Goal: Transaction & Acquisition: Purchase product/service

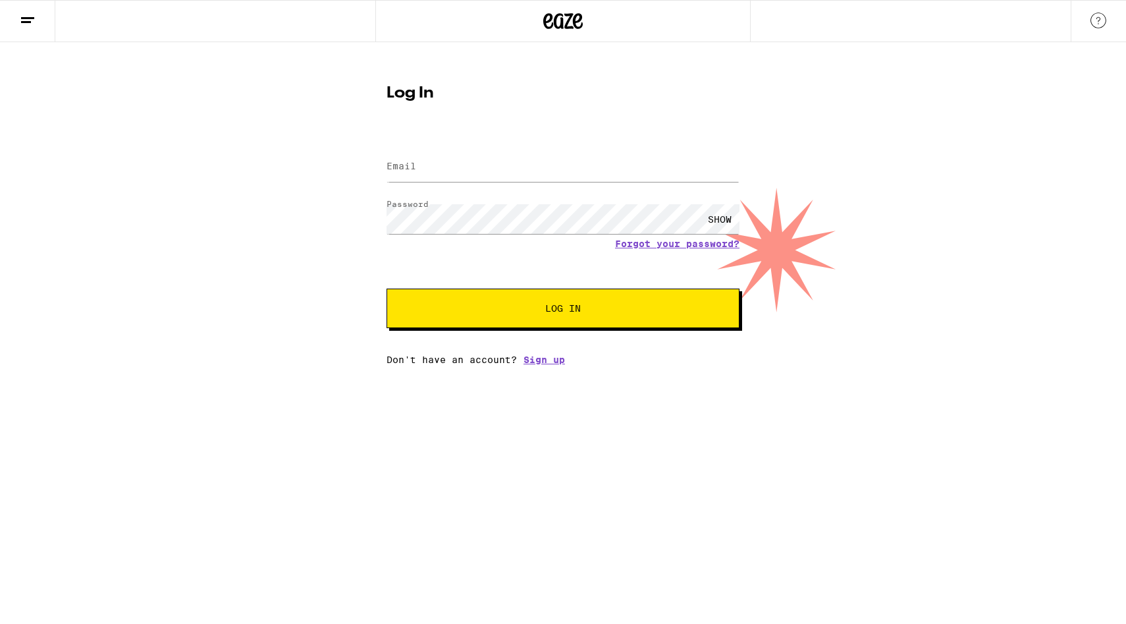
click at [452, 159] on input "Email" at bounding box center [563, 167] width 353 height 30
type input "[EMAIL_ADDRESS][DOMAIN_NAME]"
click at [470, 317] on button "Log In" at bounding box center [563, 308] width 353 height 40
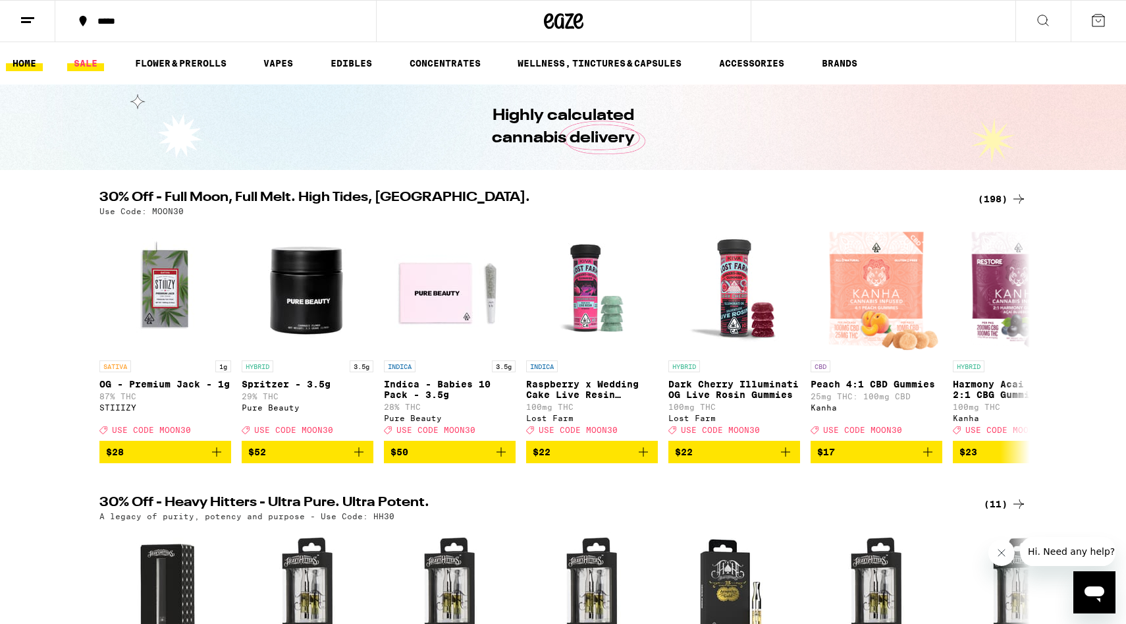
click at [86, 65] on link "SALE" at bounding box center [85, 63] width 37 height 16
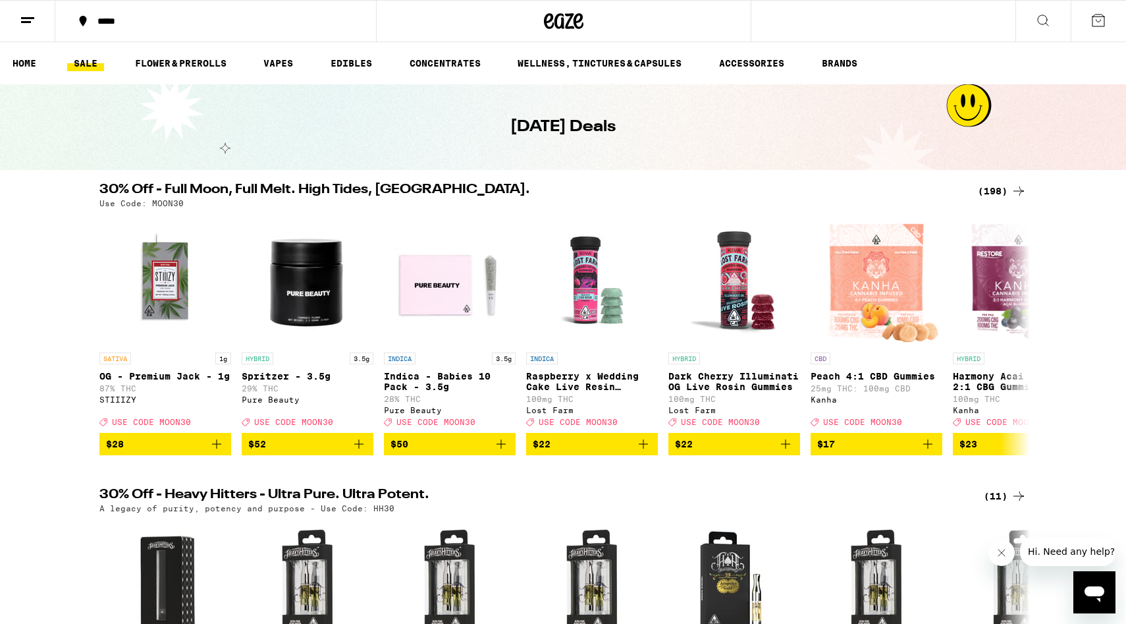
click at [35, 22] on icon at bounding box center [28, 21] width 16 height 16
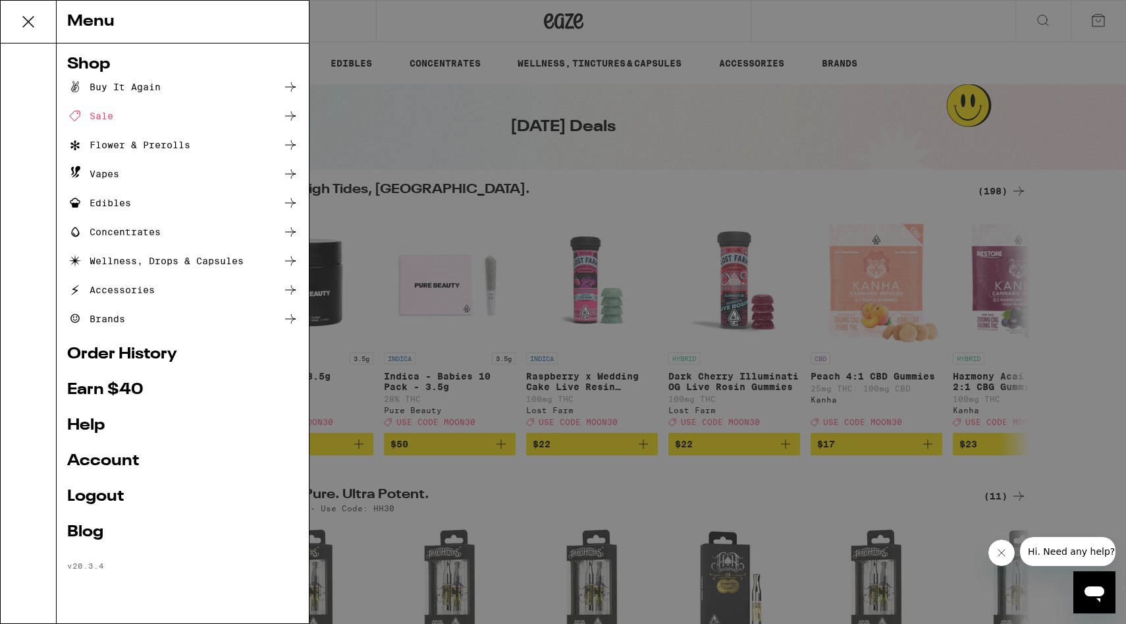
click at [138, 147] on div "Flower & Prerolls" at bounding box center [128, 145] width 123 height 16
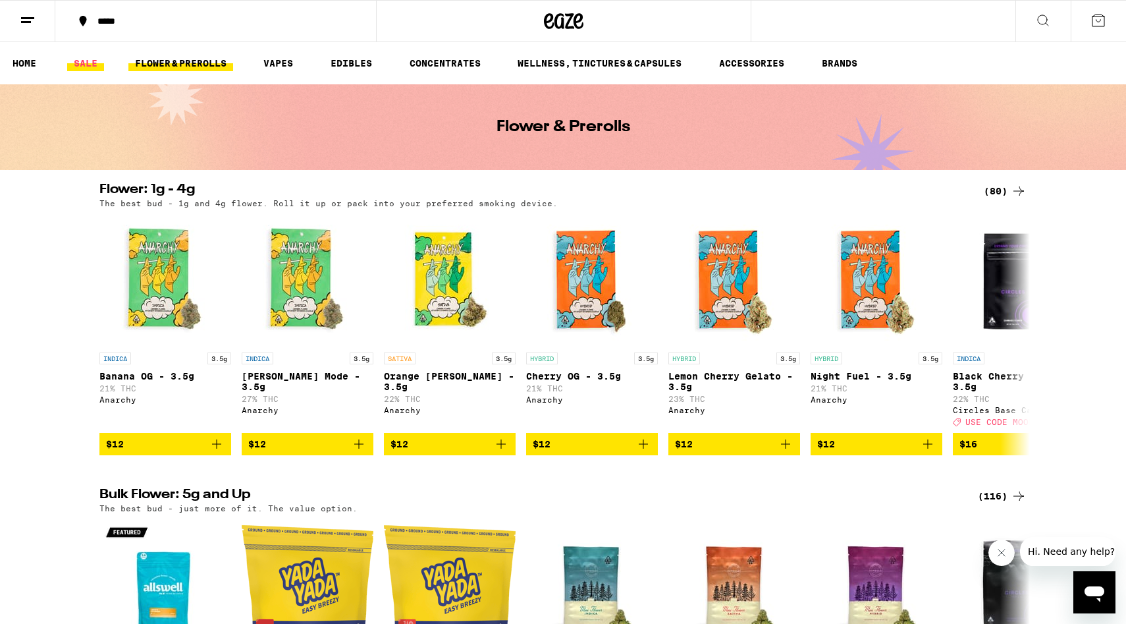
click at [86, 56] on link "SALE" at bounding box center [85, 63] width 37 height 16
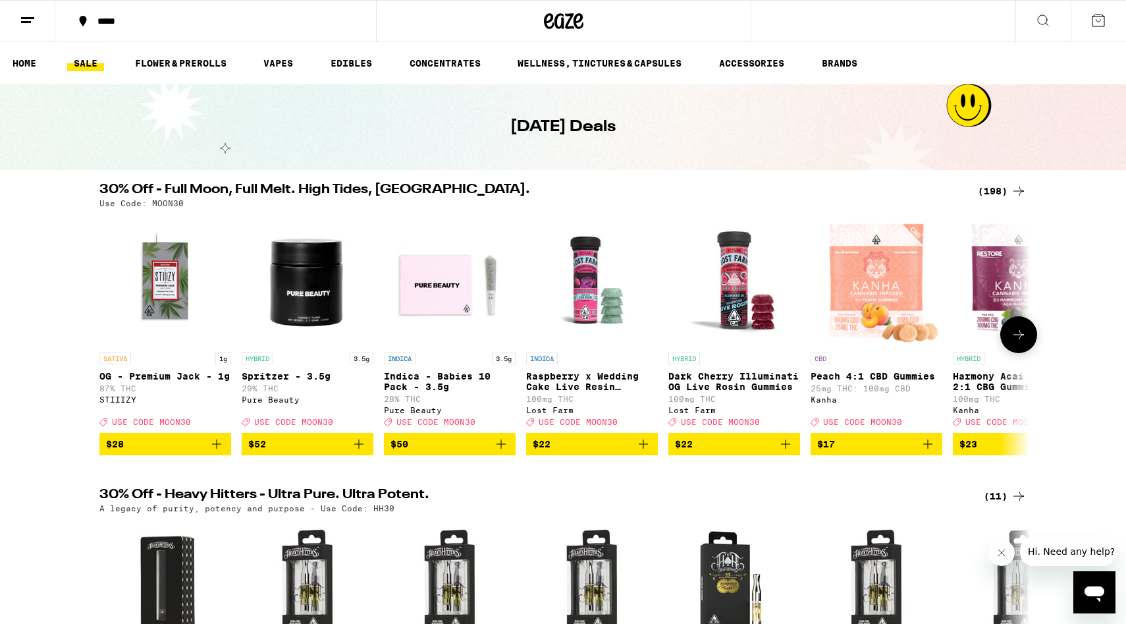
click at [1013, 337] on icon at bounding box center [1019, 335] width 16 height 16
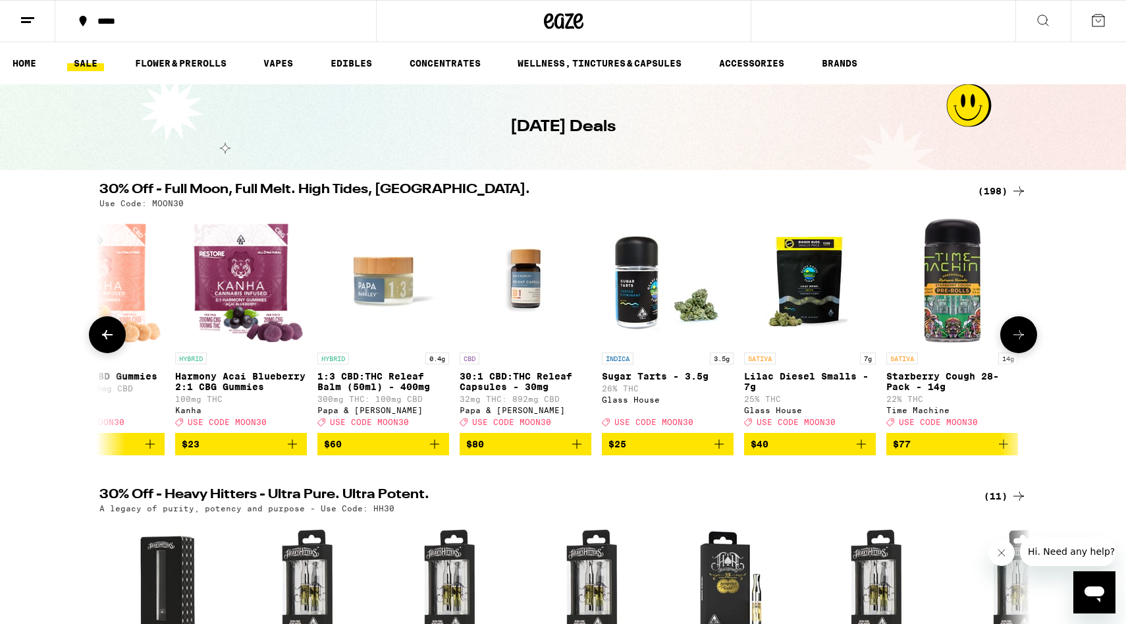
scroll to position [0, 784]
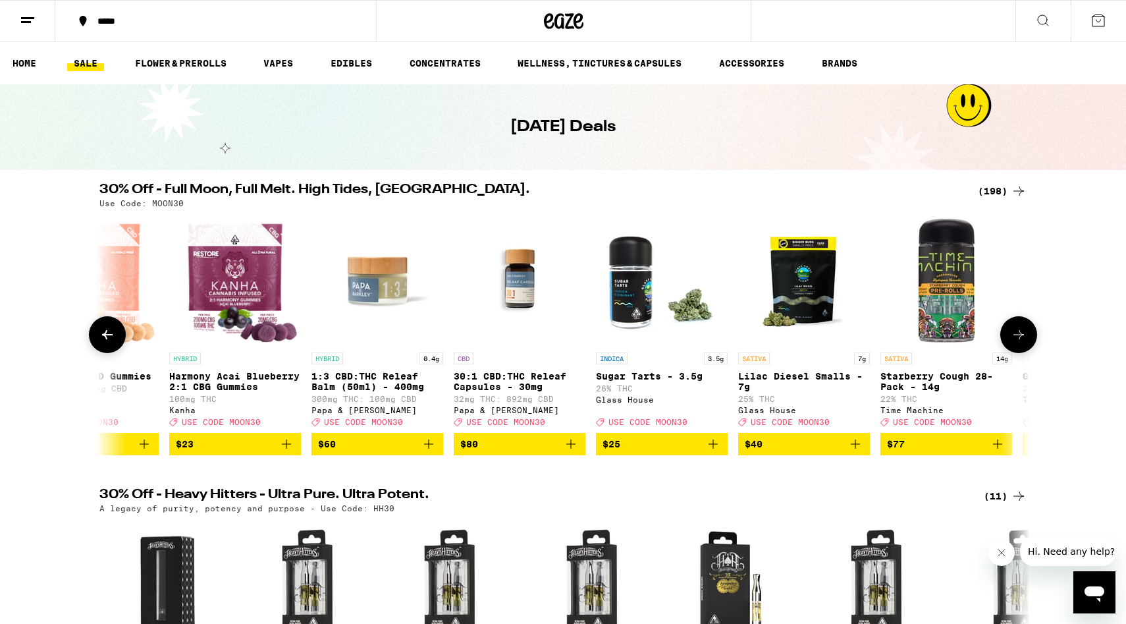
click at [1013, 337] on icon at bounding box center [1019, 335] width 16 height 16
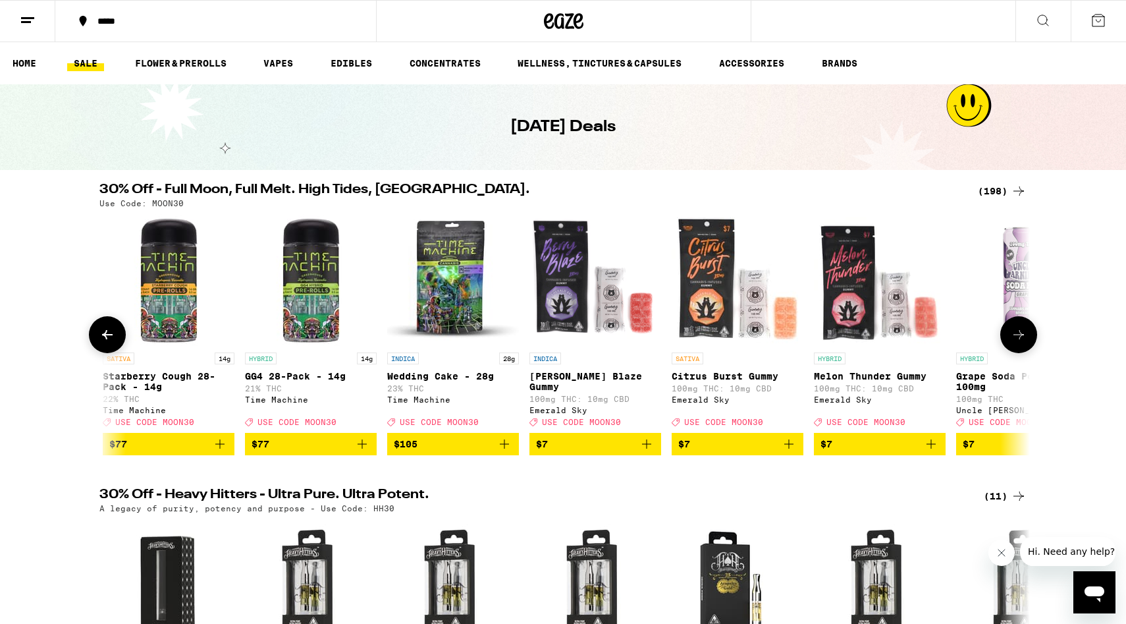
scroll to position [0, 1567]
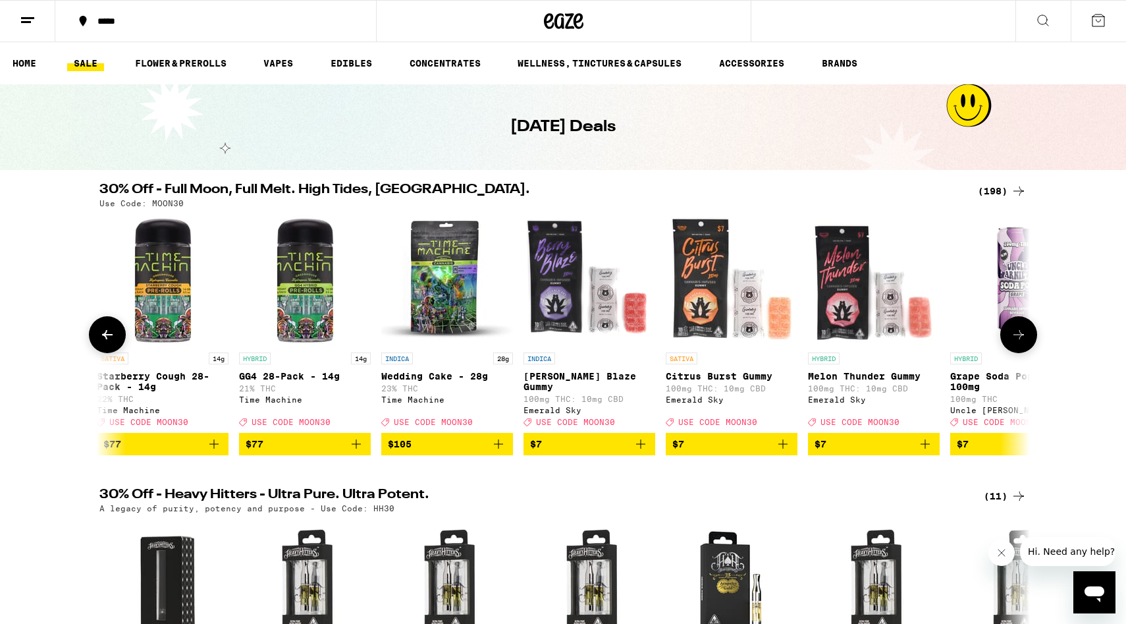
click at [105, 342] on icon at bounding box center [107, 335] width 16 height 16
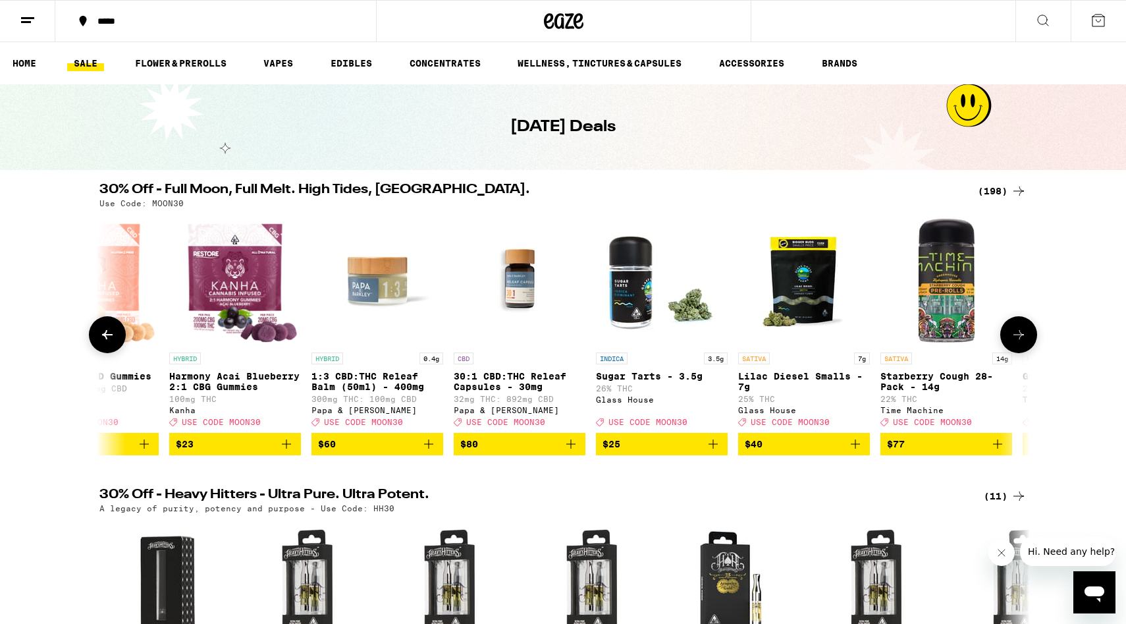
scroll to position [0, 784]
click at [1015, 339] on icon at bounding box center [1018, 334] width 11 height 9
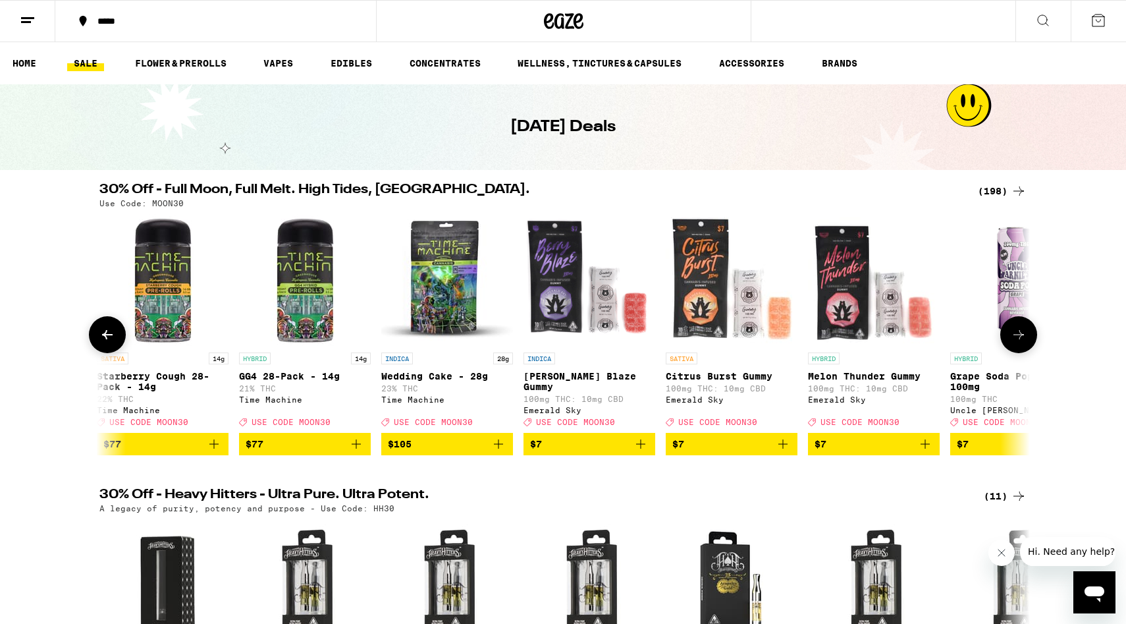
click at [1015, 339] on icon at bounding box center [1018, 334] width 11 height 9
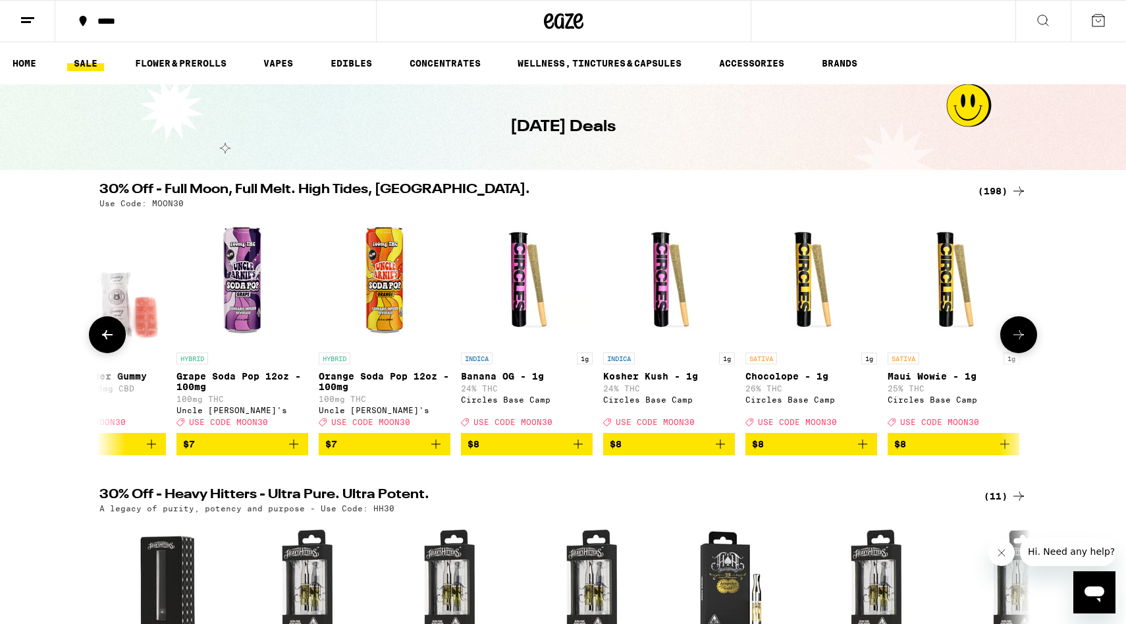
scroll to position [0, 2351]
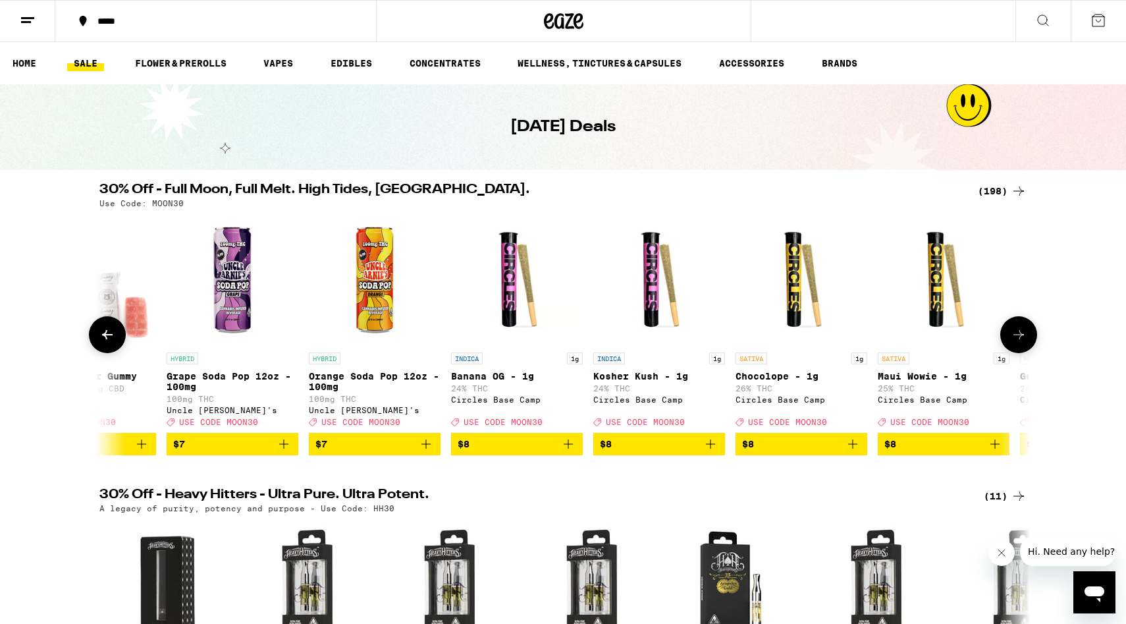
click at [1015, 339] on icon at bounding box center [1018, 334] width 11 height 9
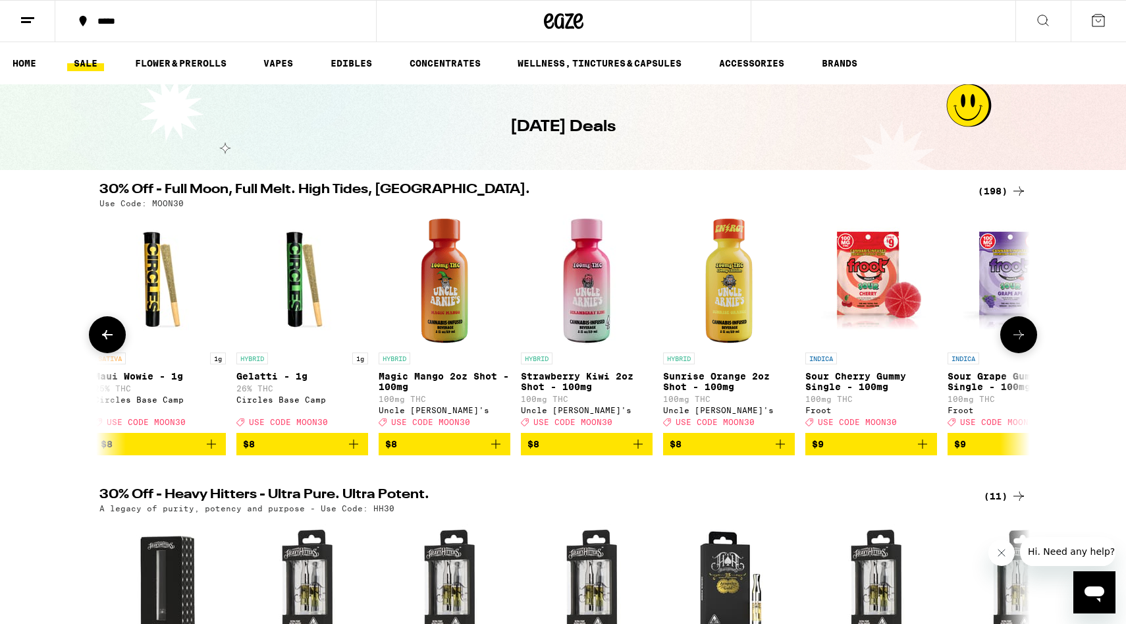
click at [1015, 339] on icon at bounding box center [1018, 334] width 11 height 9
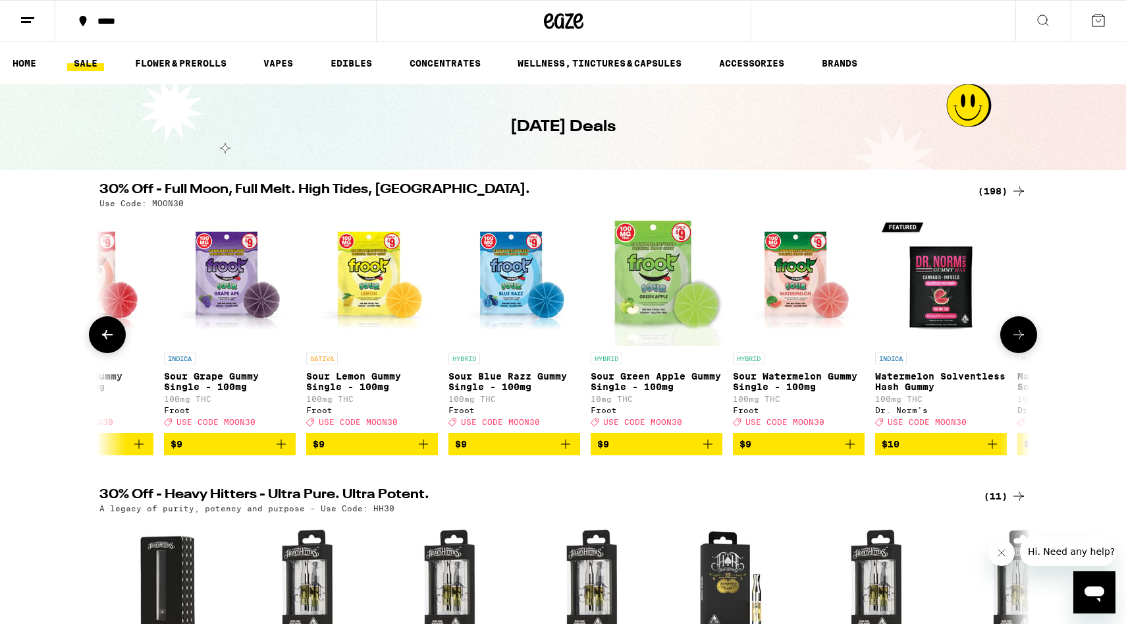
click at [1015, 339] on icon at bounding box center [1018, 334] width 11 height 9
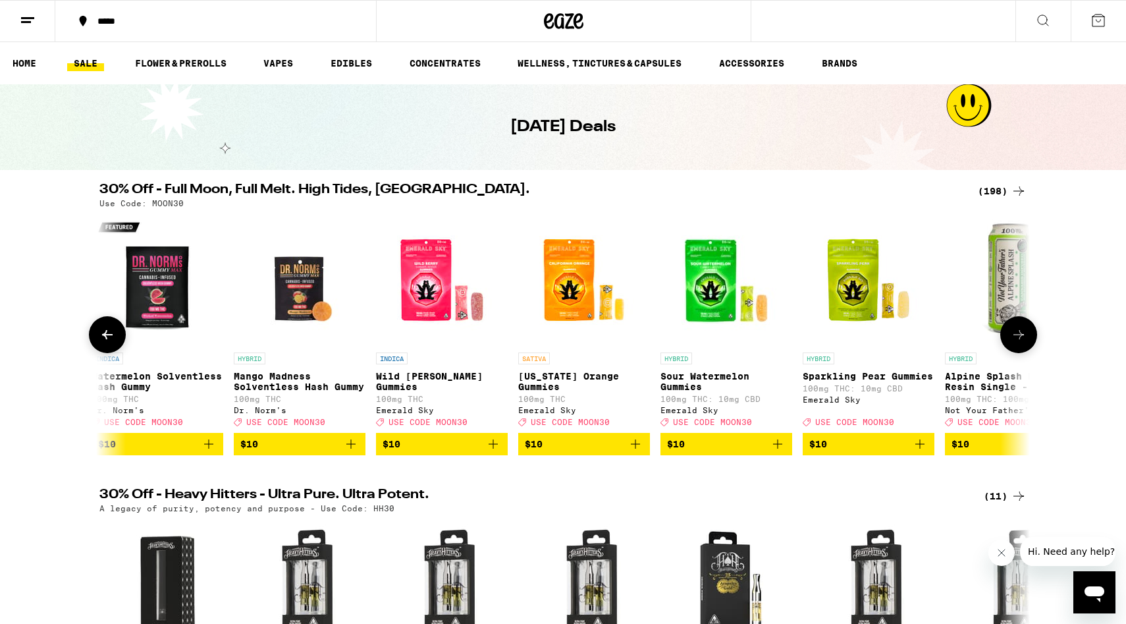
click at [1015, 339] on icon at bounding box center [1018, 334] width 11 height 9
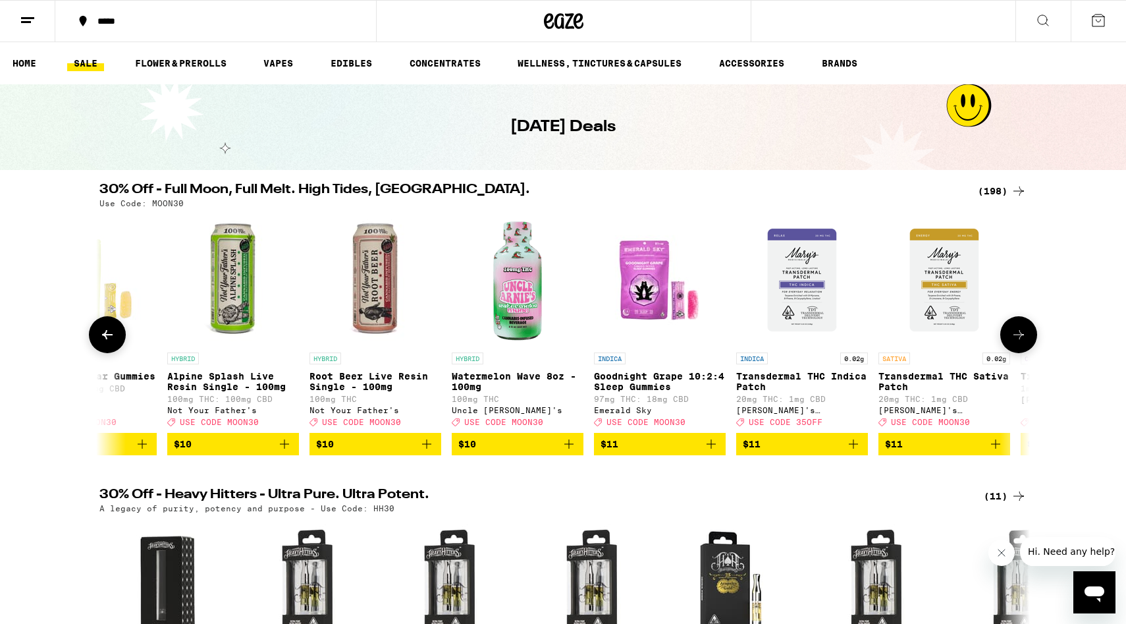
scroll to position [0, 5486]
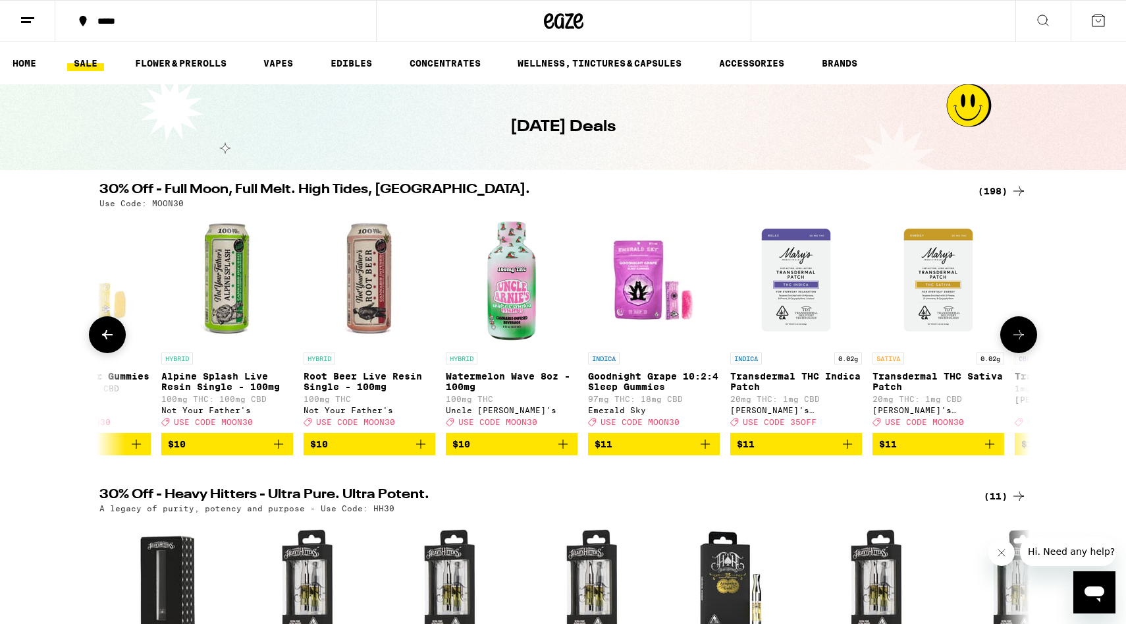
click at [1015, 339] on icon at bounding box center [1018, 334] width 11 height 9
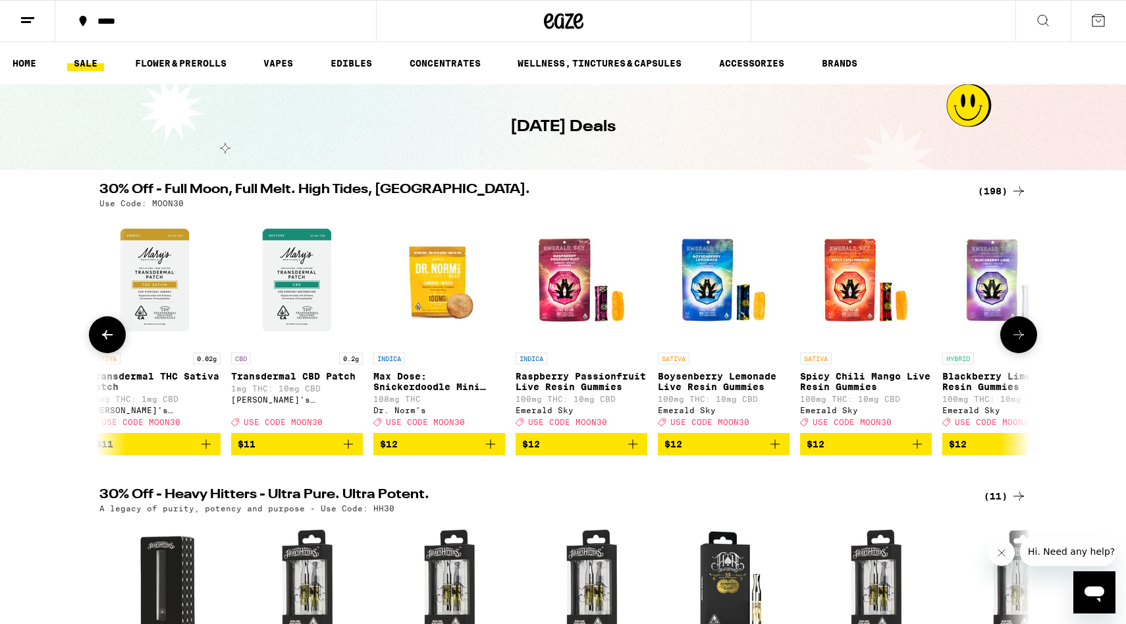
click at [1015, 339] on icon at bounding box center [1018, 334] width 11 height 9
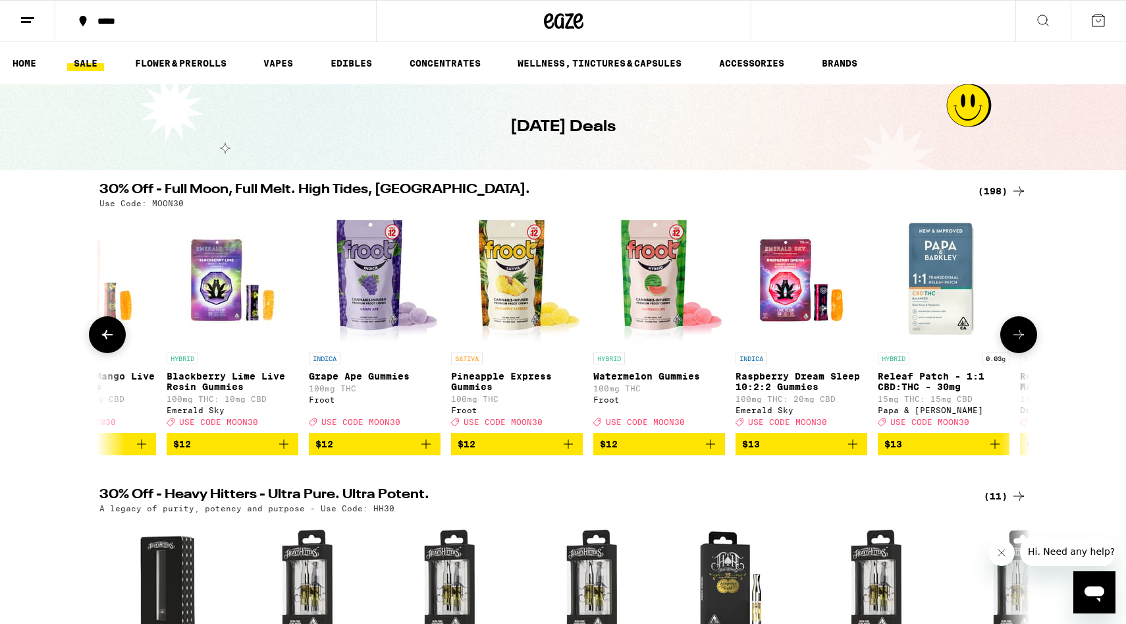
scroll to position [0, 7053]
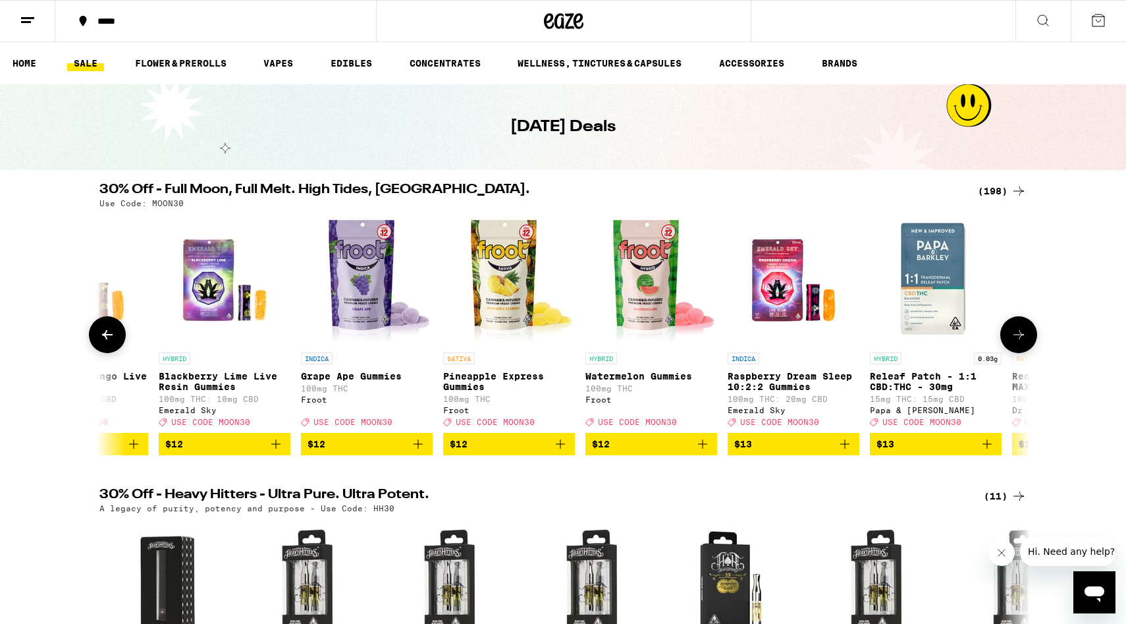
click at [1015, 339] on icon at bounding box center [1018, 334] width 11 height 9
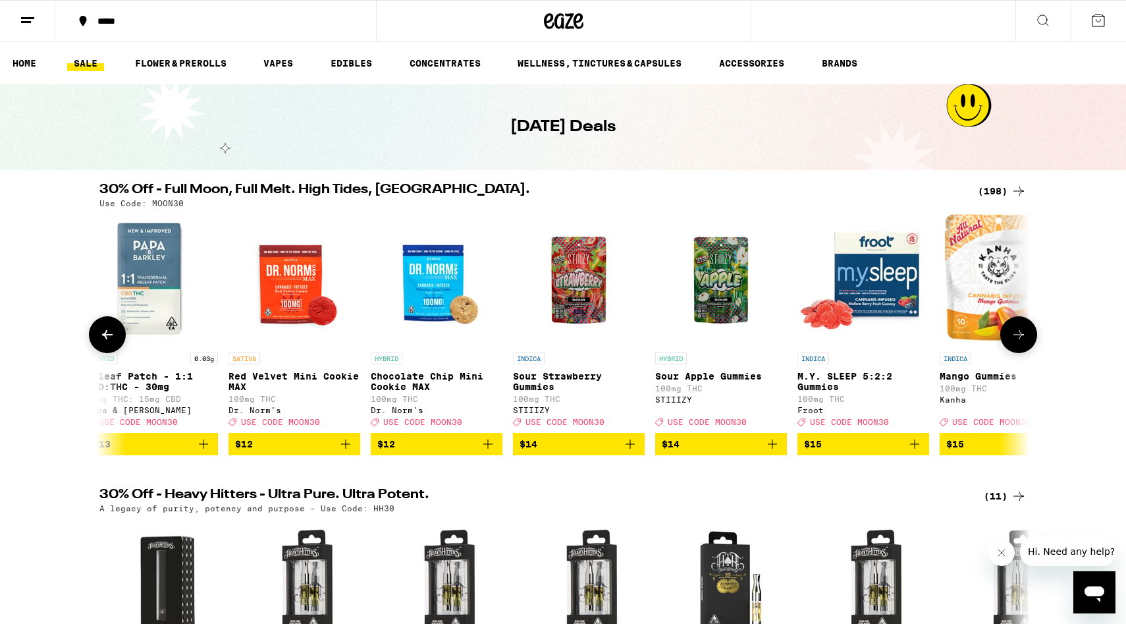
click at [1015, 339] on icon at bounding box center [1018, 334] width 11 height 9
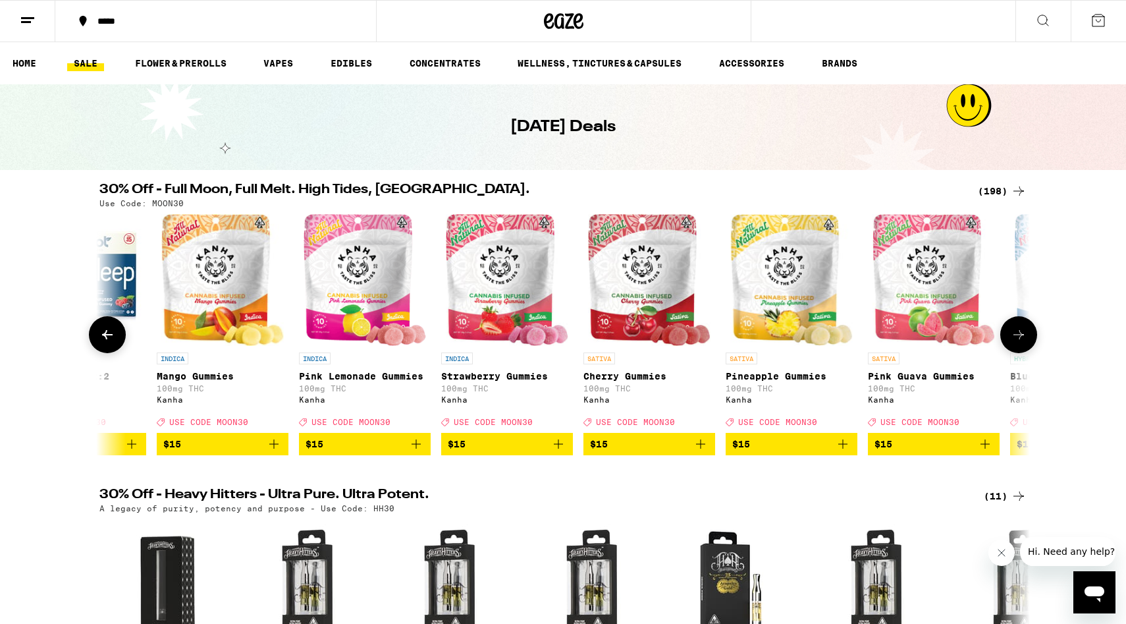
click at [1015, 339] on icon at bounding box center [1018, 334] width 11 height 9
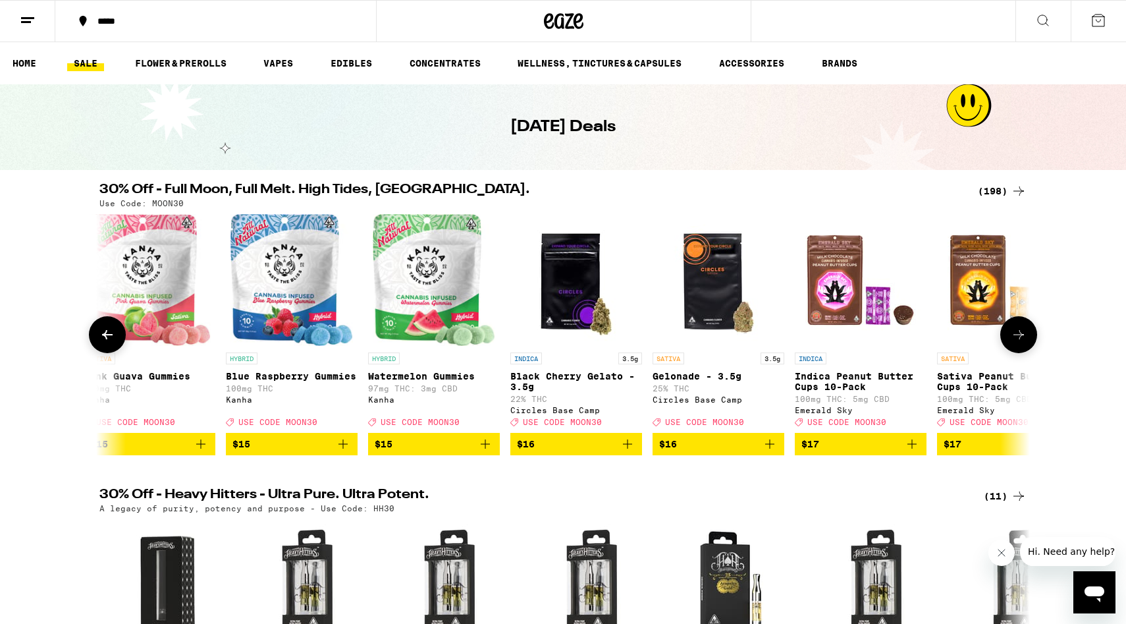
click at [1015, 339] on icon at bounding box center [1018, 334] width 11 height 9
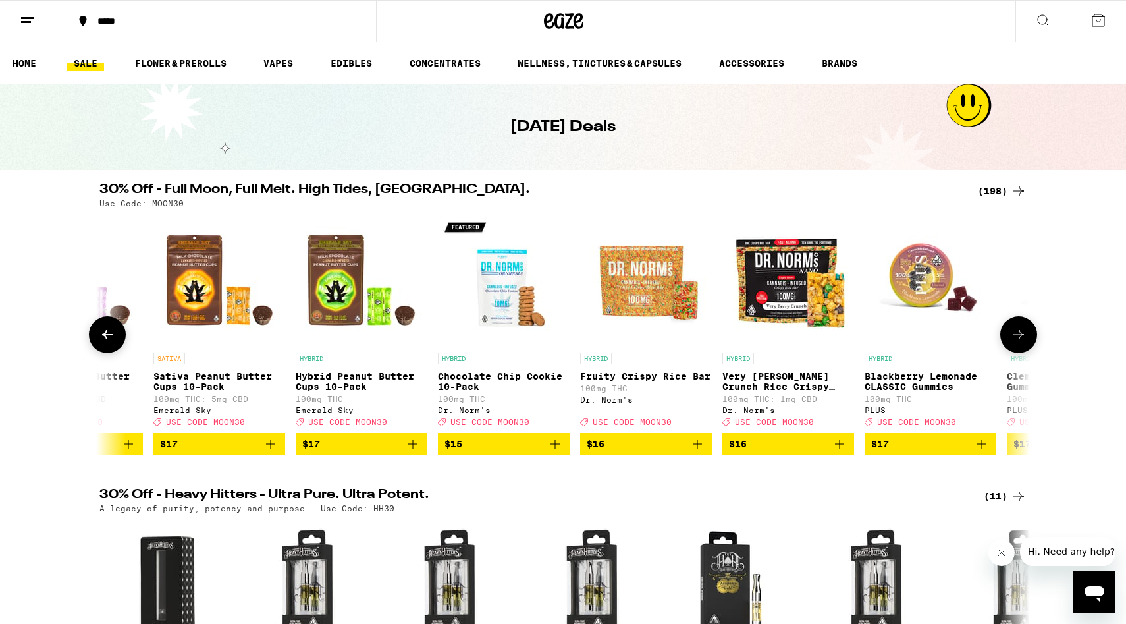
click at [1015, 339] on icon at bounding box center [1018, 334] width 11 height 9
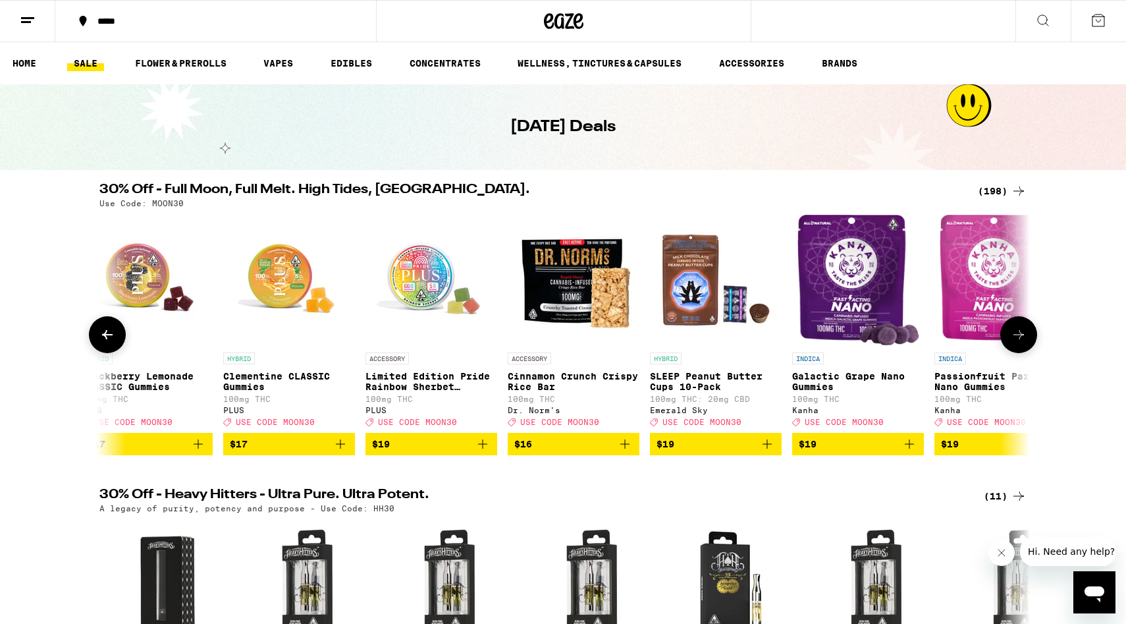
click at [1015, 339] on icon at bounding box center [1018, 334] width 11 height 9
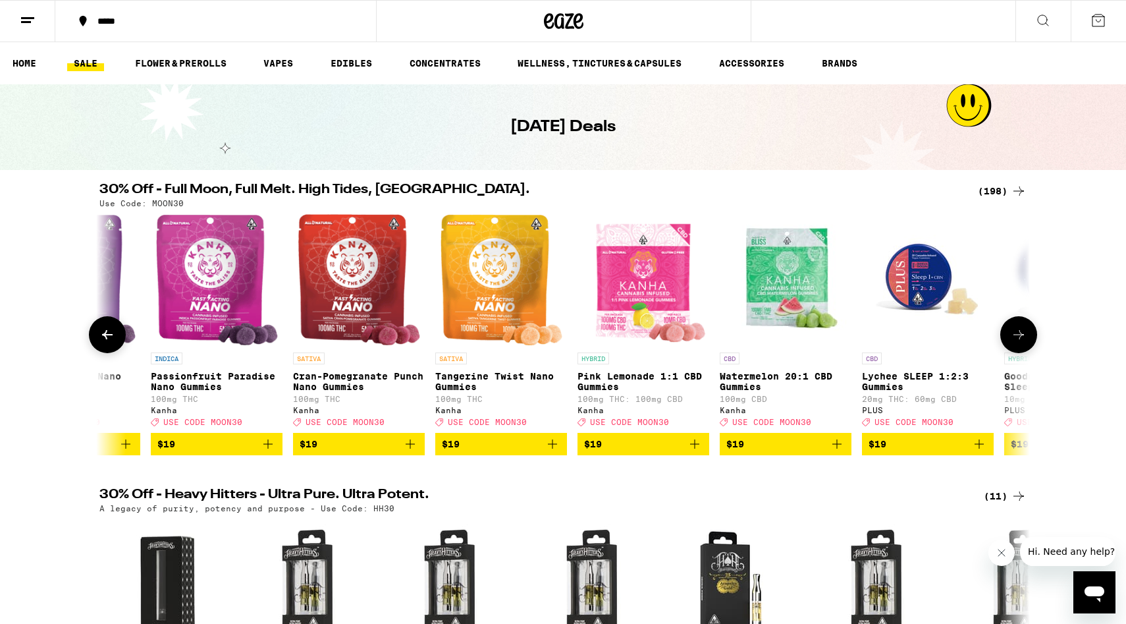
click at [1015, 339] on icon at bounding box center [1018, 334] width 11 height 9
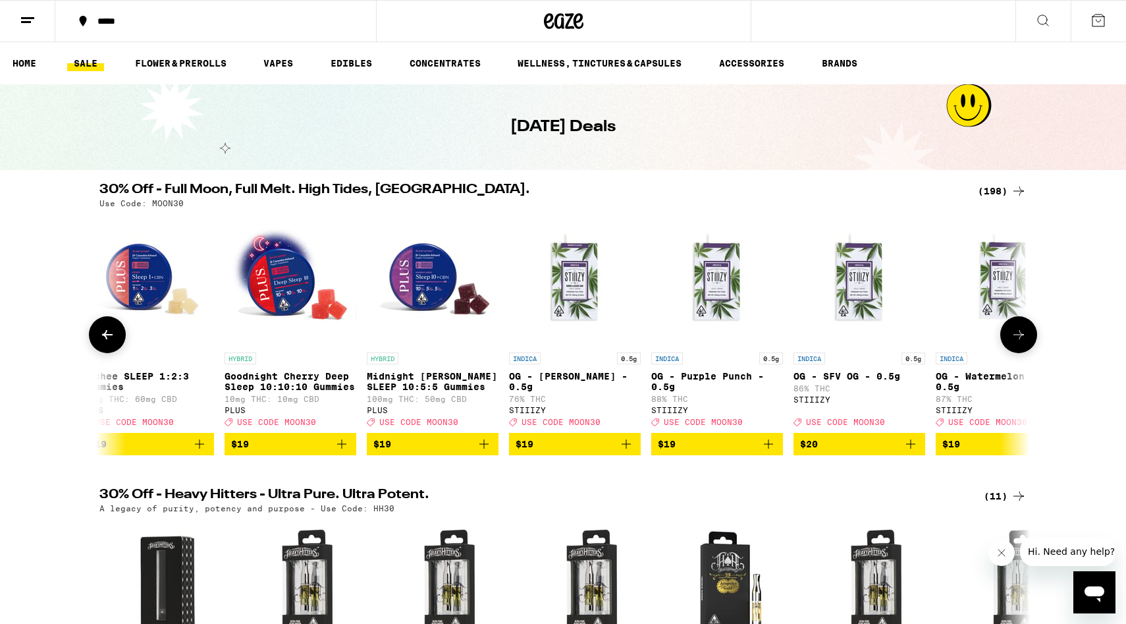
scroll to position [0, 12538]
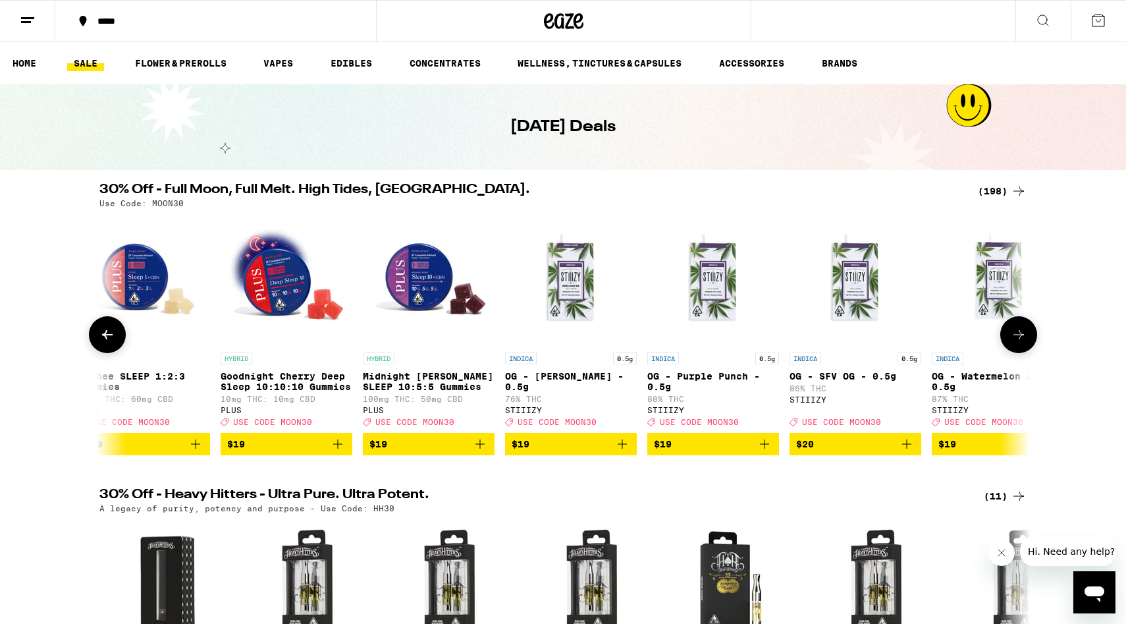
click at [1015, 339] on icon at bounding box center [1018, 334] width 11 height 9
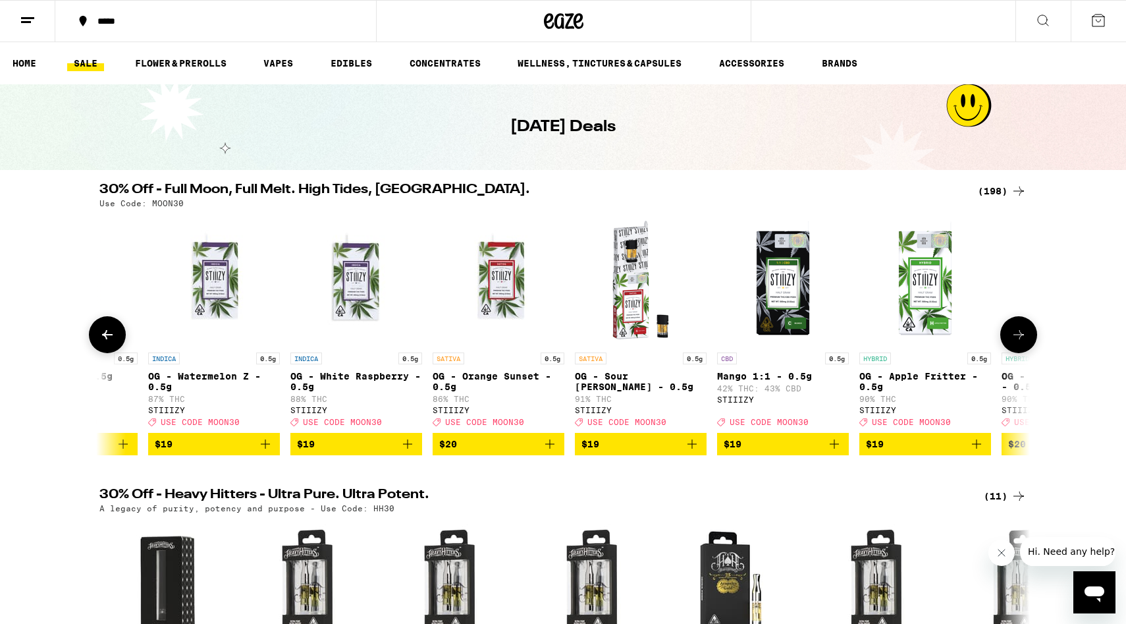
click at [1015, 339] on icon at bounding box center [1018, 334] width 11 height 9
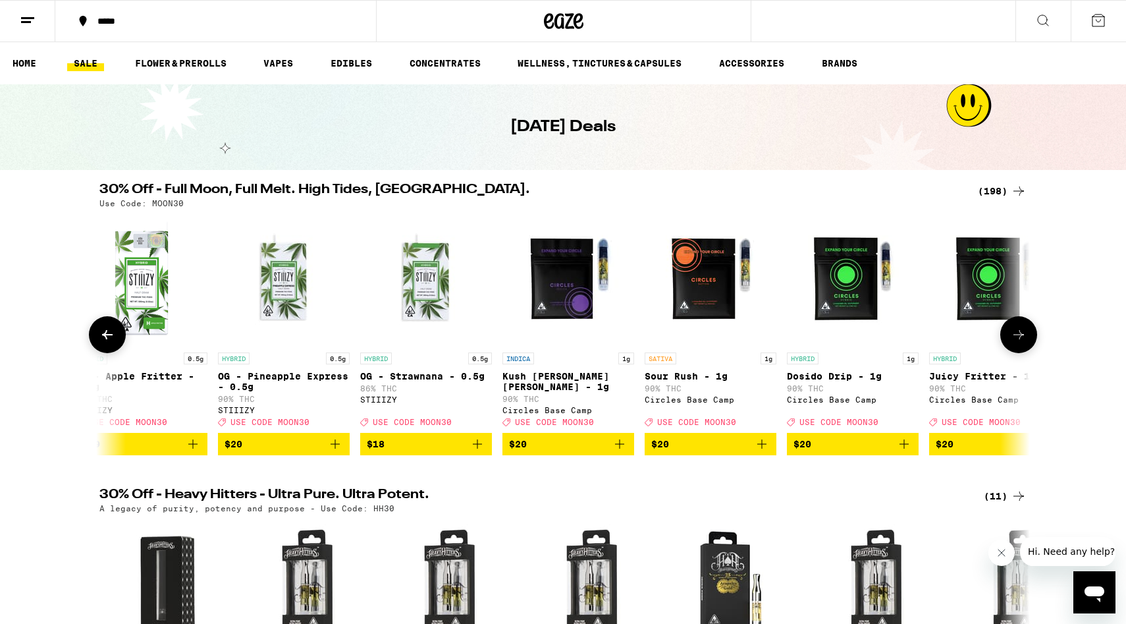
click at [1015, 339] on icon at bounding box center [1018, 334] width 11 height 9
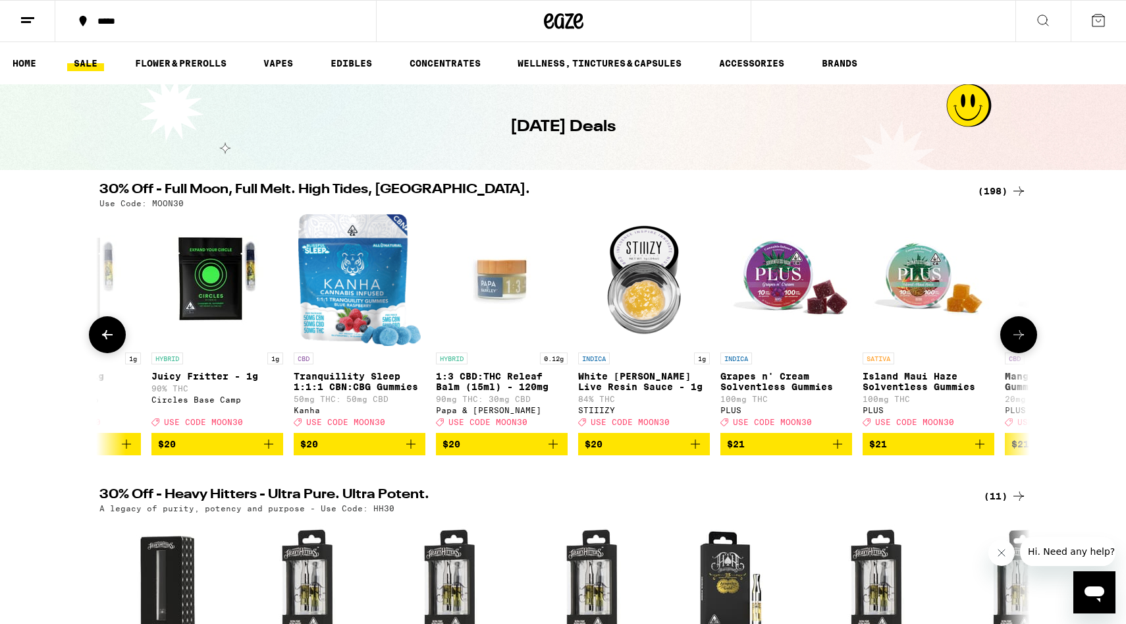
scroll to position [0, 14889]
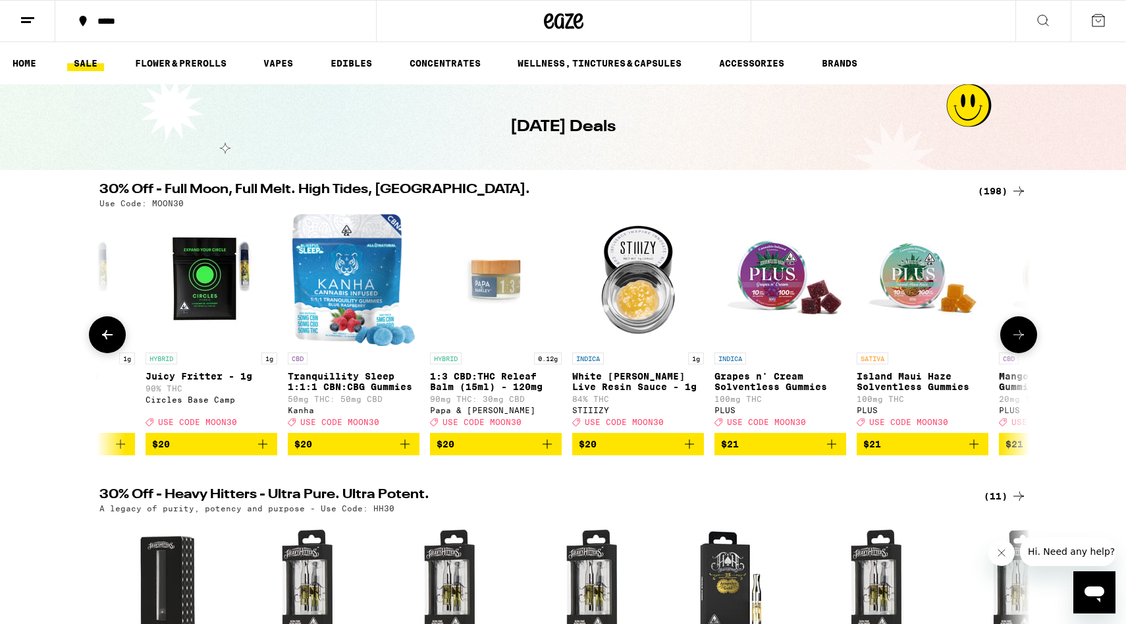
click at [1015, 339] on icon at bounding box center [1018, 334] width 11 height 9
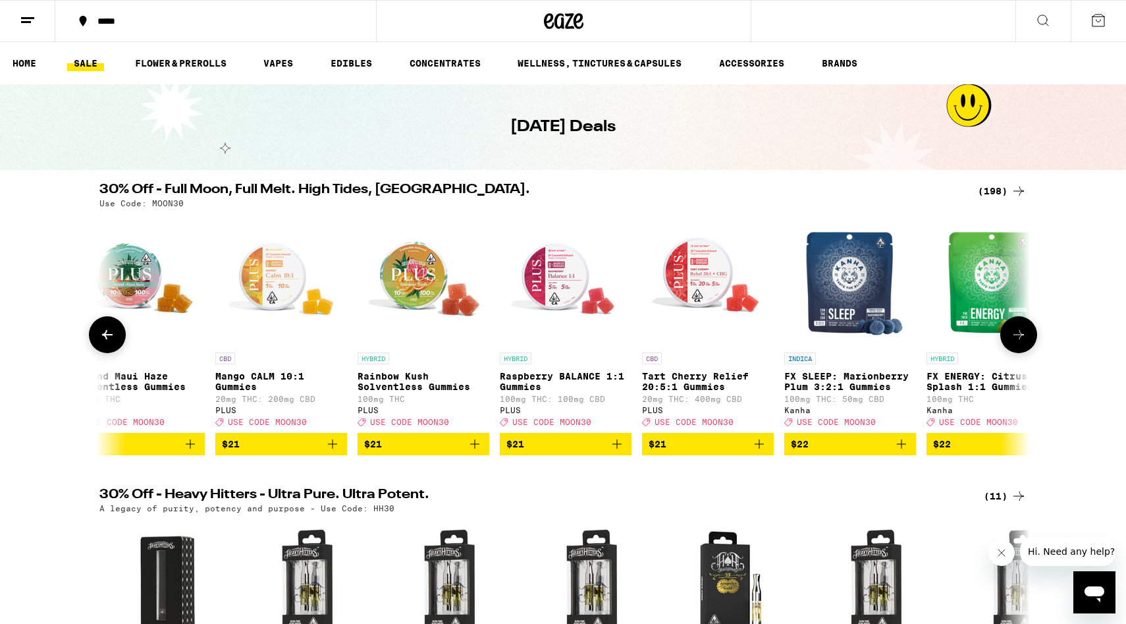
click at [1015, 339] on icon at bounding box center [1018, 334] width 11 height 9
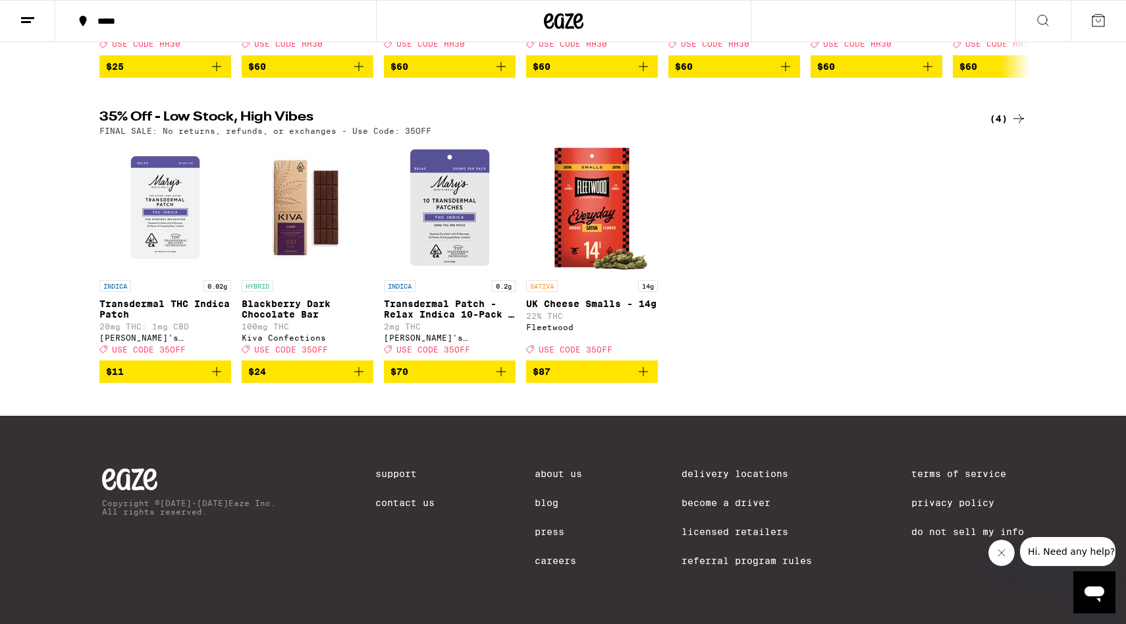
scroll to position [718, 0]
click at [24, 18] on icon at bounding box center [28, 21] width 16 height 16
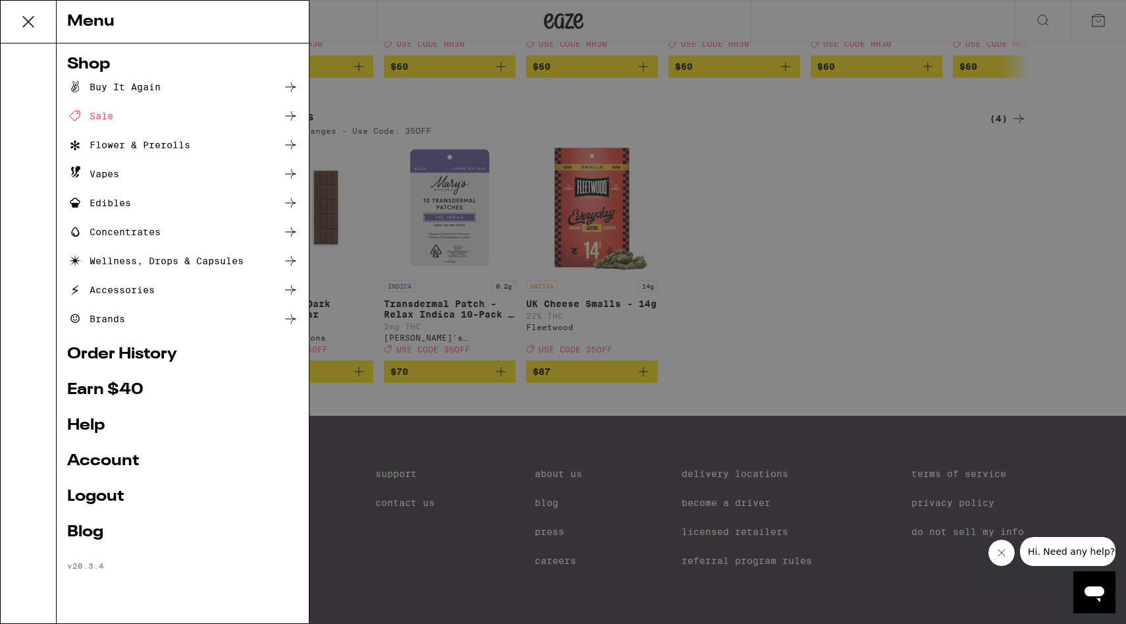
click at [117, 145] on div "Flower & Prerolls" at bounding box center [128, 145] width 123 height 16
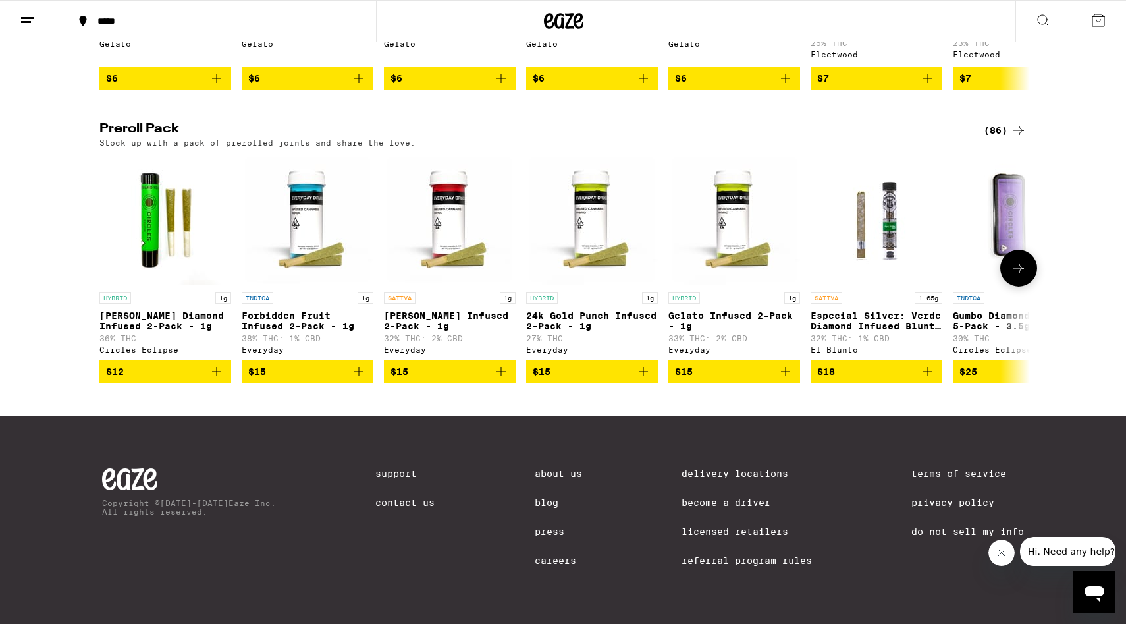
scroll to position [0, 5]
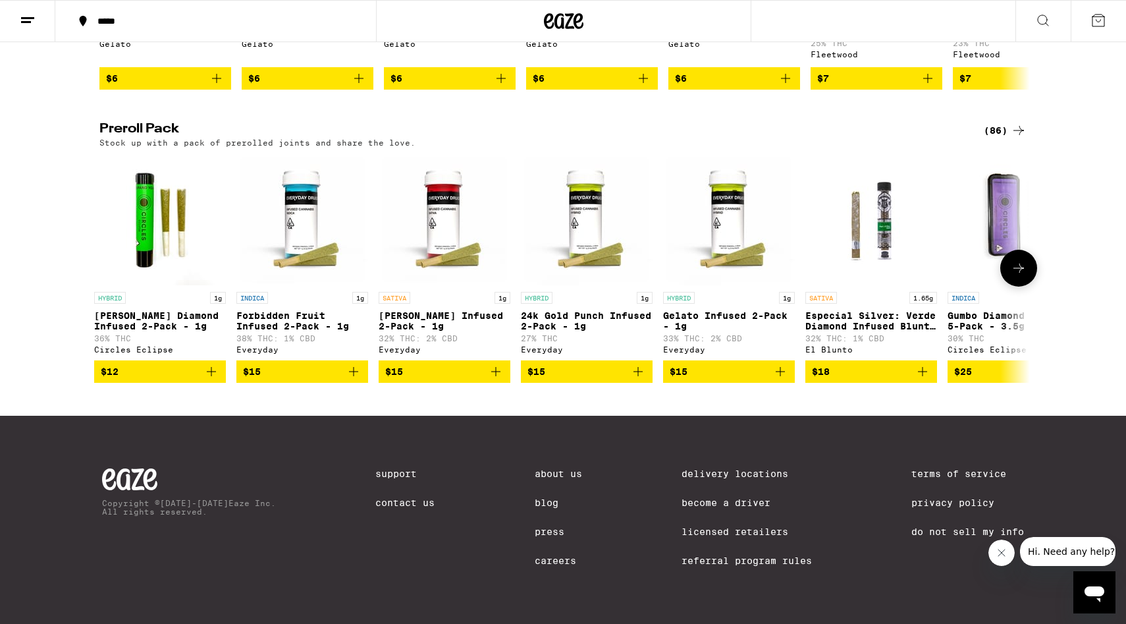
click at [1027, 265] on button at bounding box center [1018, 268] width 37 height 37
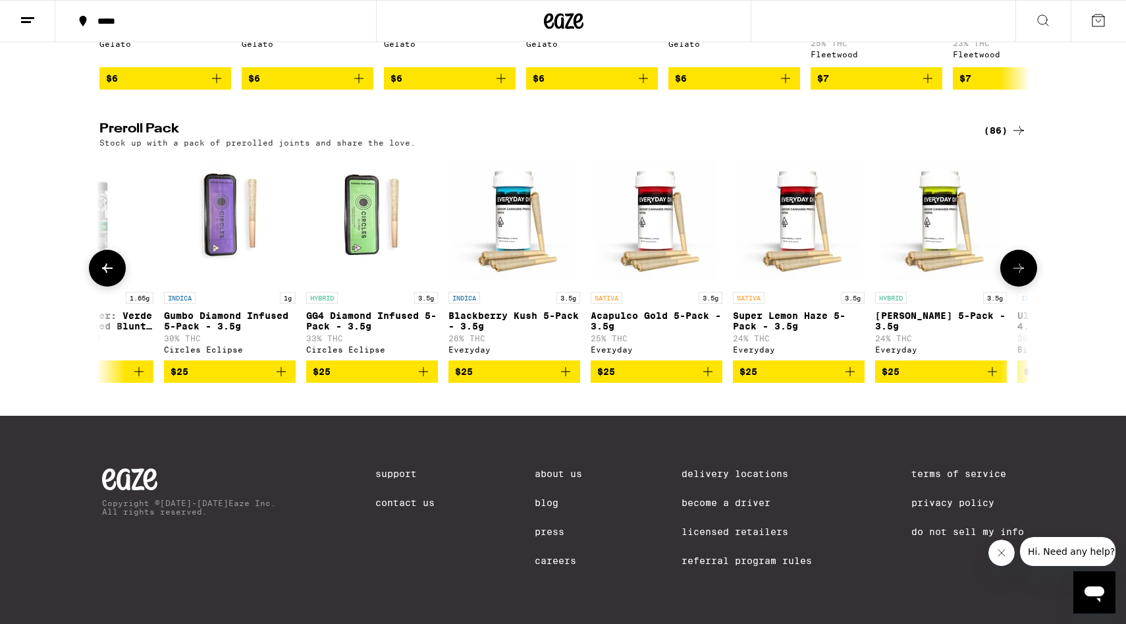
click at [1027, 265] on button at bounding box center [1018, 268] width 37 height 37
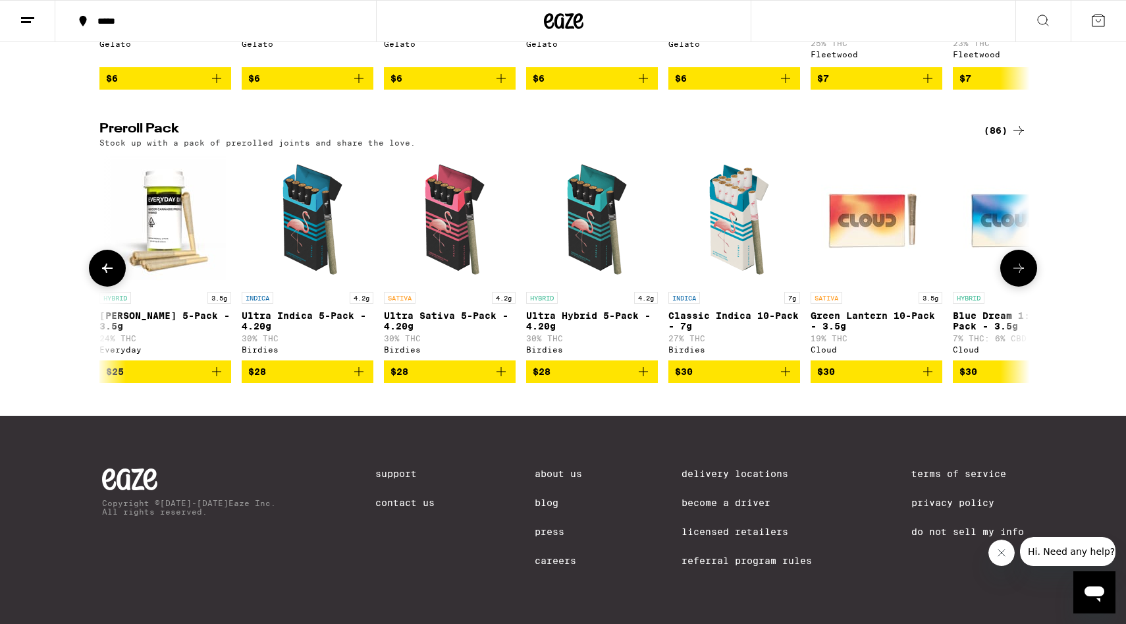
scroll to position [0, 1573]
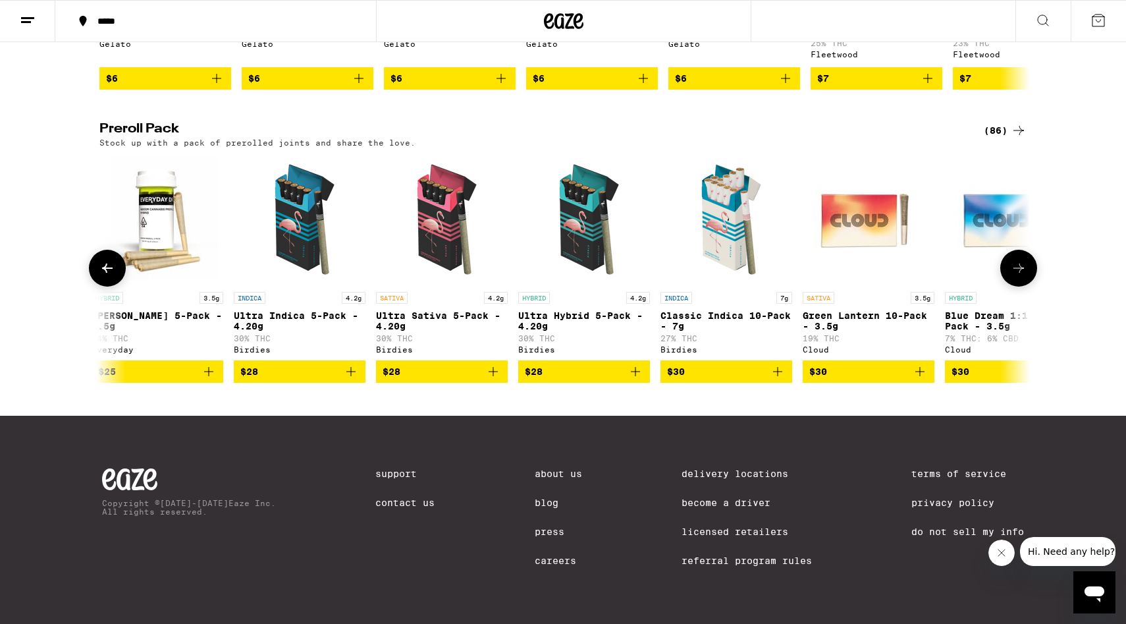
click at [1027, 265] on button at bounding box center [1018, 268] width 37 height 37
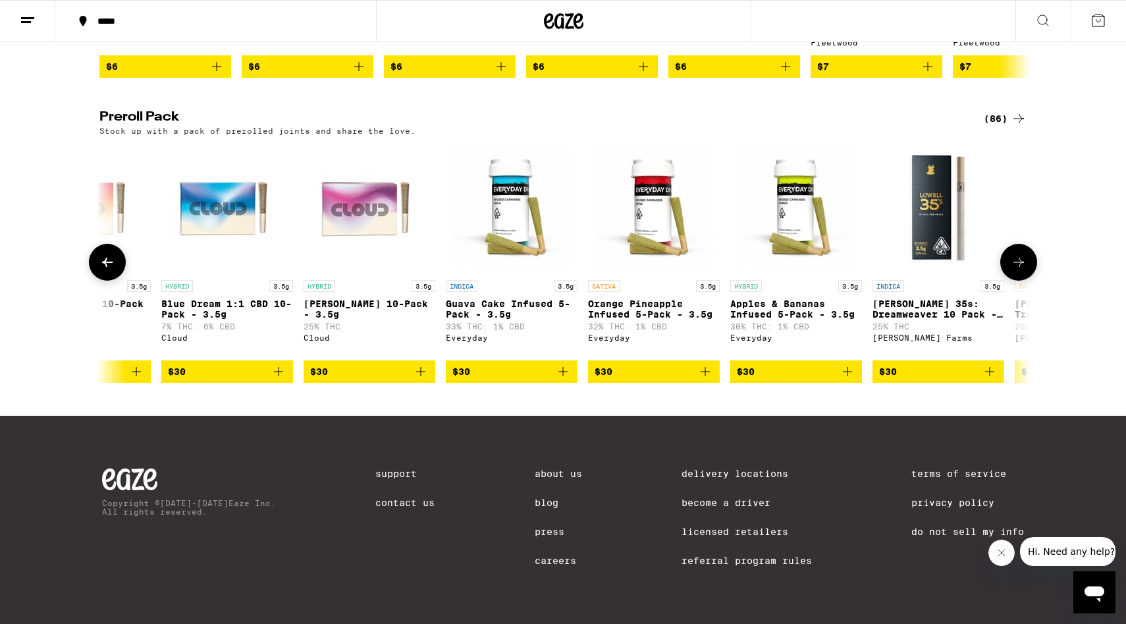
click at [1027, 265] on button at bounding box center [1018, 262] width 37 height 37
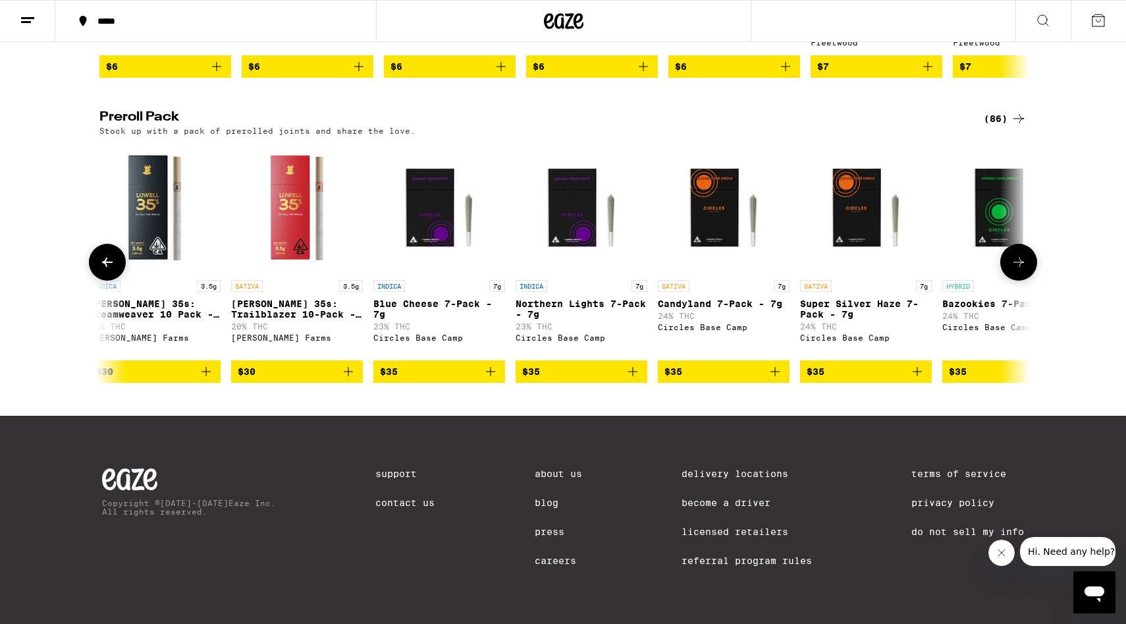
click at [1027, 265] on button at bounding box center [1018, 262] width 37 height 37
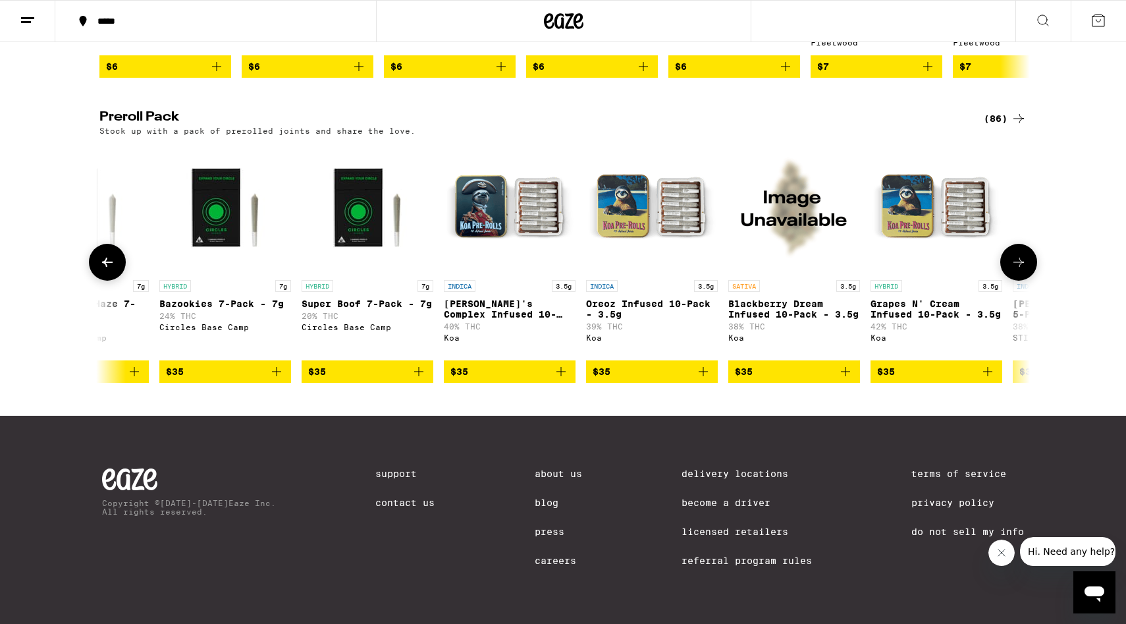
scroll to position [0, 3924]
click at [1027, 265] on button at bounding box center [1018, 262] width 37 height 37
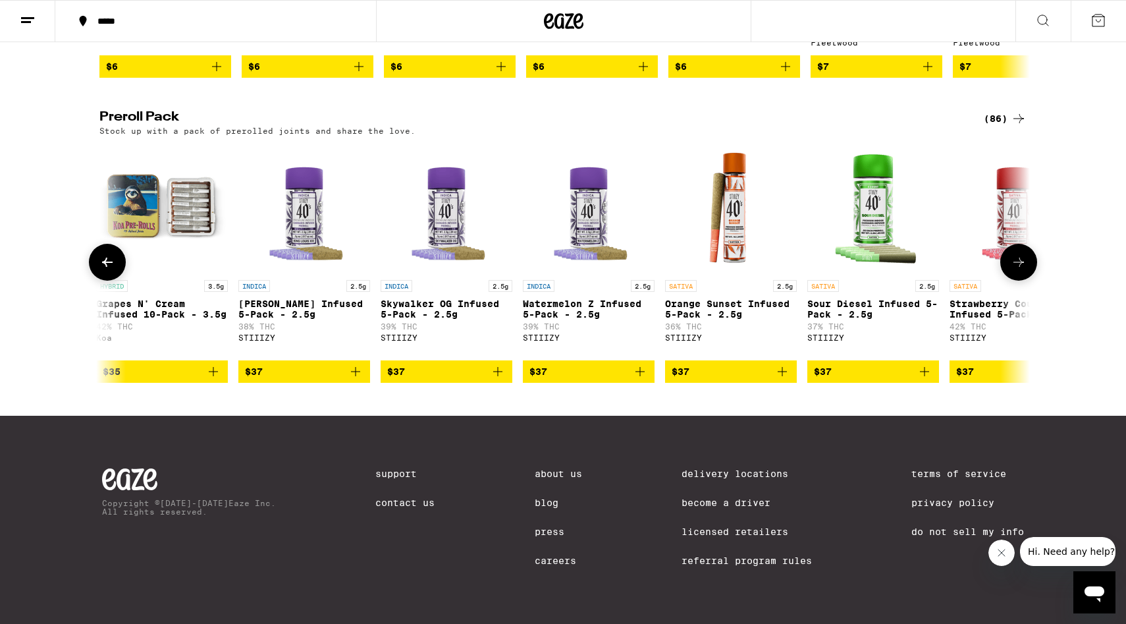
scroll to position [0, 4707]
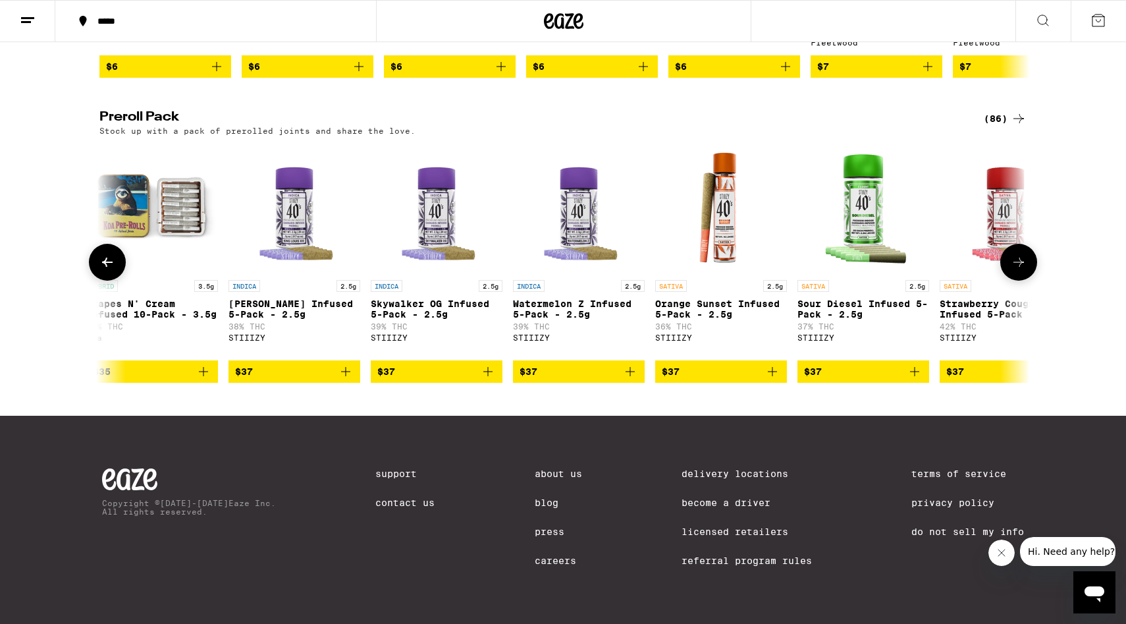
click at [1027, 265] on button at bounding box center [1018, 262] width 37 height 37
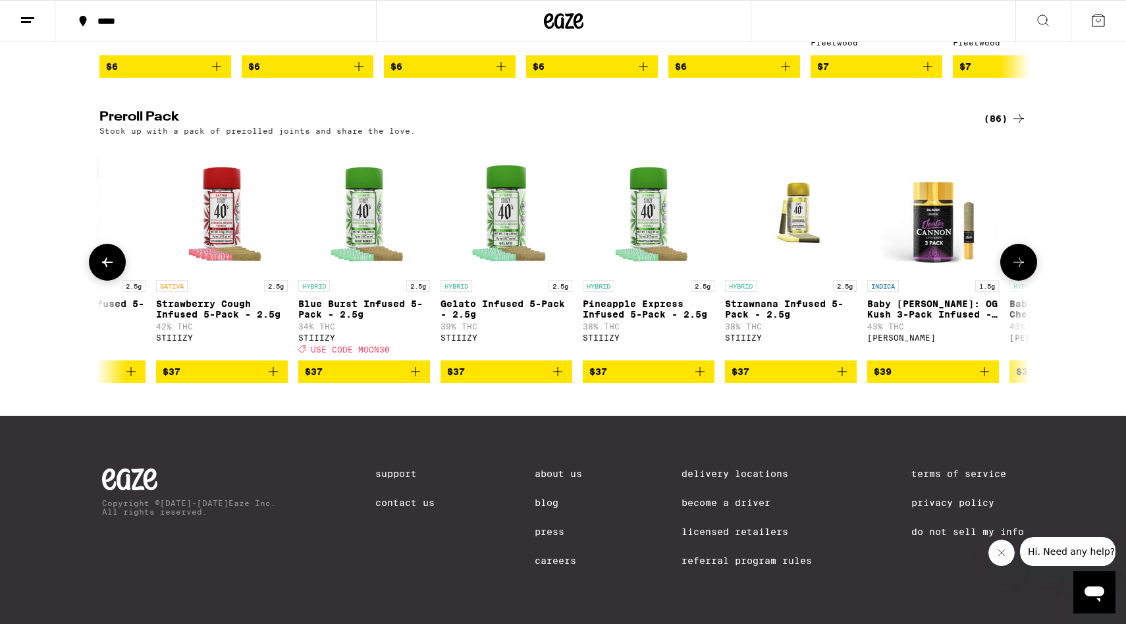
click at [1027, 265] on button at bounding box center [1018, 262] width 37 height 37
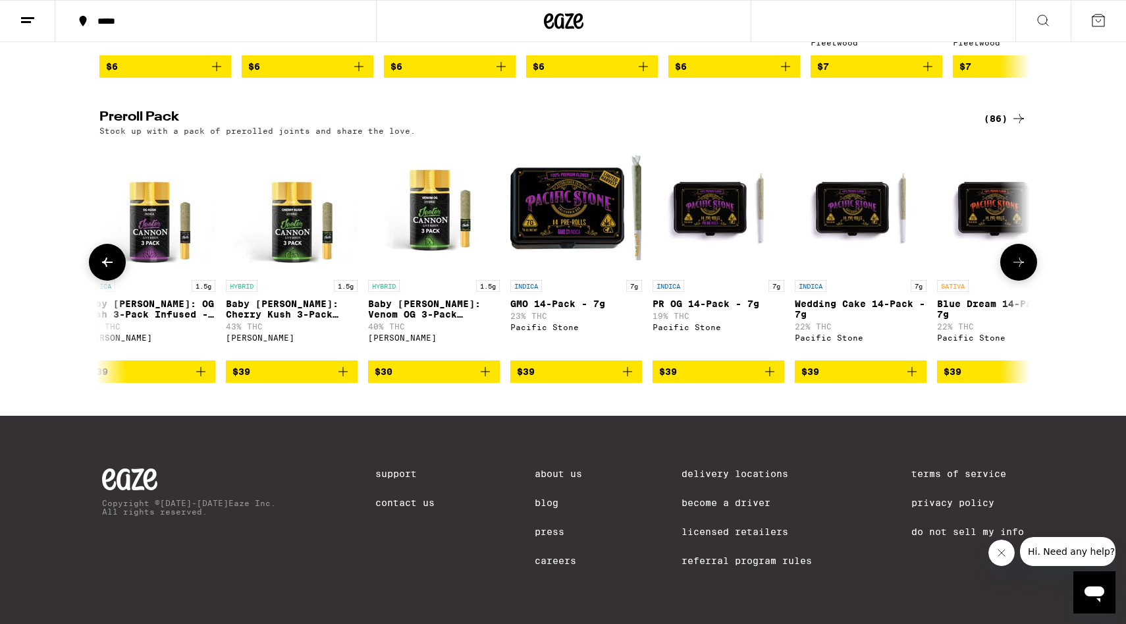
click at [1027, 265] on button at bounding box center [1018, 262] width 37 height 37
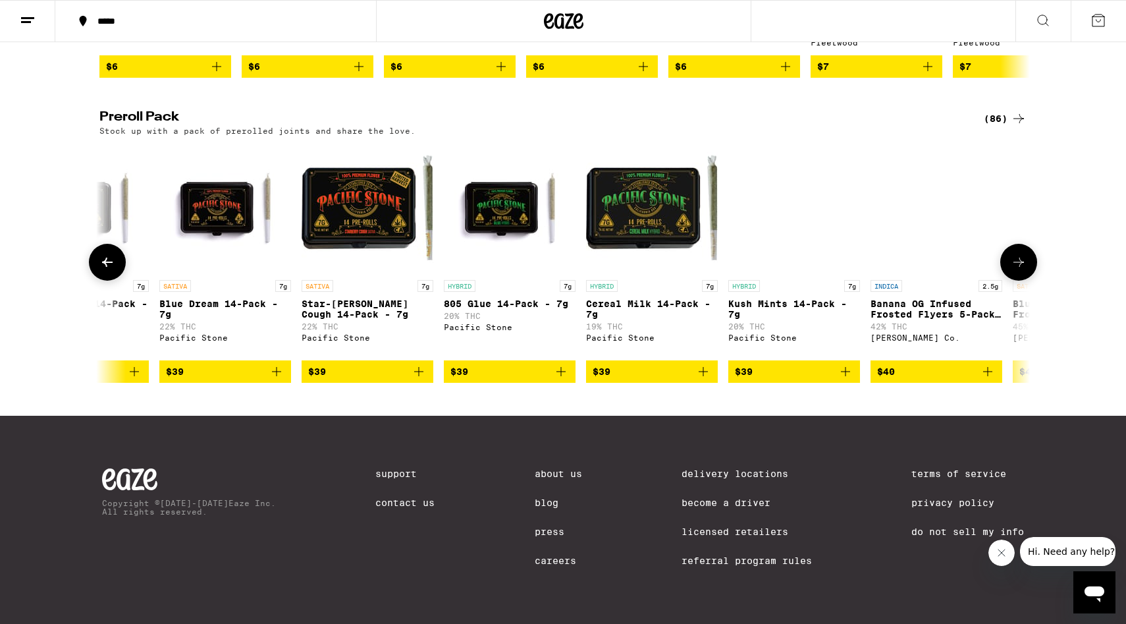
scroll to position [0, 7058]
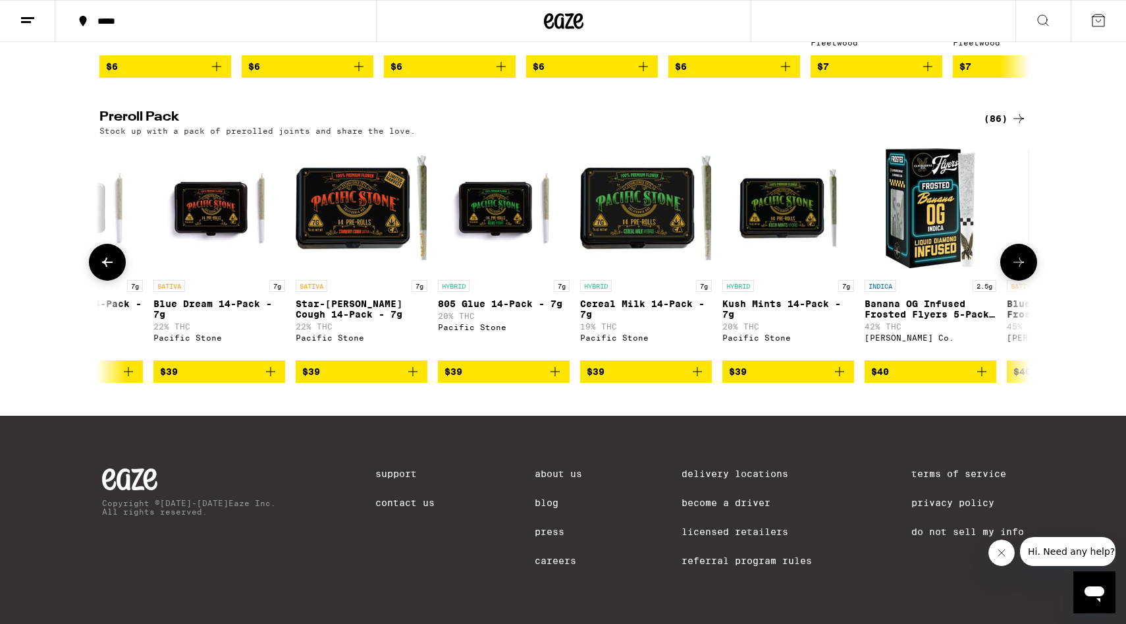
click at [1027, 265] on button at bounding box center [1018, 262] width 37 height 37
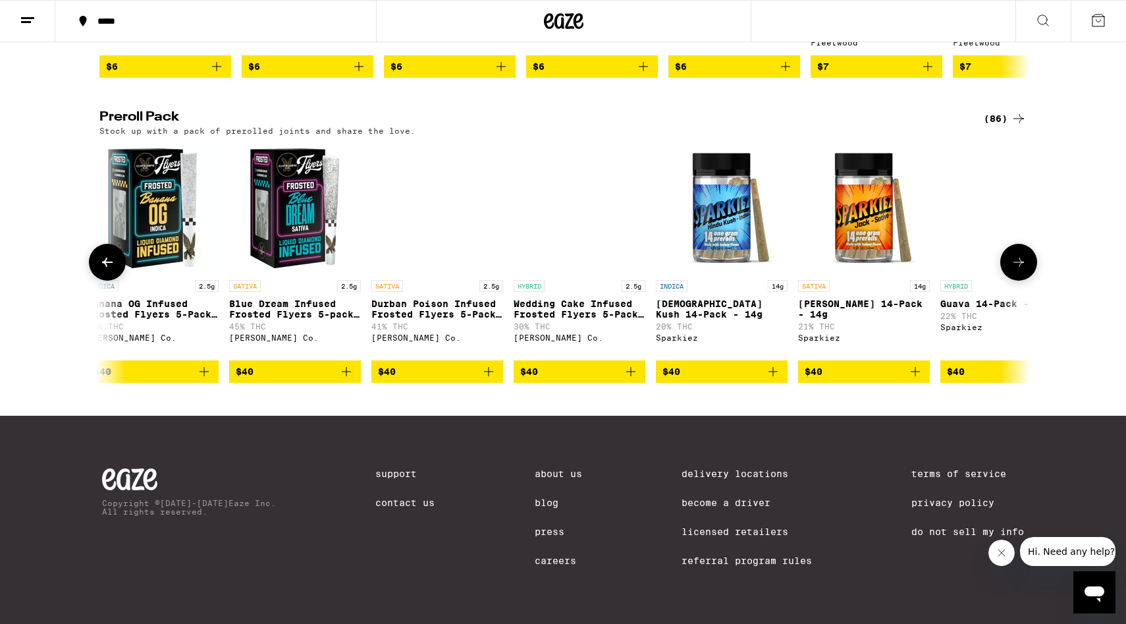
scroll to position [0, 7842]
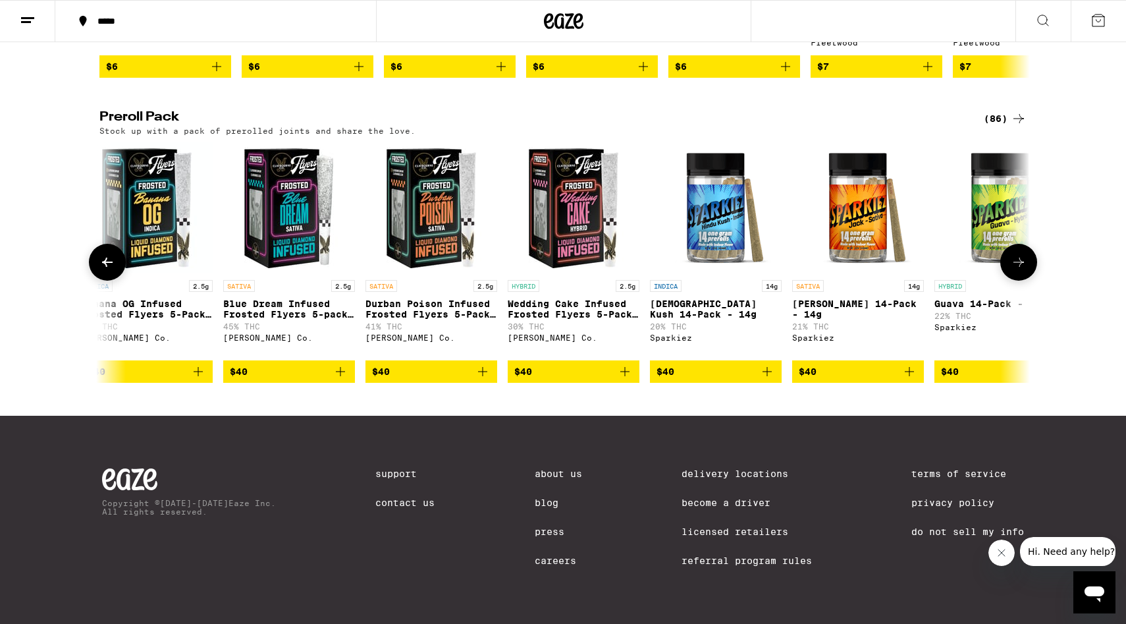
click at [1027, 265] on button at bounding box center [1018, 262] width 37 height 37
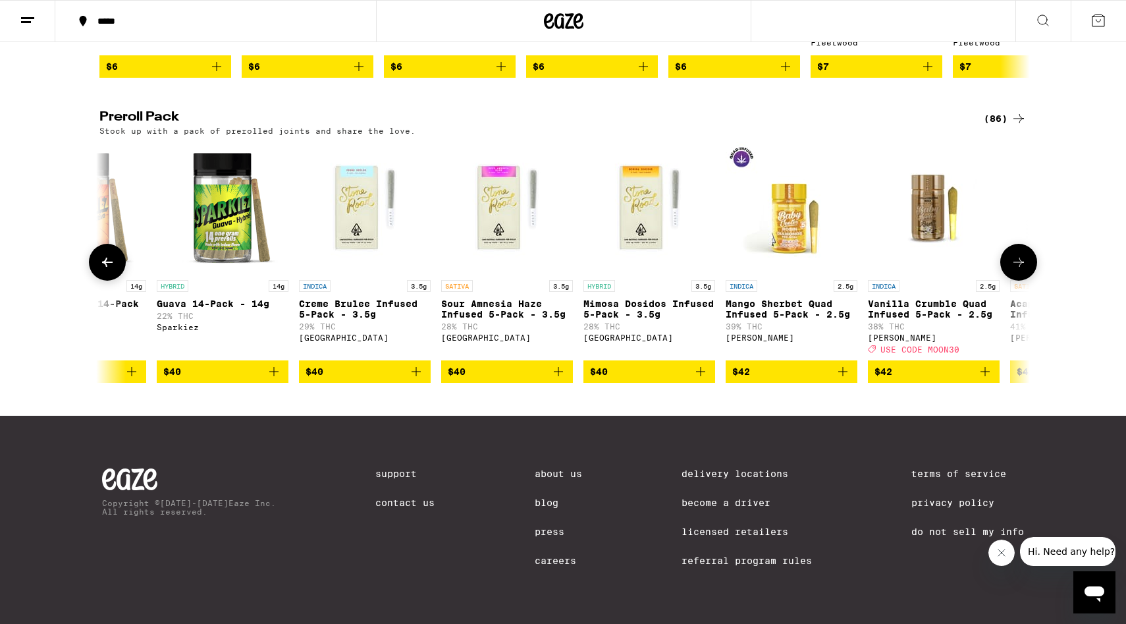
scroll to position [0, 8625]
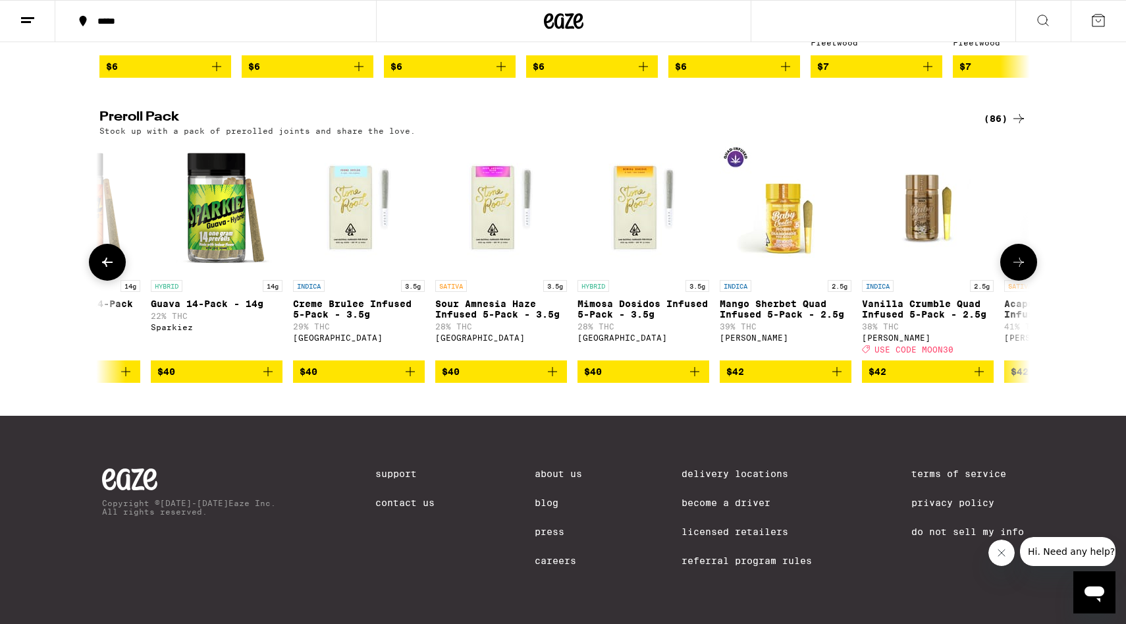
click at [943, 306] on p "Vanilla Crumble Quad Infused 5-Pack - 2.5g" at bounding box center [928, 308] width 132 height 21
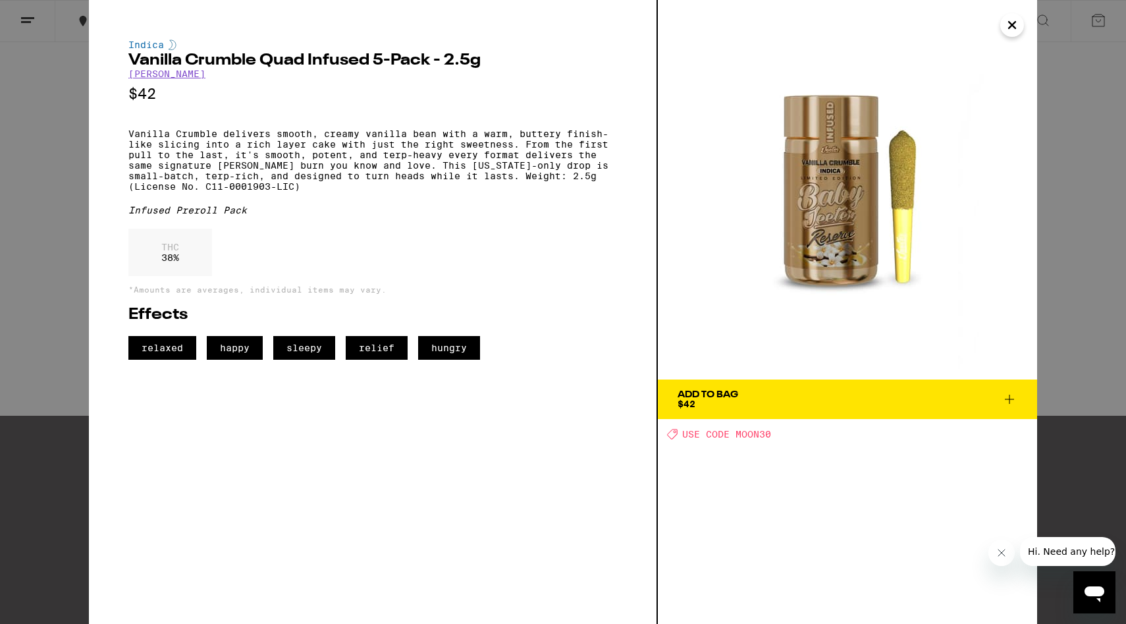
click at [755, 401] on span "Add To Bag $42" at bounding box center [848, 399] width 340 height 18
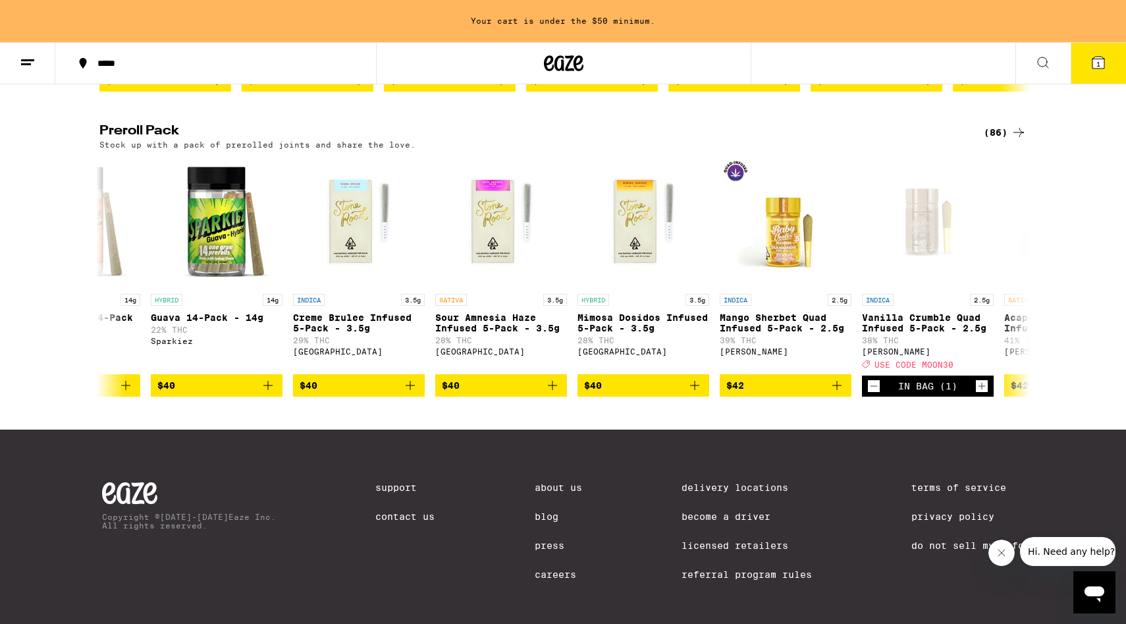
scroll to position [1036, 0]
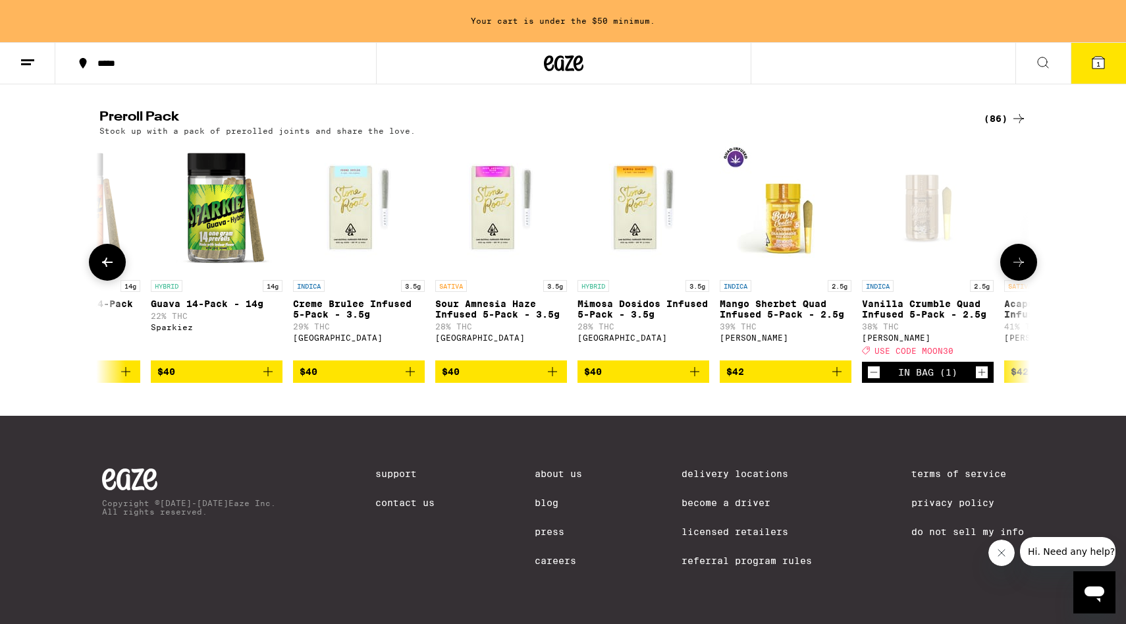
click at [1021, 263] on icon at bounding box center [1019, 262] width 16 height 16
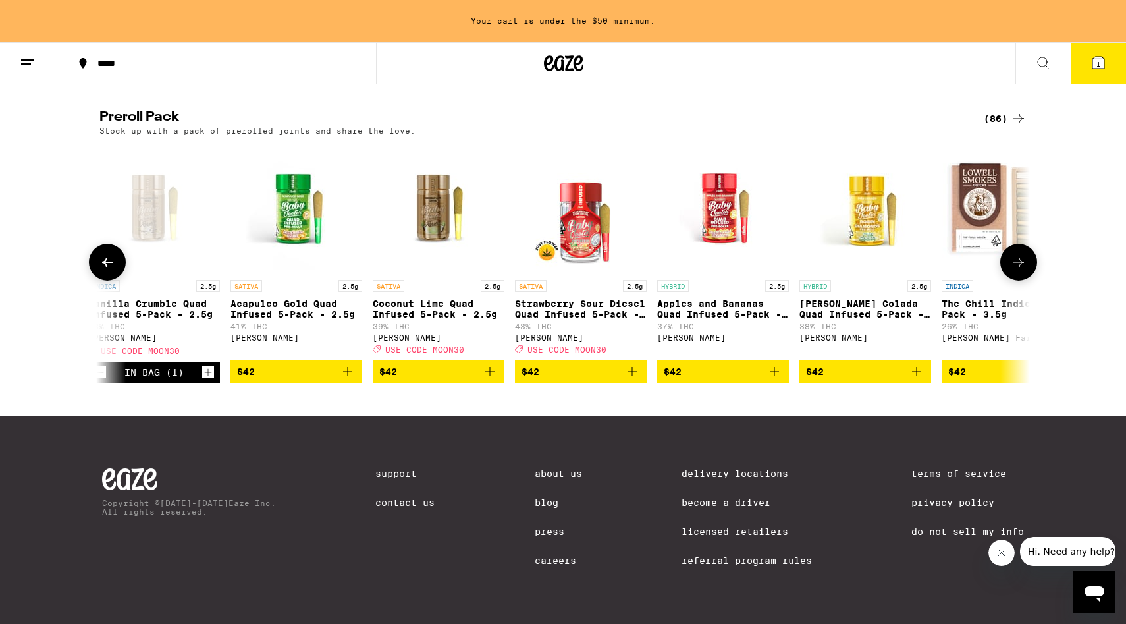
scroll to position [0, 9409]
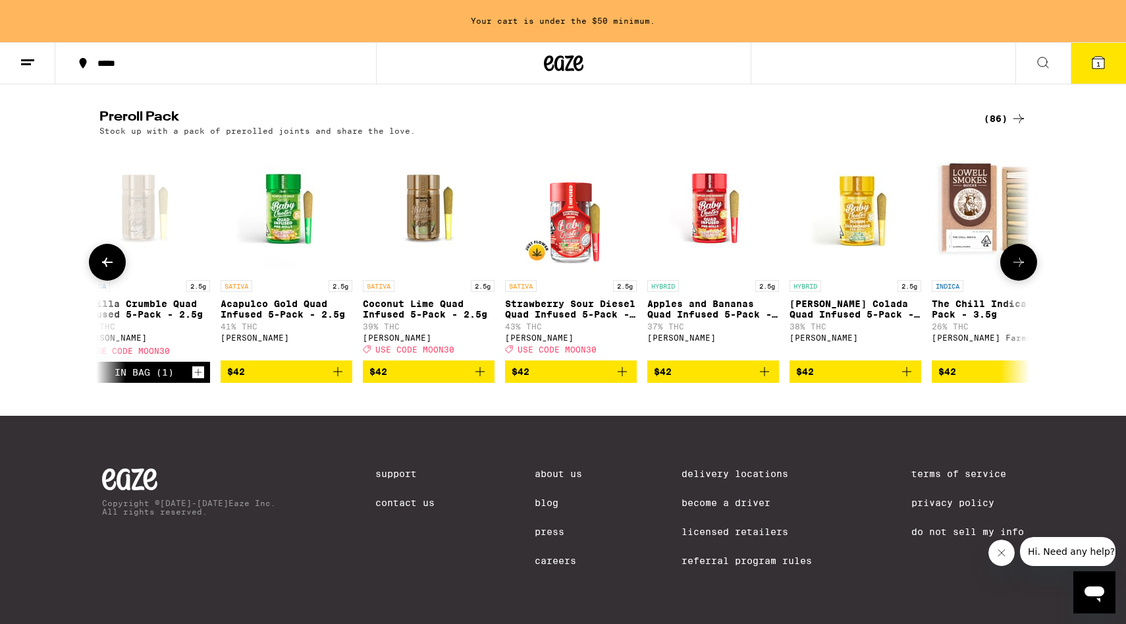
click at [1017, 277] on button at bounding box center [1018, 262] width 37 height 37
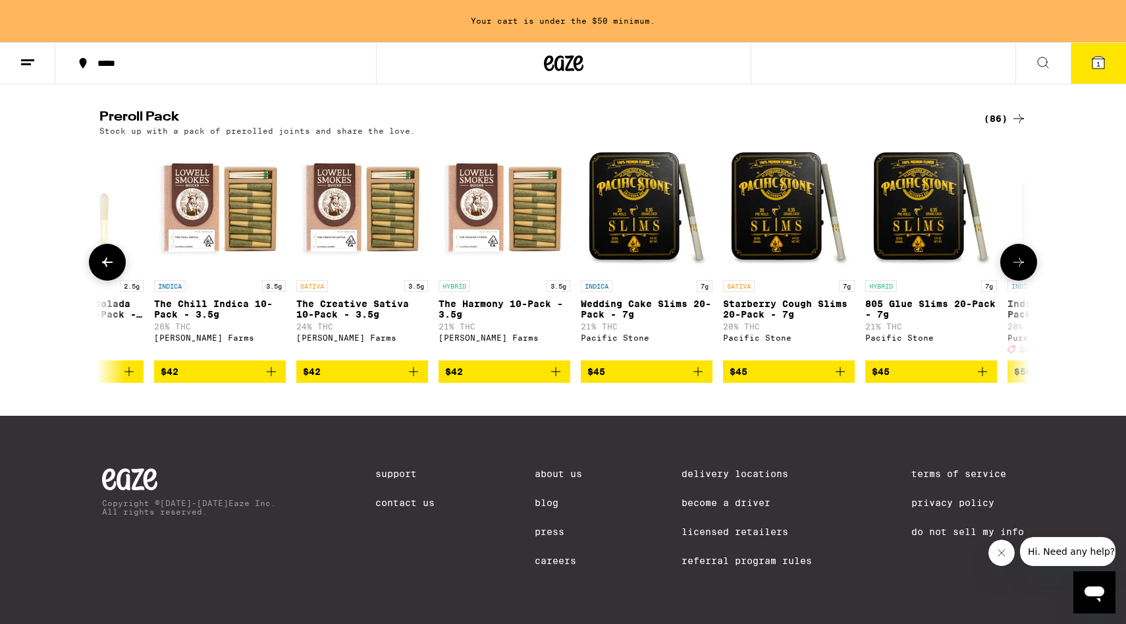
scroll to position [0, 10193]
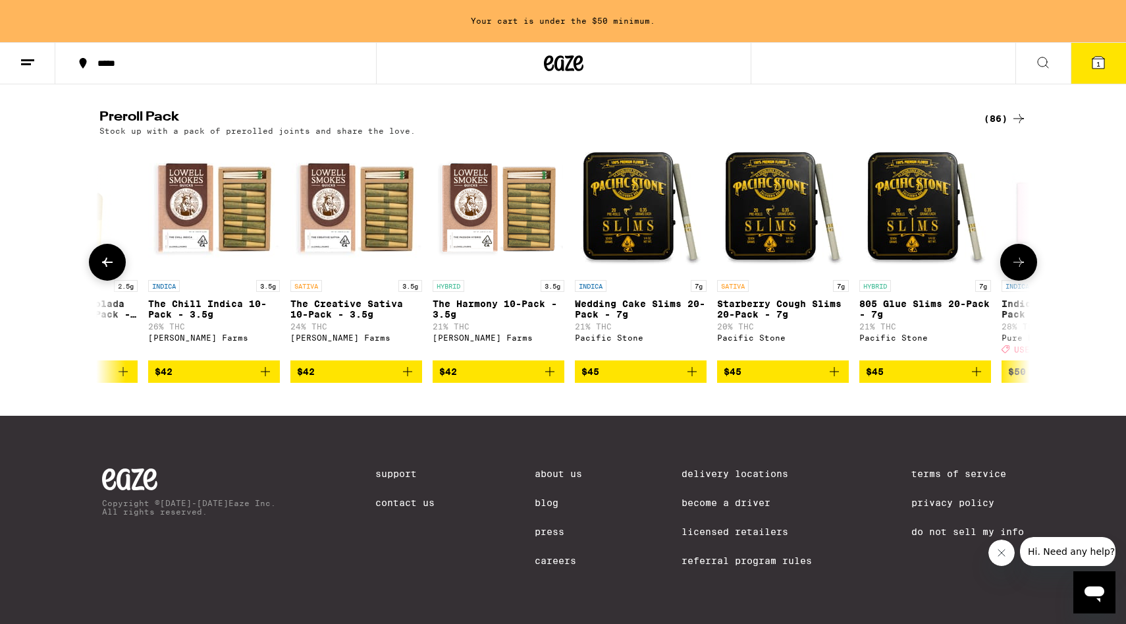
click at [1017, 277] on button at bounding box center [1018, 262] width 37 height 37
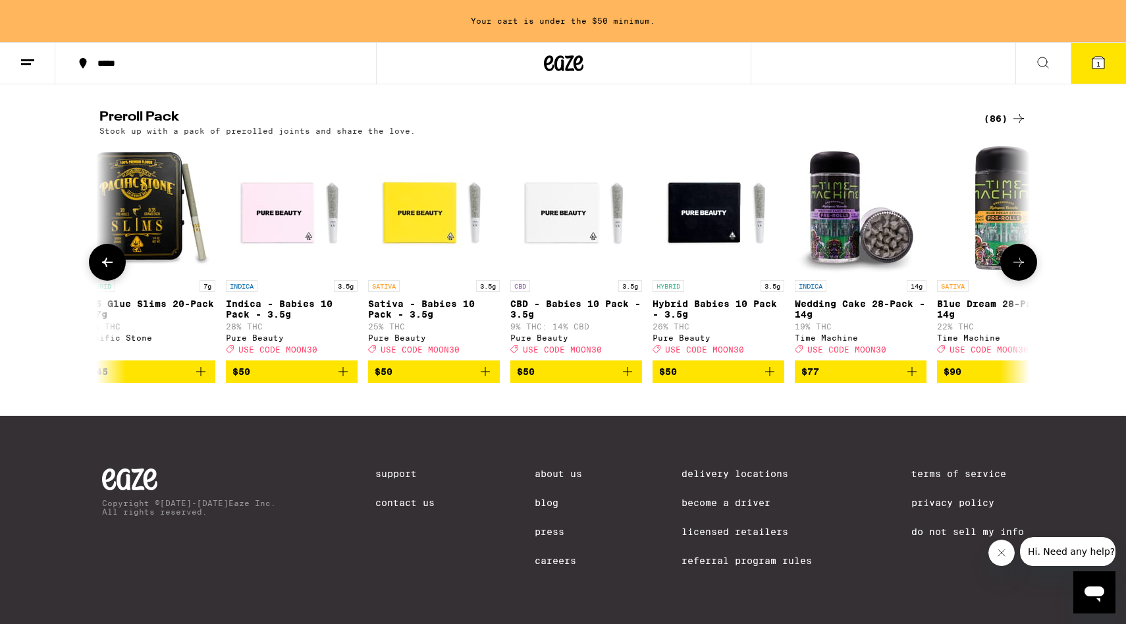
scroll to position [0, 10976]
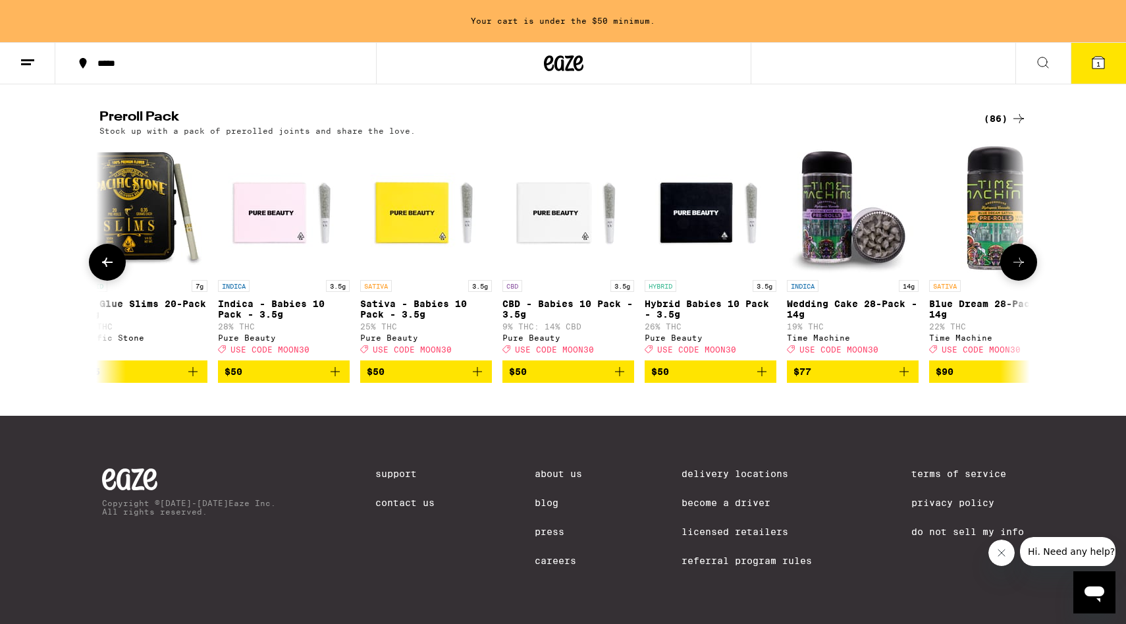
click at [1019, 279] on button at bounding box center [1018, 262] width 37 height 37
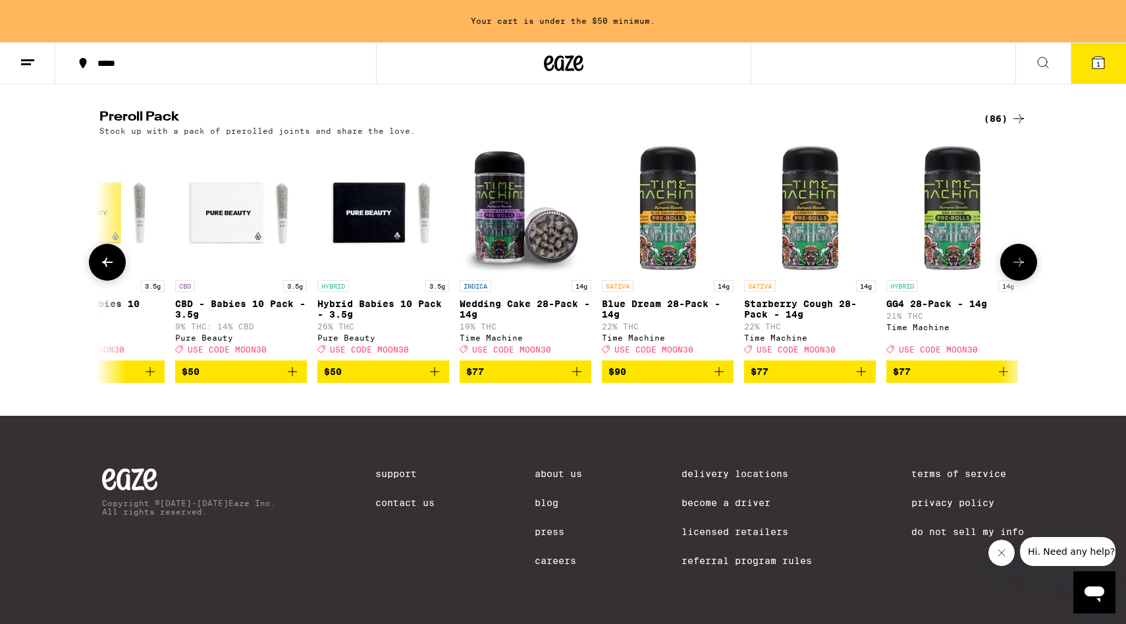
scroll to position [0, 11306]
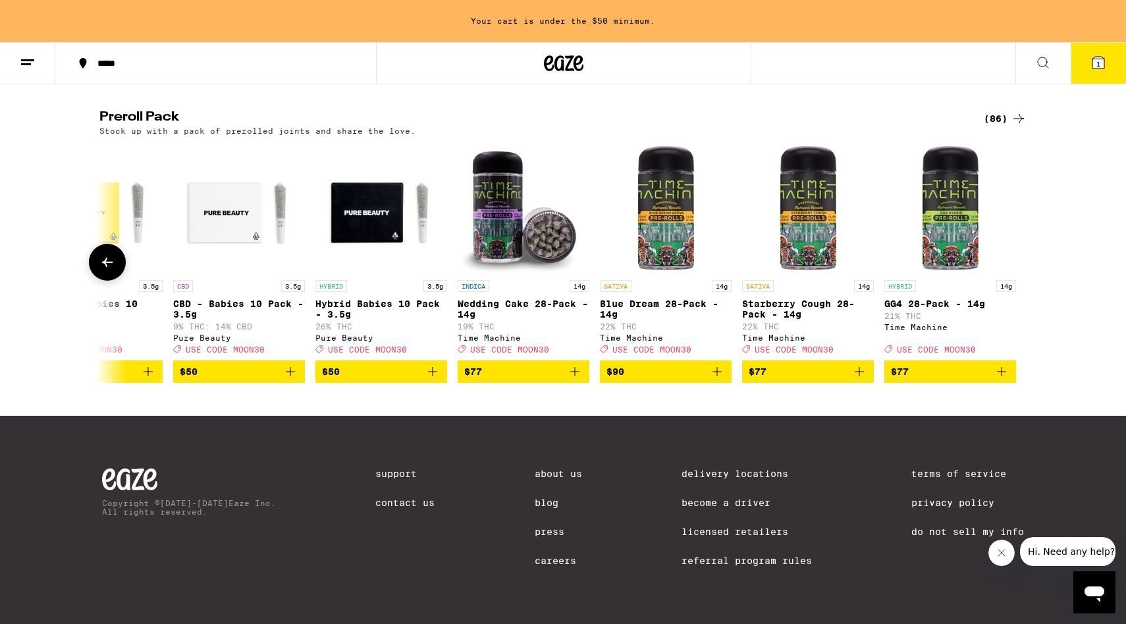
click at [515, 201] on img "Open page for Wedding Cake 28-Pack - 14g from Time Machine" at bounding box center [524, 208] width 132 height 132
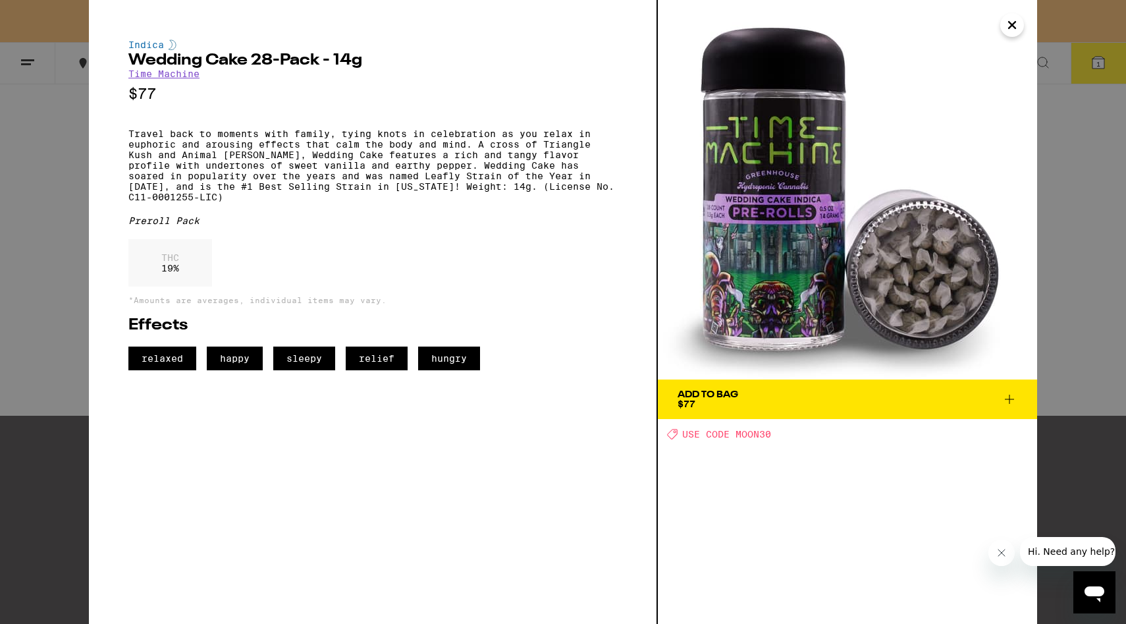
click at [763, 402] on span "Add To Bag $77" at bounding box center [848, 399] width 340 height 18
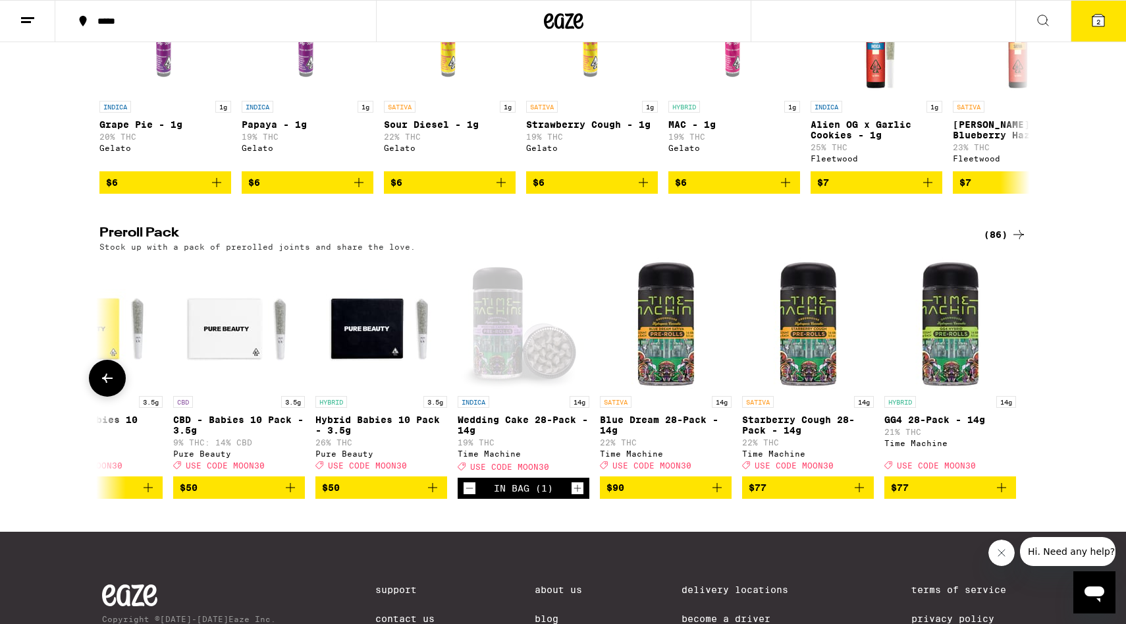
scroll to position [852, 0]
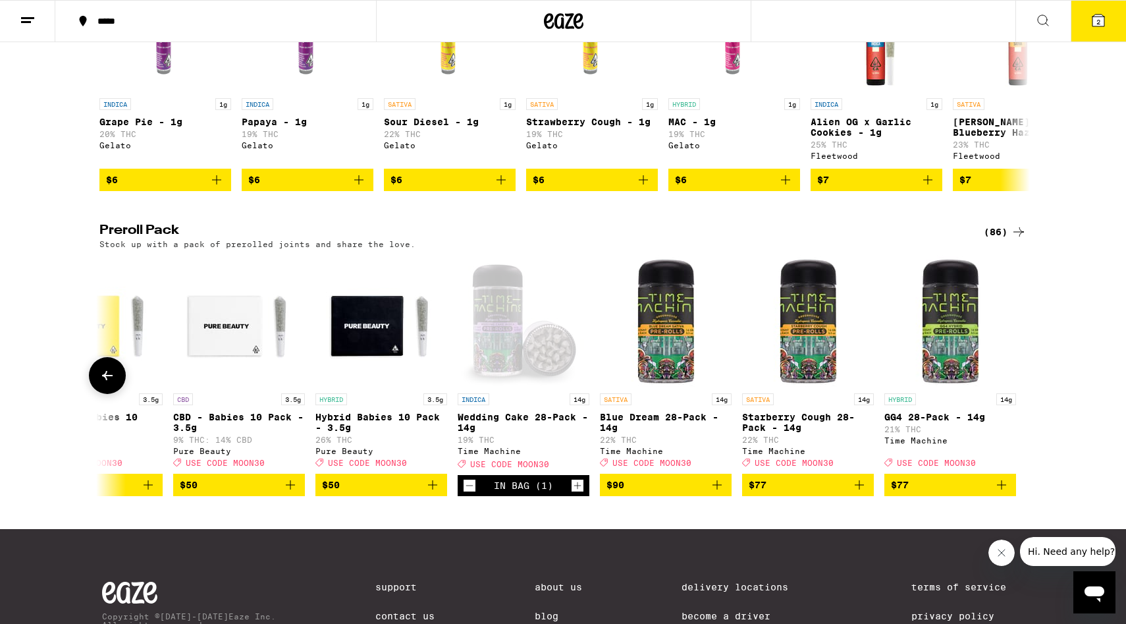
click at [95, 394] on button at bounding box center [107, 375] width 37 height 37
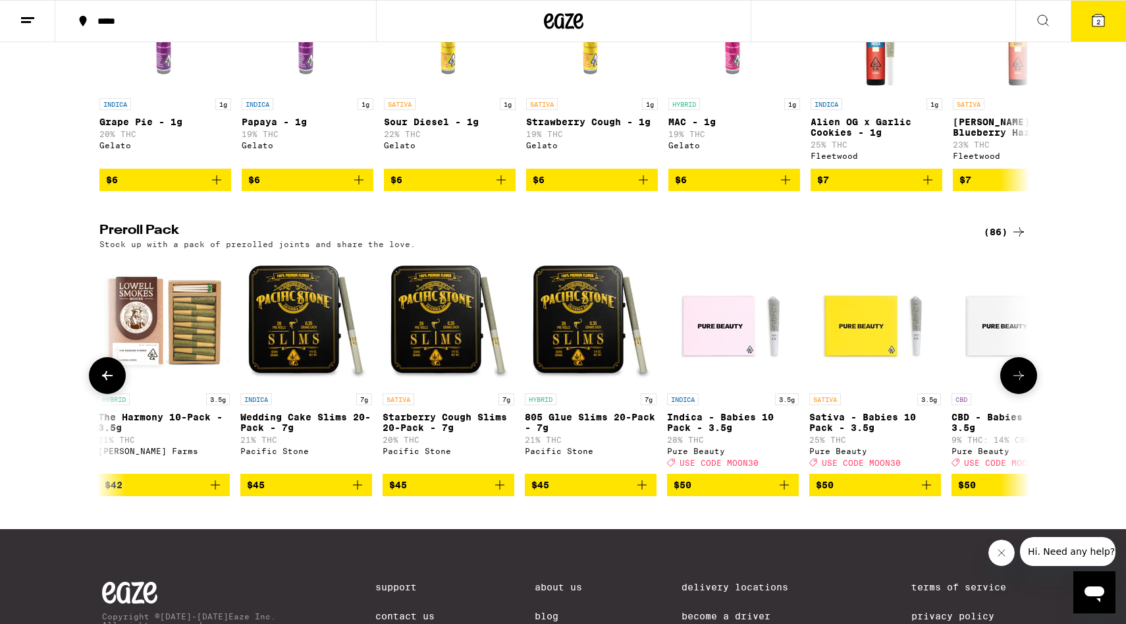
scroll to position [0, 10522]
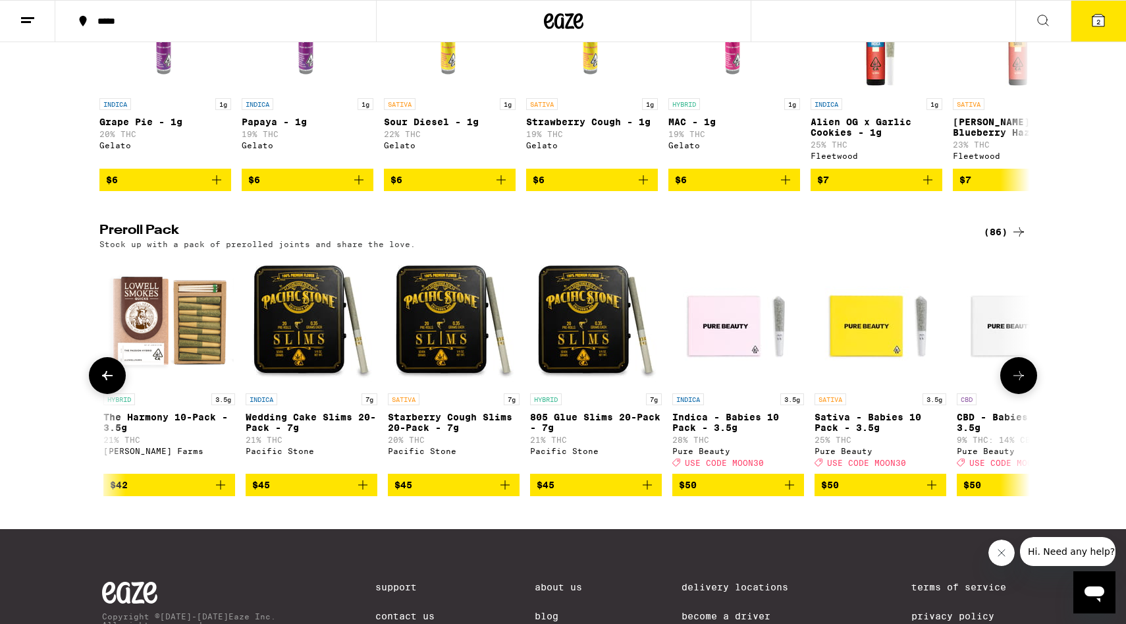
click at [95, 394] on button at bounding box center [107, 375] width 37 height 37
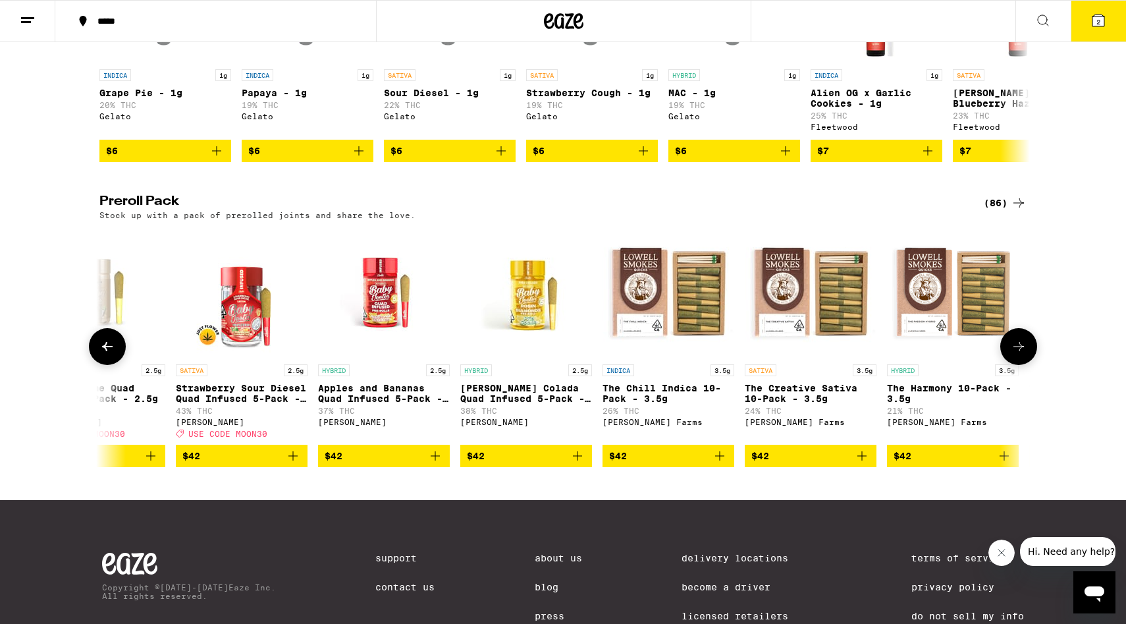
scroll to position [882, 0]
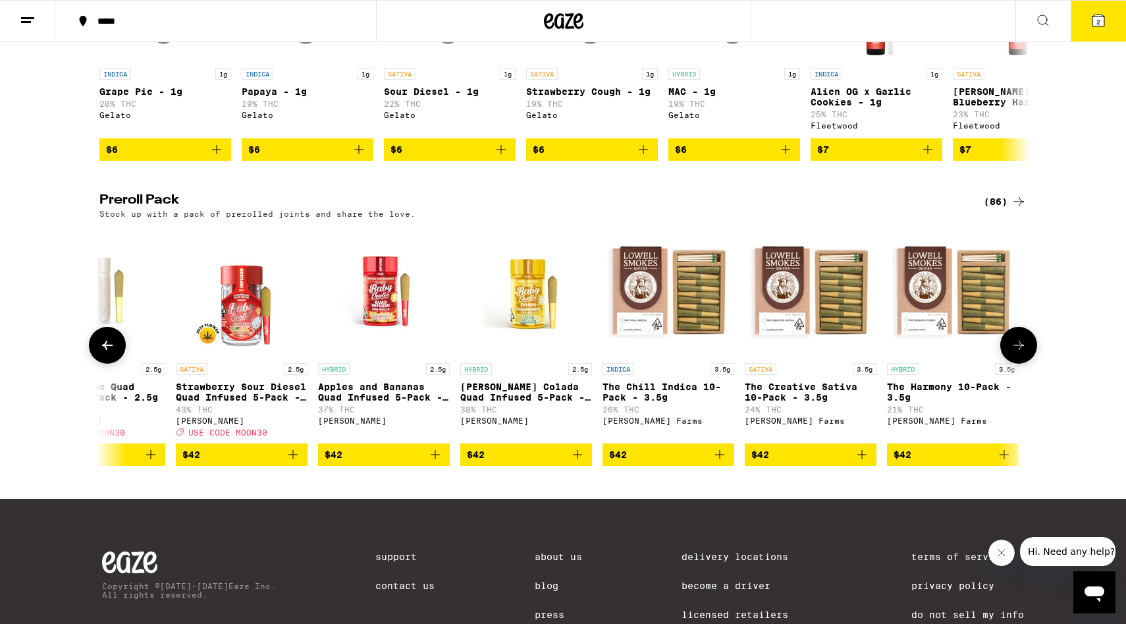
click at [244, 462] on span "$42" at bounding box center [241, 454] width 119 height 16
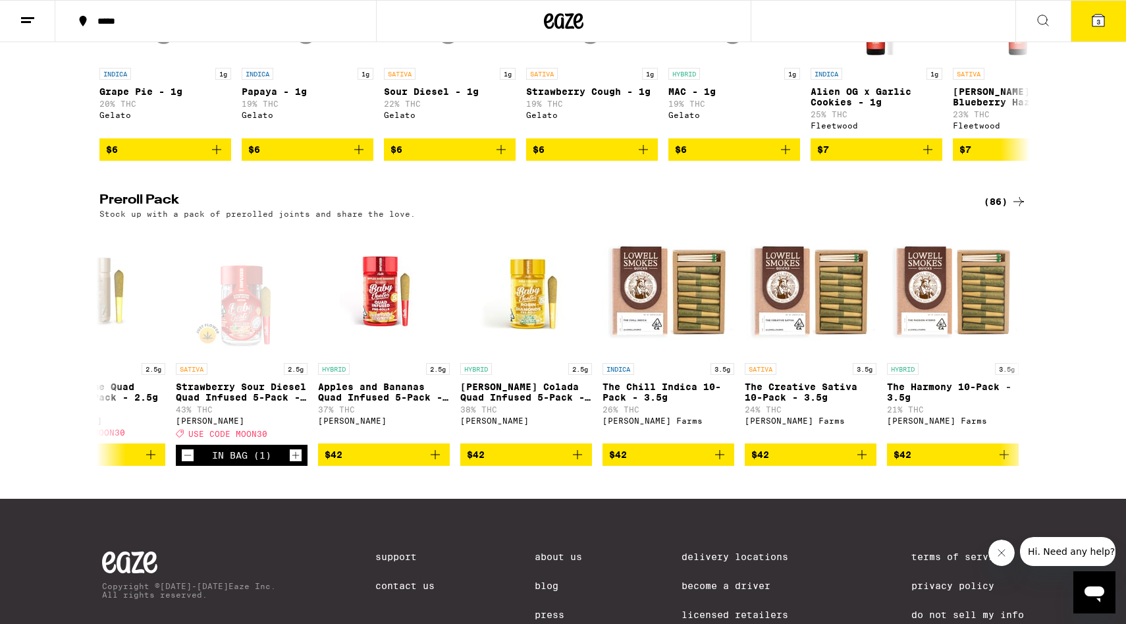
click at [1103, 20] on icon at bounding box center [1099, 20] width 12 height 12
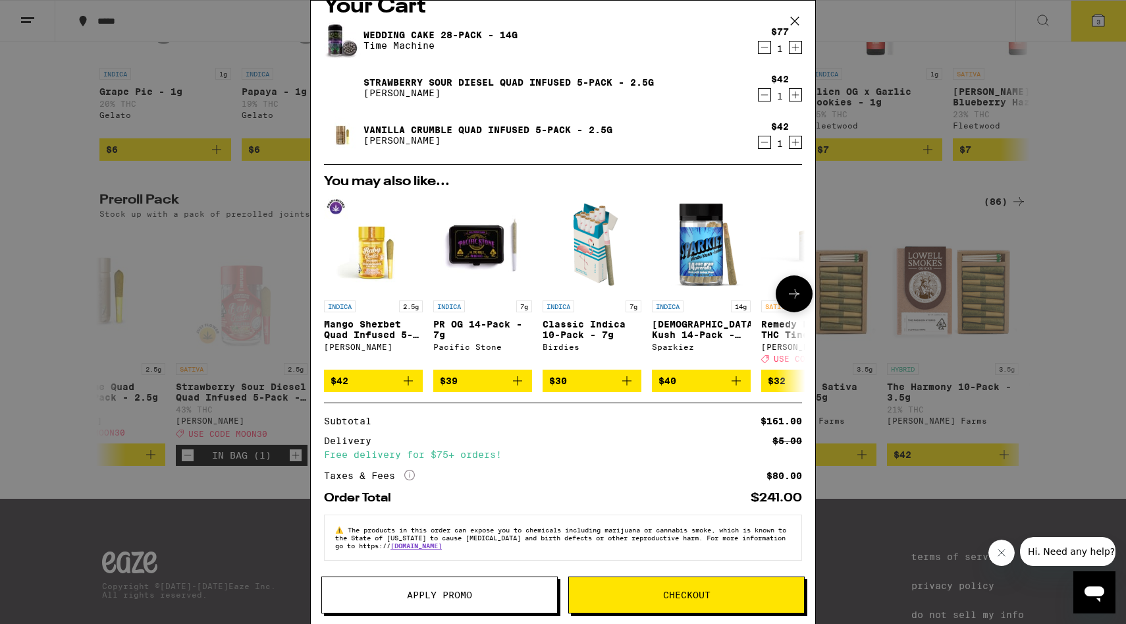
scroll to position [31, 0]
click at [358, 587] on button "Apply Promo" at bounding box center [439, 594] width 236 height 37
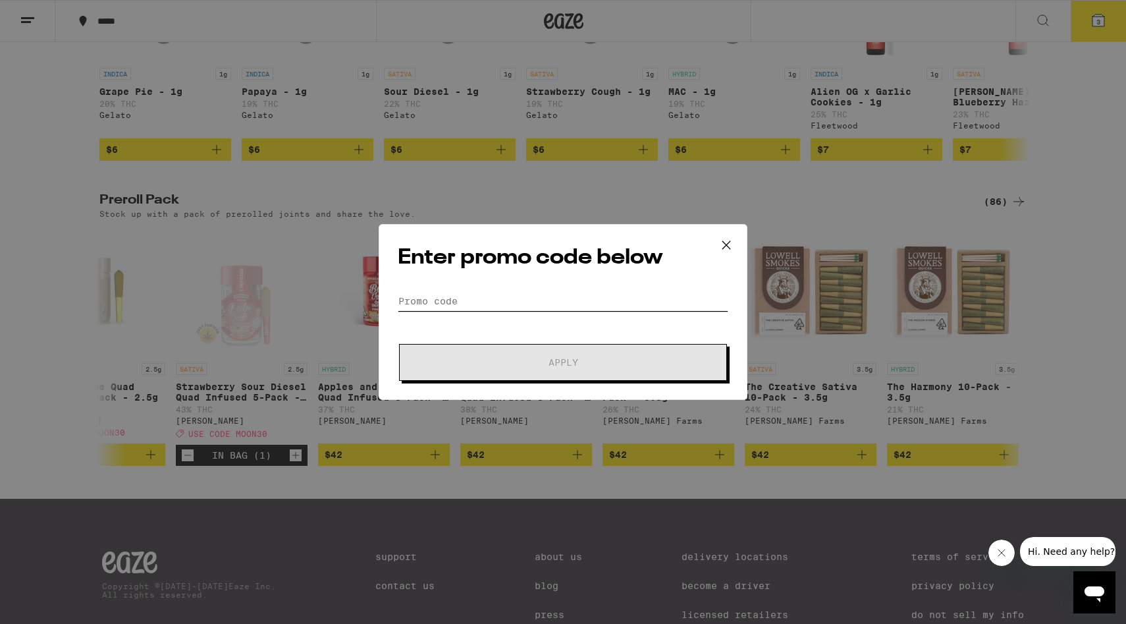
click at [482, 298] on input "Promo Code" at bounding box center [563, 301] width 331 height 20
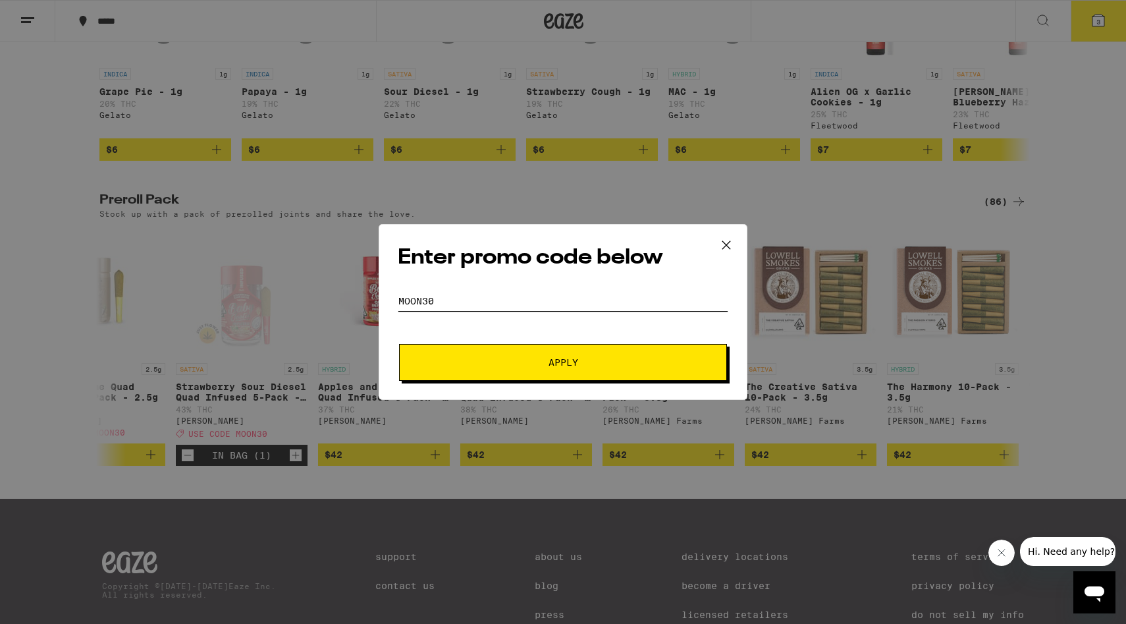
type input "moon30"
click at [518, 366] on span "Apply" at bounding box center [563, 362] width 237 height 9
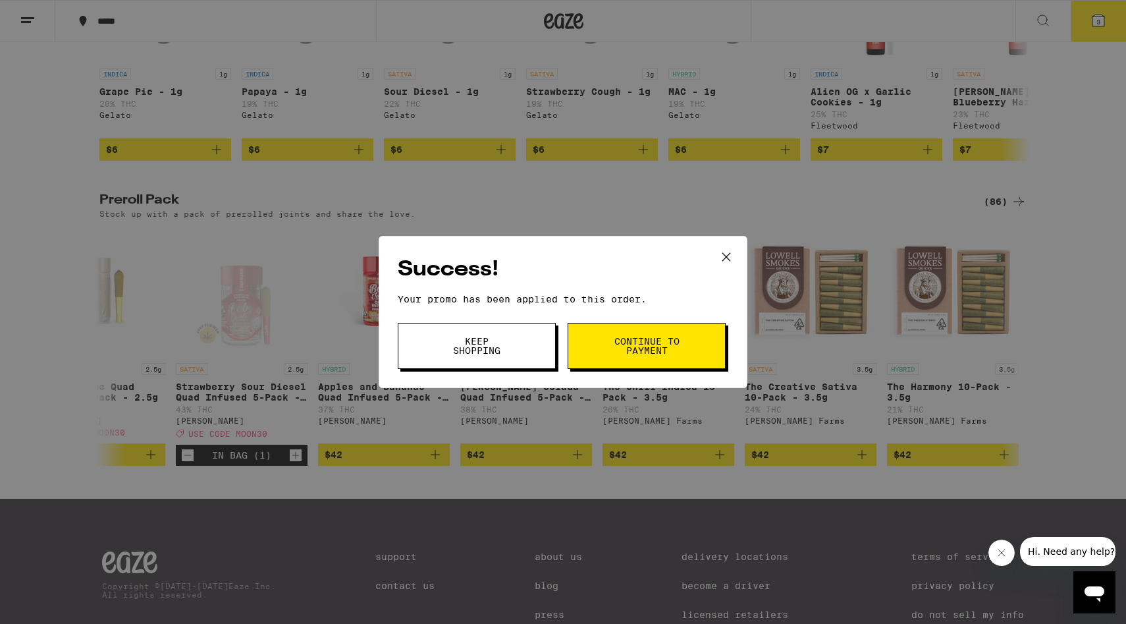
click at [637, 358] on button "Continue to payment" at bounding box center [647, 346] width 158 height 46
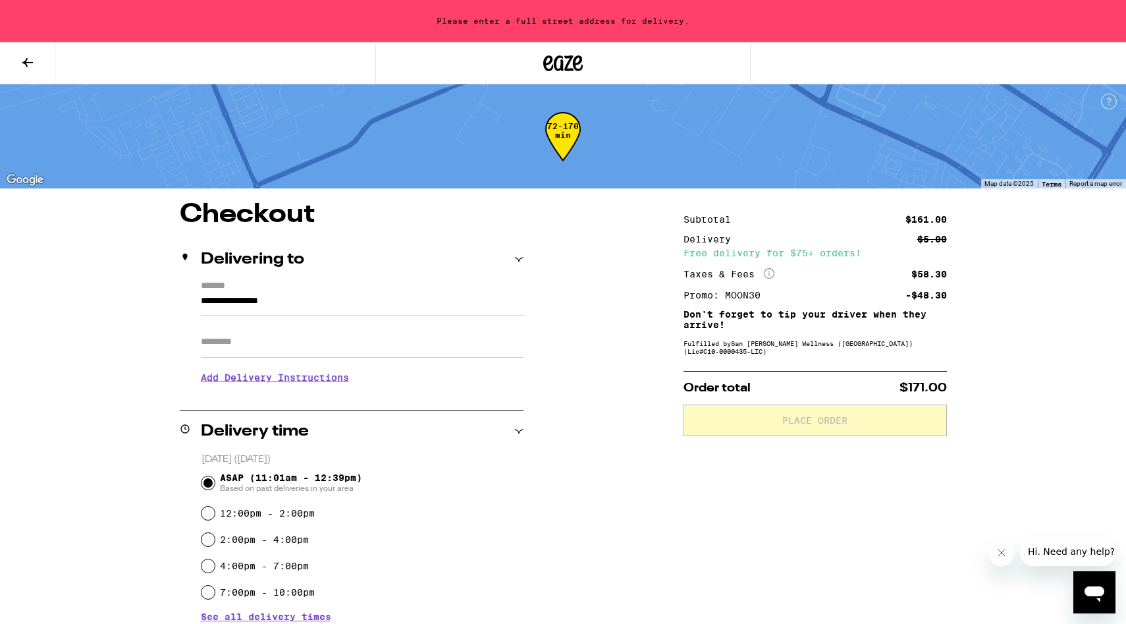
click at [373, 345] on input "Apt/Suite" at bounding box center [362, 342] width 323 height 32
click at [202, 298] on input "**********" at bounding box center [362, 304] width 323 height 22
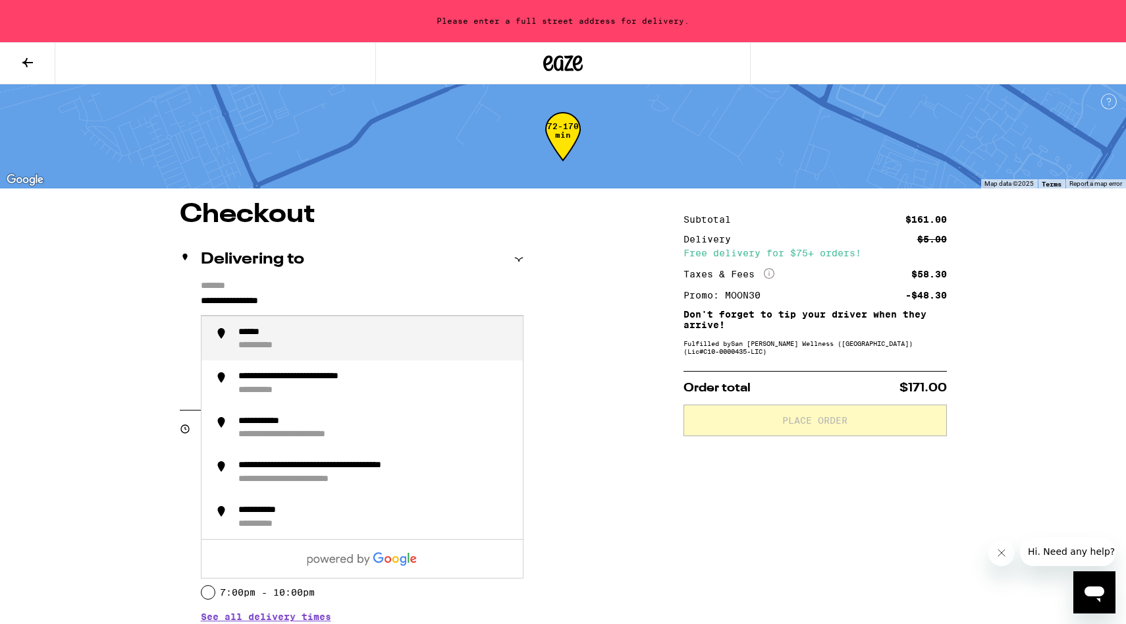
click at [202, 298] on input "**********" at bounding box center [362, 304] width 323 height 22
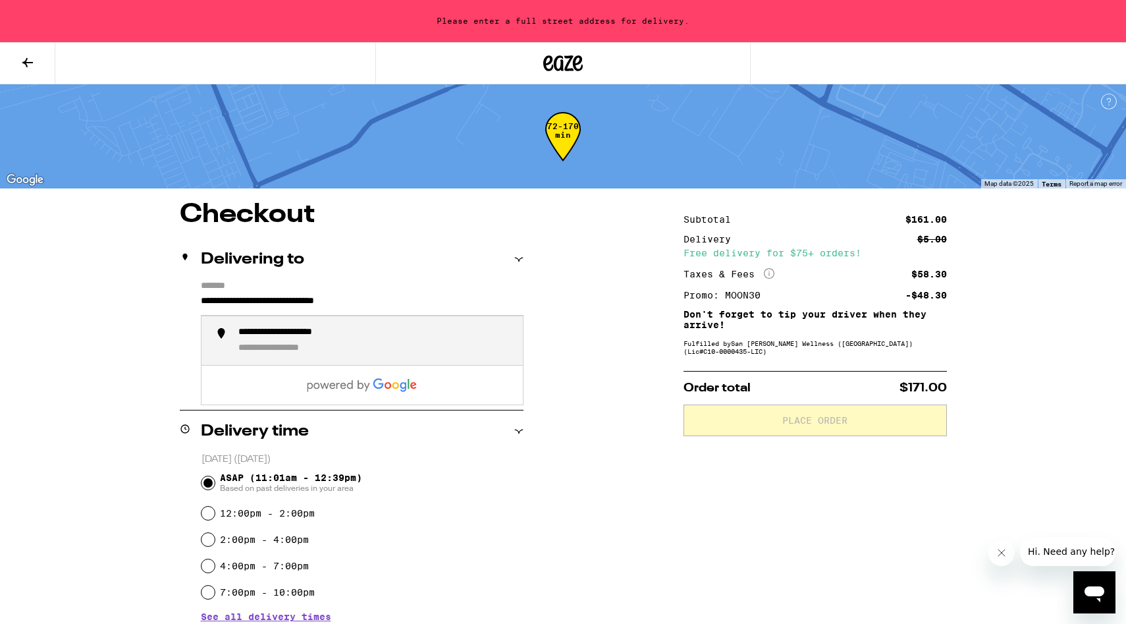
click at [225, 352] on li "**********" at bounding box center [362, 340] width 321 height 49
type input "**********"
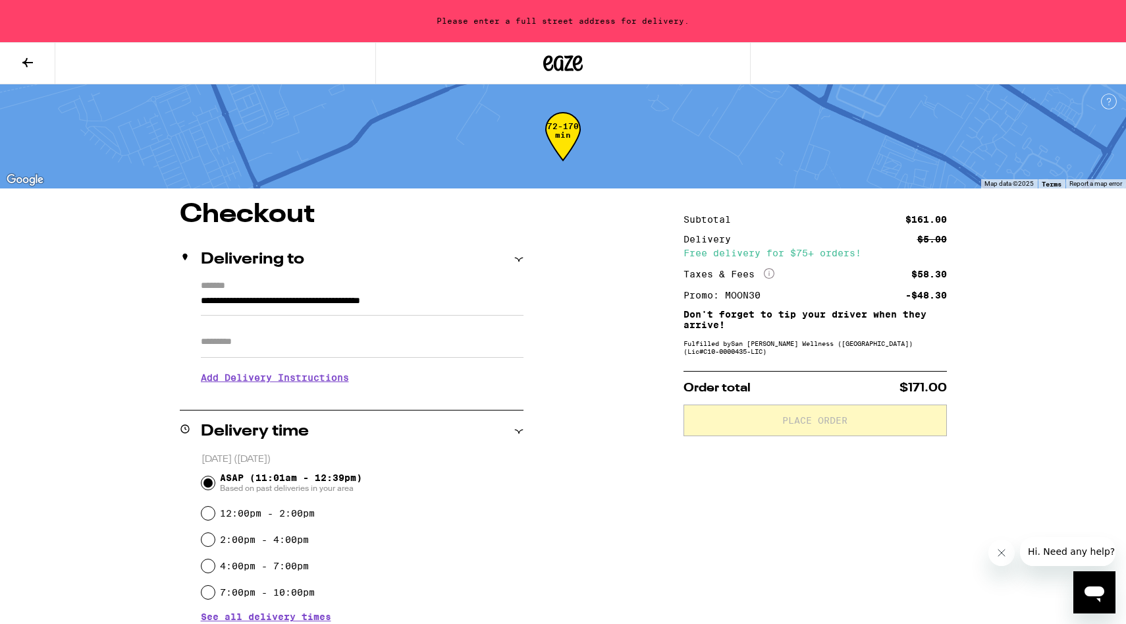
click at [253, 353] on input "Apt/Suite" at bounding box center [362, 342] width 323 height 32
type input "*****"
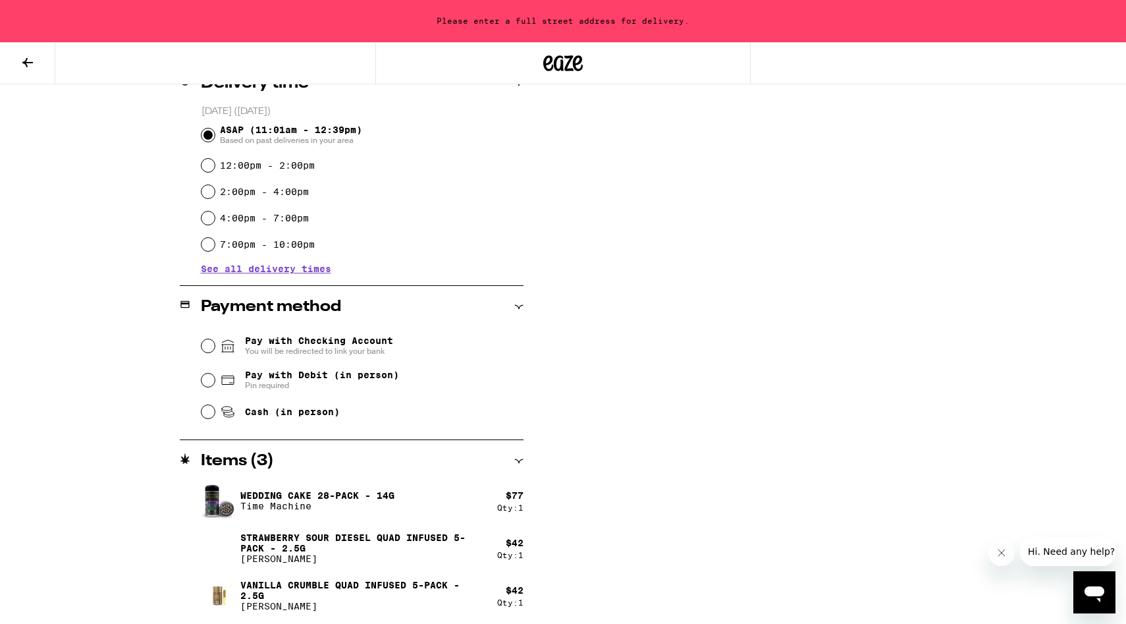
scroll to position [361, 0]
click at [206, 381] on input "Pay with Debit (in person) Pin required" at bounding box center [208, 378] width 13 height 13
radio input "true"
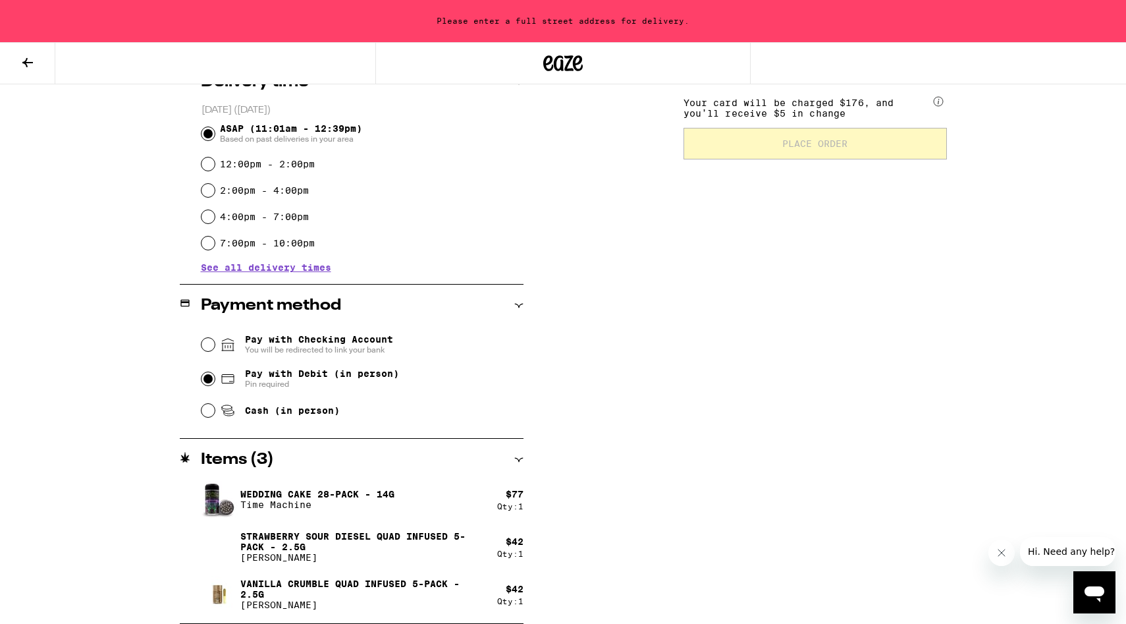
click at [520, 459] on icon at bounding box center [518, 459] width 9 height 9
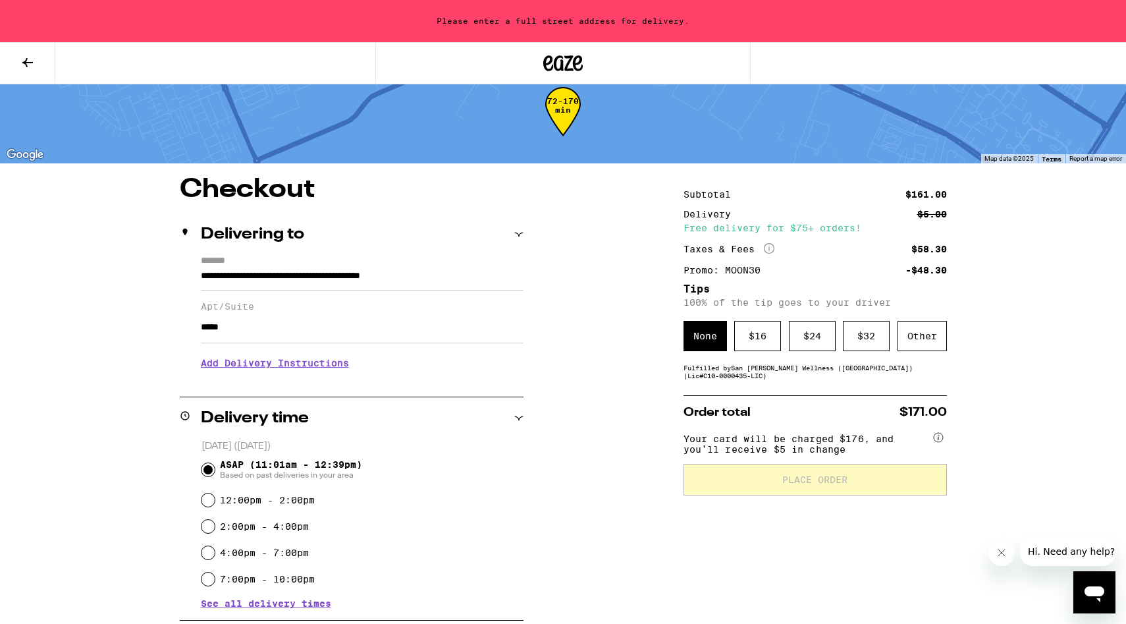
scroll to position [0, 0]
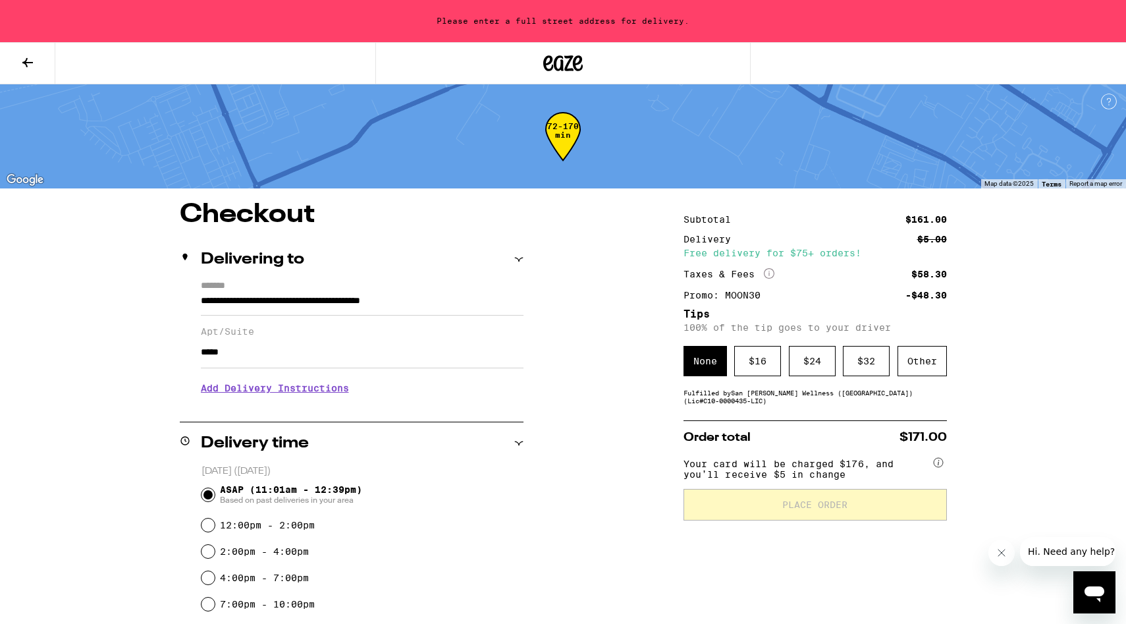
click at [460, 293] on input "**********" at bounding box center [362, 304] width 323 height 22
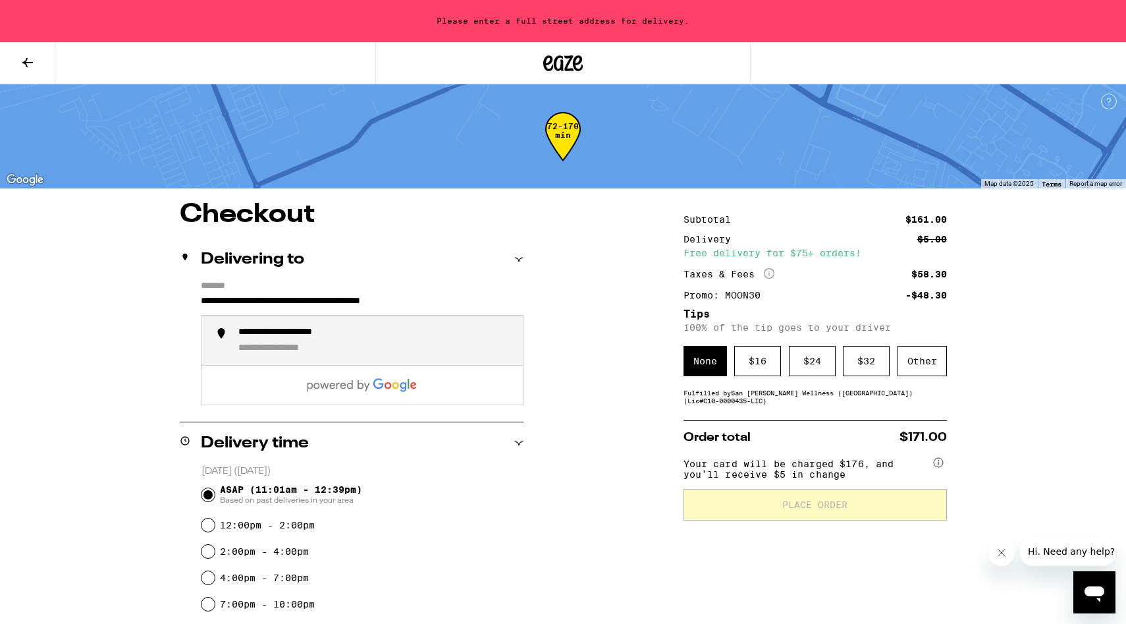
click at [435, 338] on div "**********" at bounding box center [375, 341] width 274 height 28
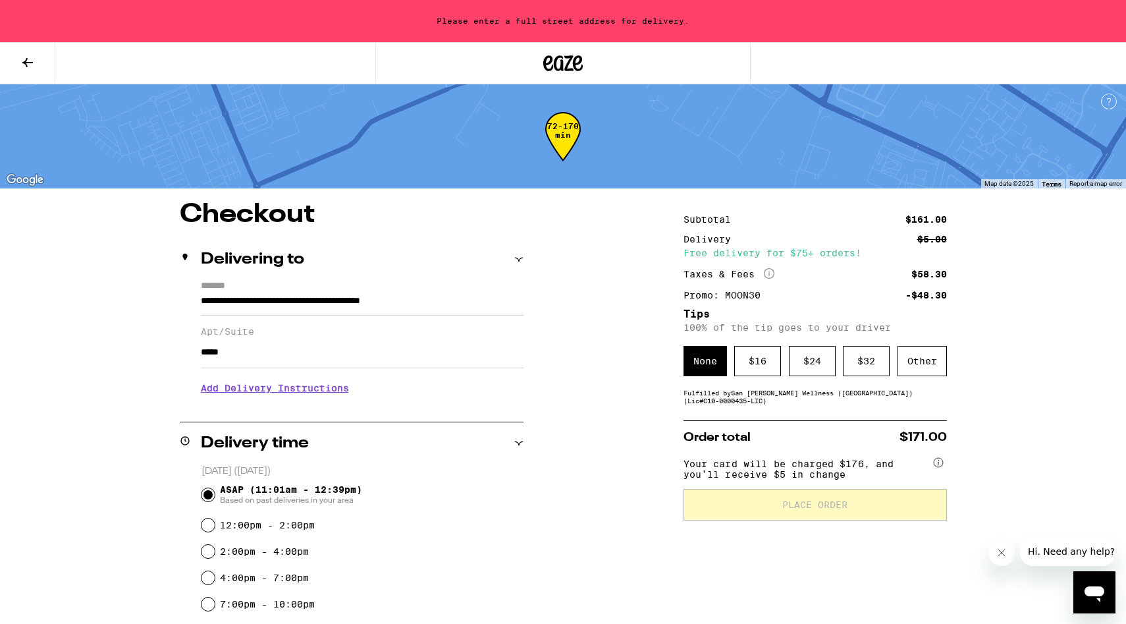
type input "**********"
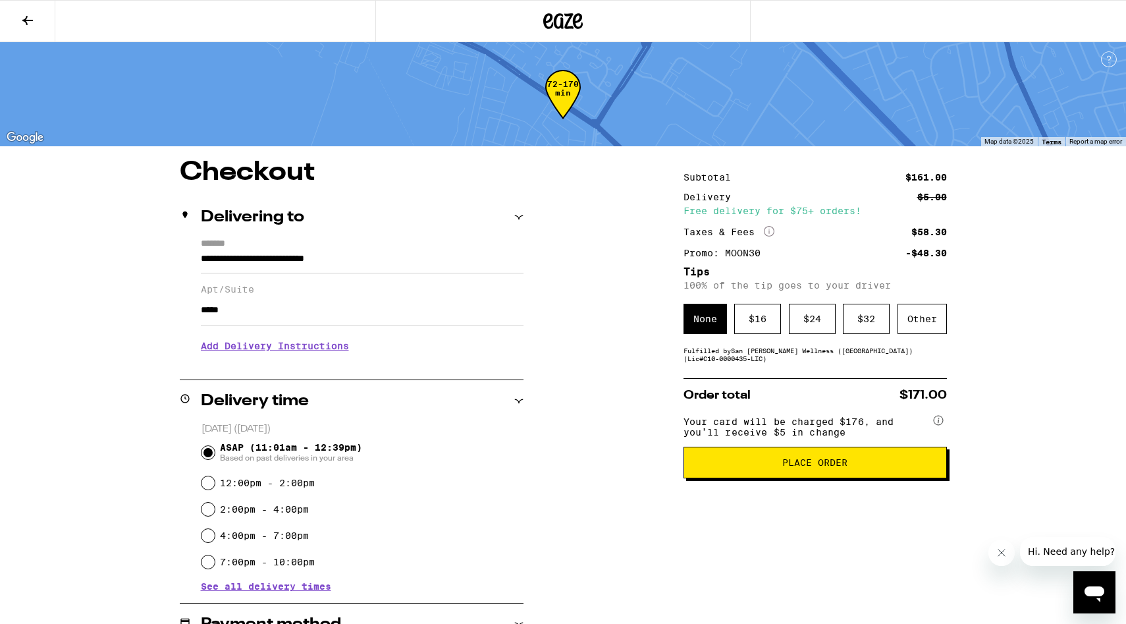
click at [27, 19] on icon at bounding box center [27, 20] width 11 height 9
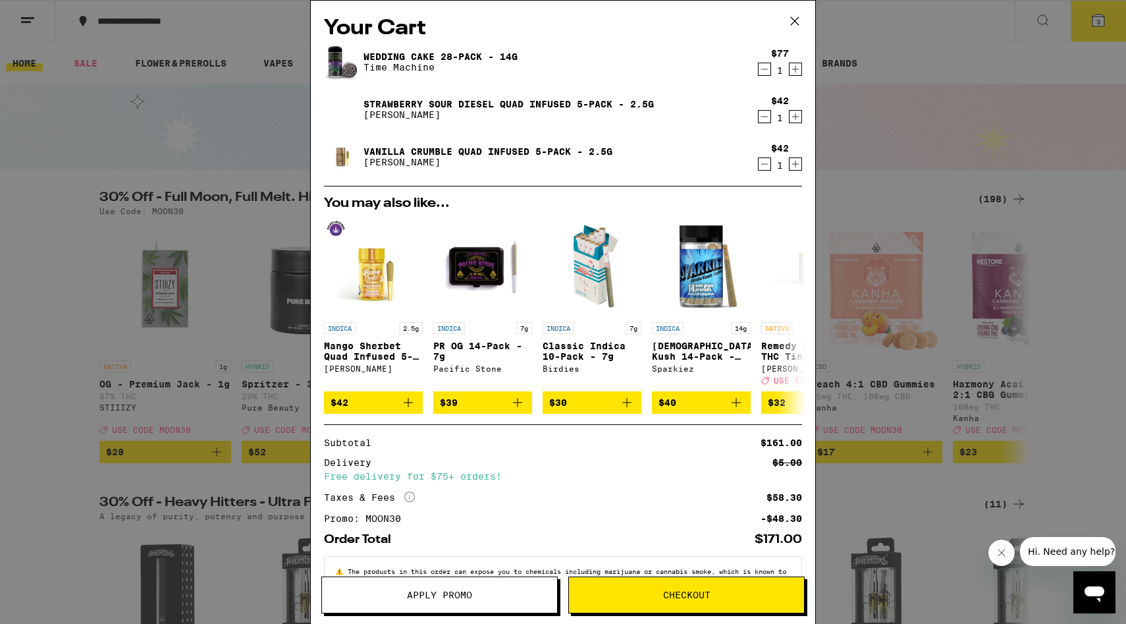
click at [799, 18] on icon at bounding box center [795, 21] width 20 height 20
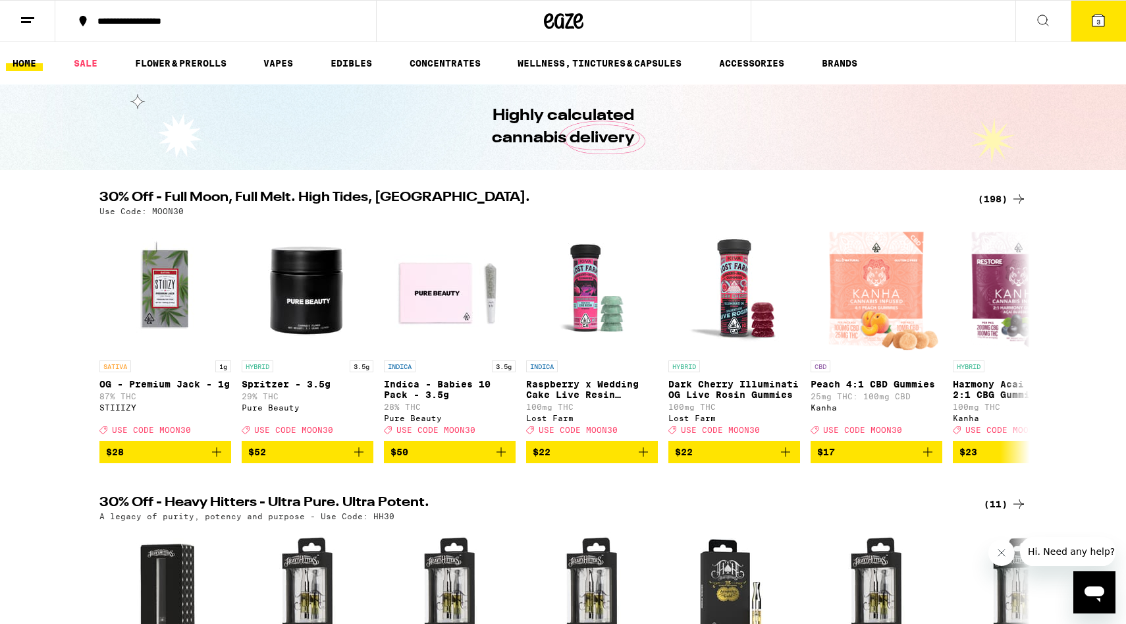
click at [1098, 22] on span "3" at bounding box center [1098, 22] width 4 height 8
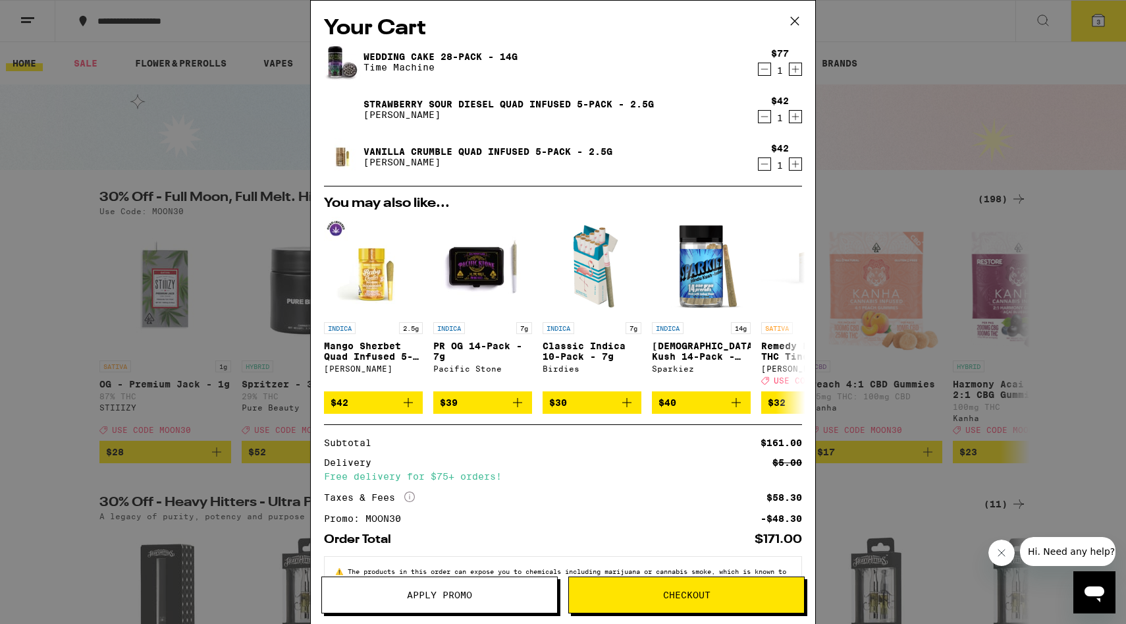
click at [762, 166] on icon "Decrement" at bounding box center [765, 164] width 12 height 16
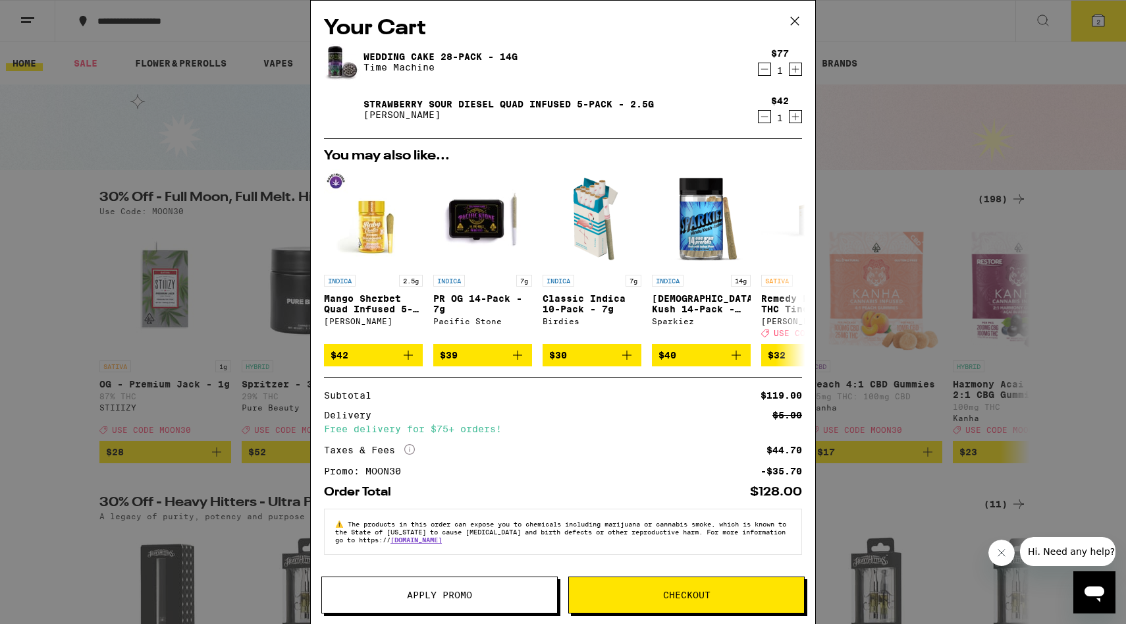
scroll to position [3, 0]
click at [621, 595] on span "Checkout" at bounding box center [686, 594] width 235 height 9
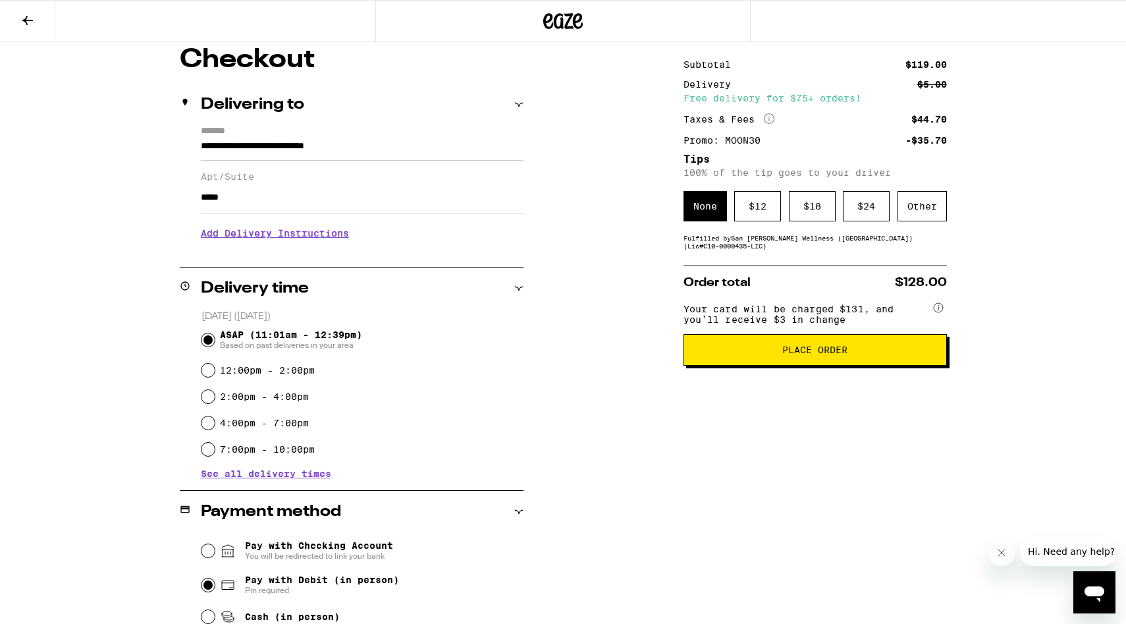
scroll to position [100, 0]
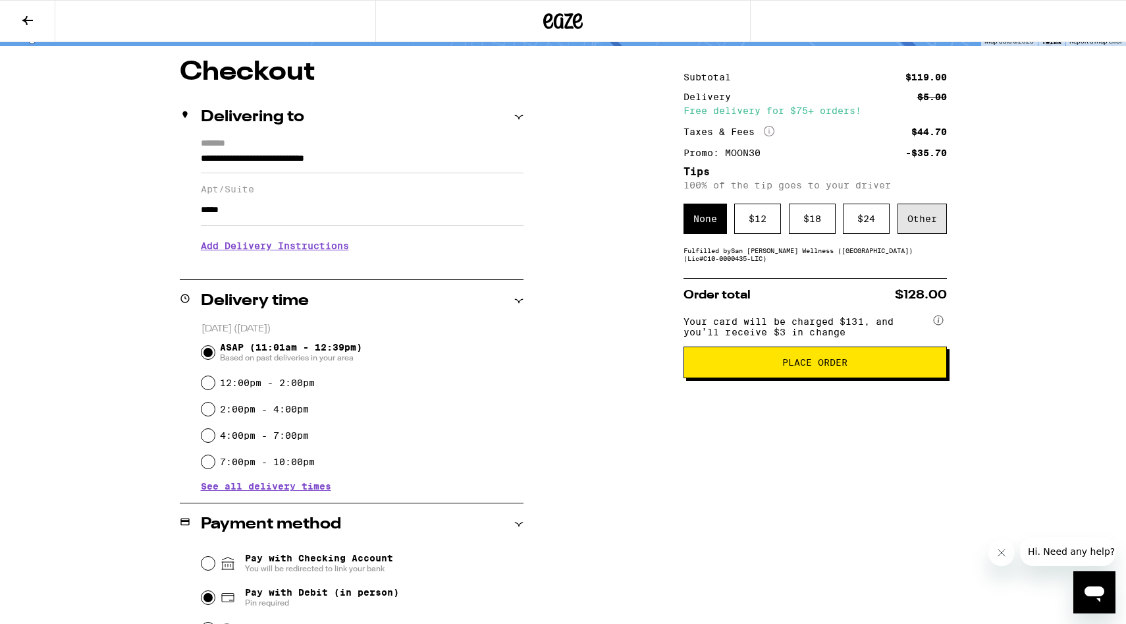
click at [918, 229] on div "Other" at bounding box center [922, 218] width 49 height 30
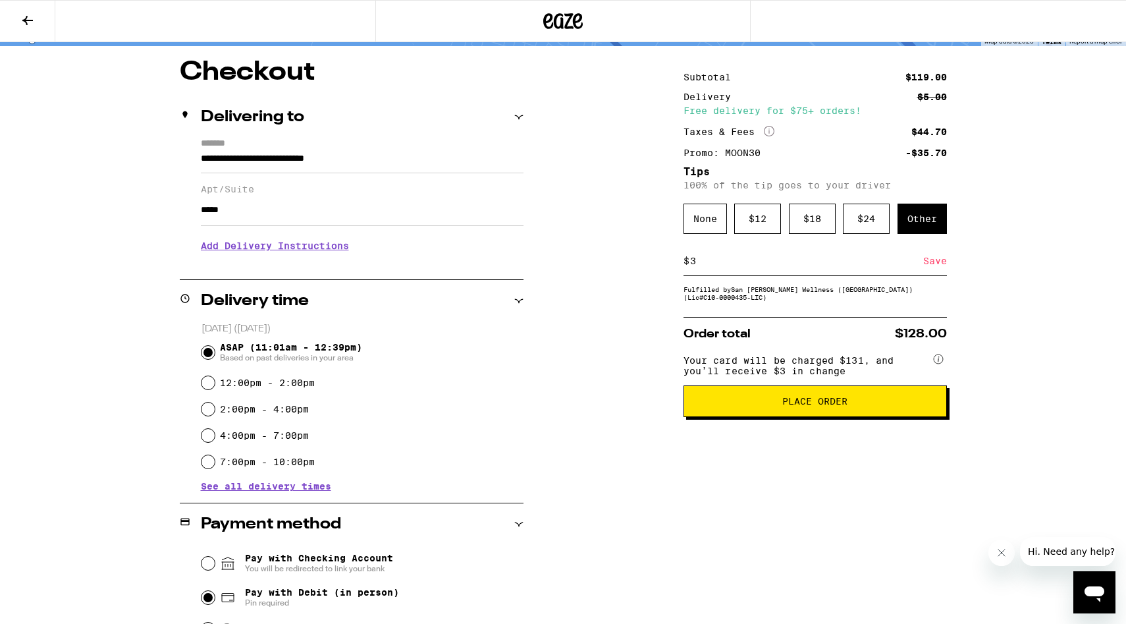
type input "3"
click at [933, 267] on div "Save" at bounding box center [935, 260] width 24 height 29
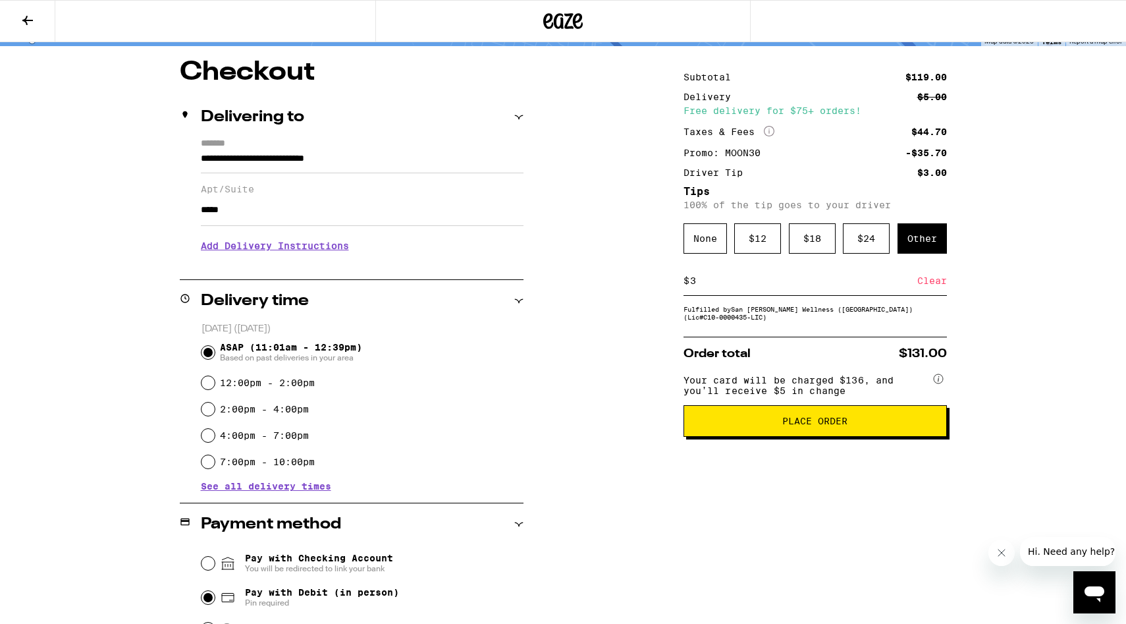
click at [735, 425] on span "Place Order" at bounding box center [815, 420] width 241 height 9
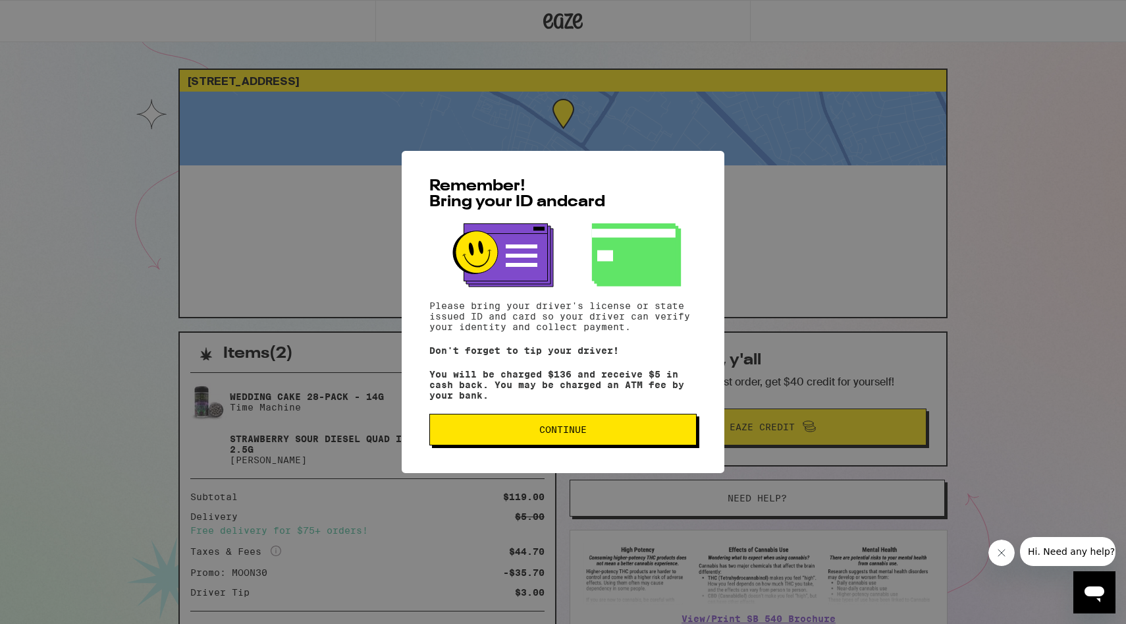
click at [600, 434] on span "Continue" at bounding box center [563, 429] width 245 height 9
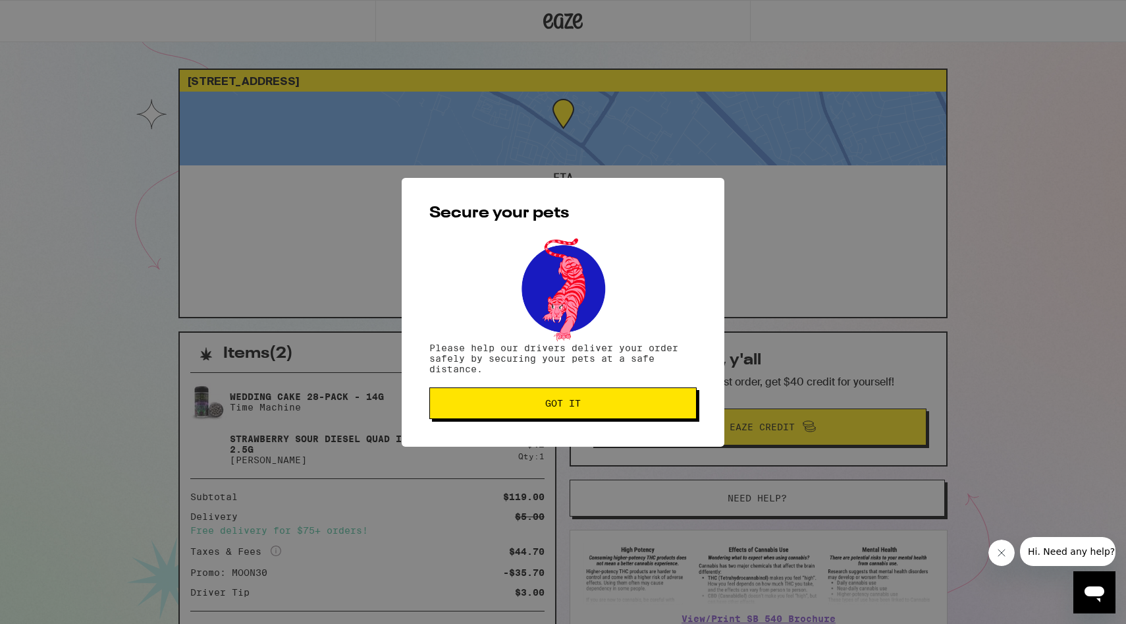
click at [571, 412] on button "Got it" at bounding box center [562, 403] width 267 height 32
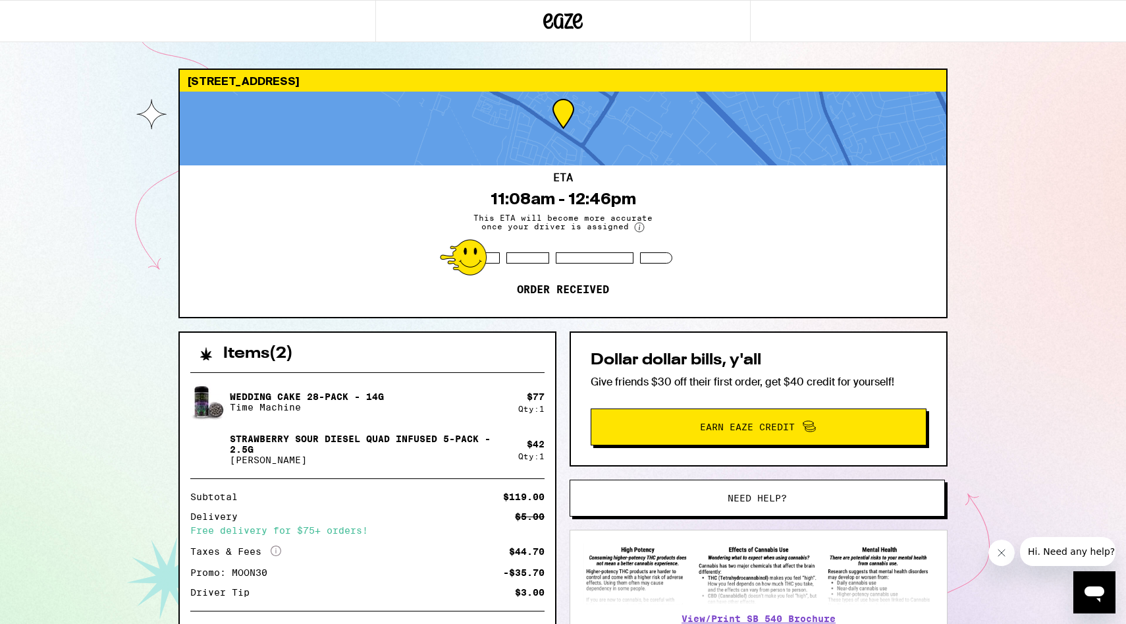
drag, startPoint x: 369, startPoint y: 6, endPoint x: 389, endPoint y: 6, distance: 19.8
click at [373, 6] on div at bounding box center [187, 21] width 375 height 42
